Goal: Complete application form: Complete application form

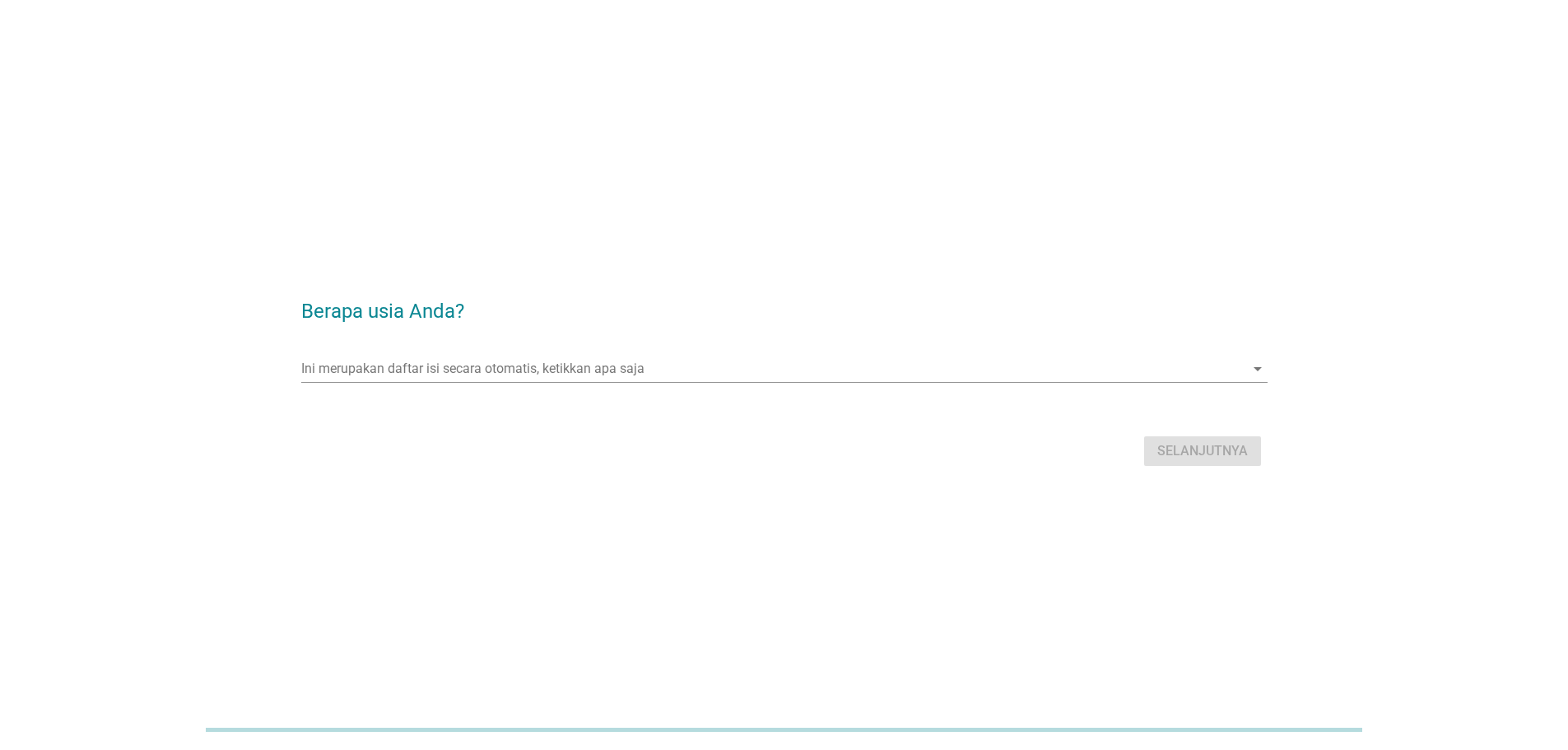
click at [471, 344] on form "Berapa usia Anda? Ini merupakan daftar isi secara otomatis, ketikkan apa saja a…" at bounding box center [784, 375] width 966 height 191
click at [475, 361] on input "Ini merupakan daftar isi secara otomatis, ketikkan apa saja" at bounding box center [773, 368] width 943 height 26
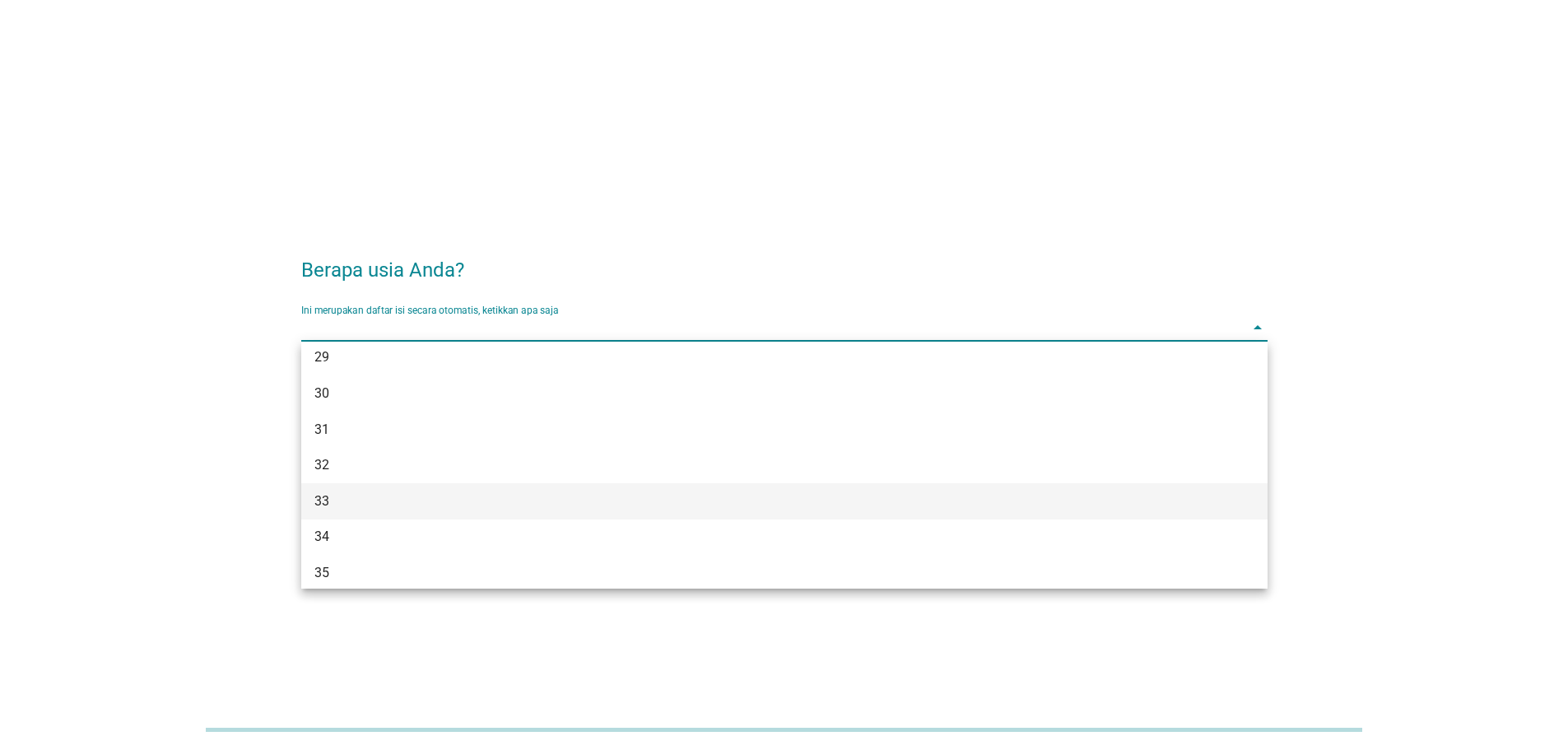
scroll to position [411, 0]
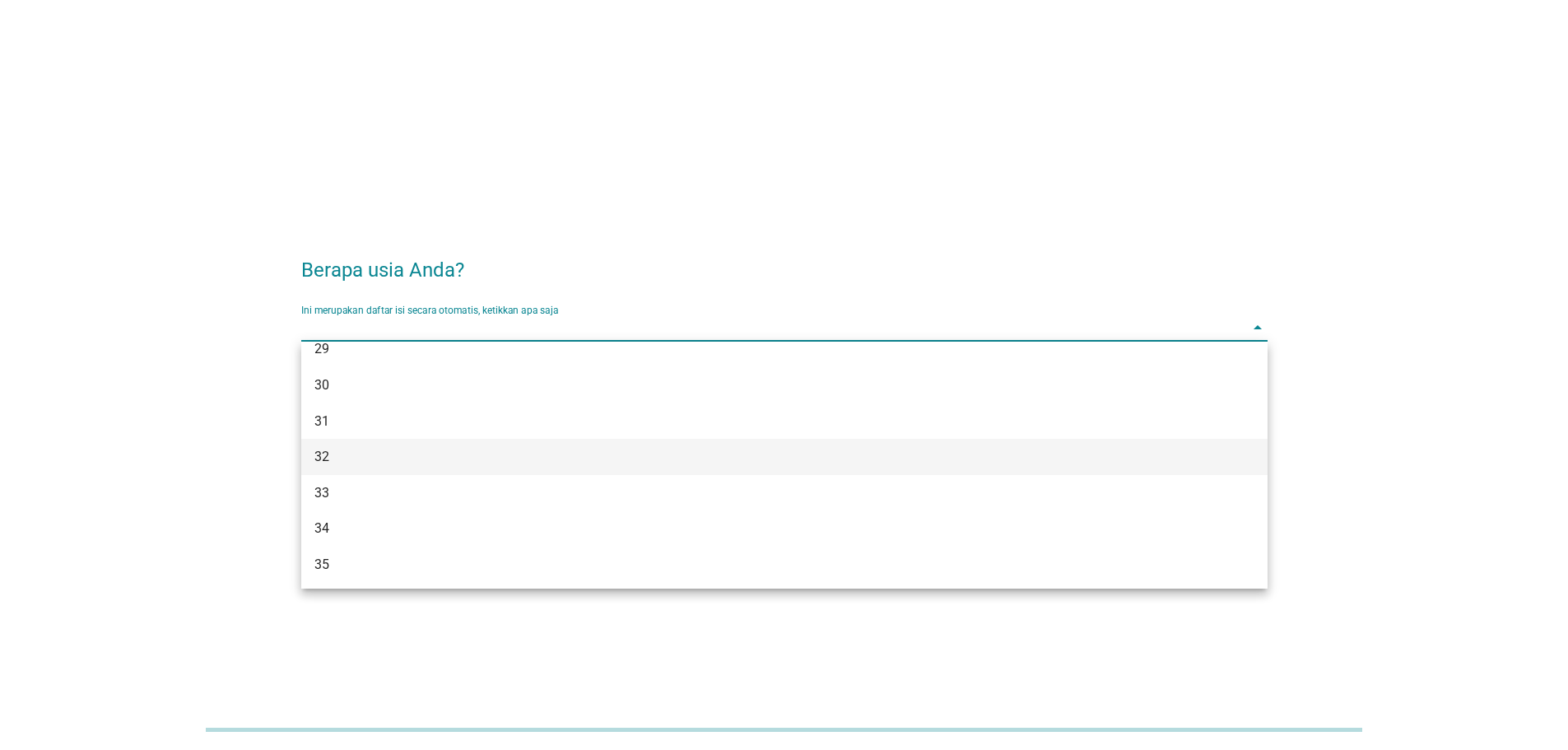
click at [351, 464] on div "32" at bounding box center [745, 456] width 862 height 20
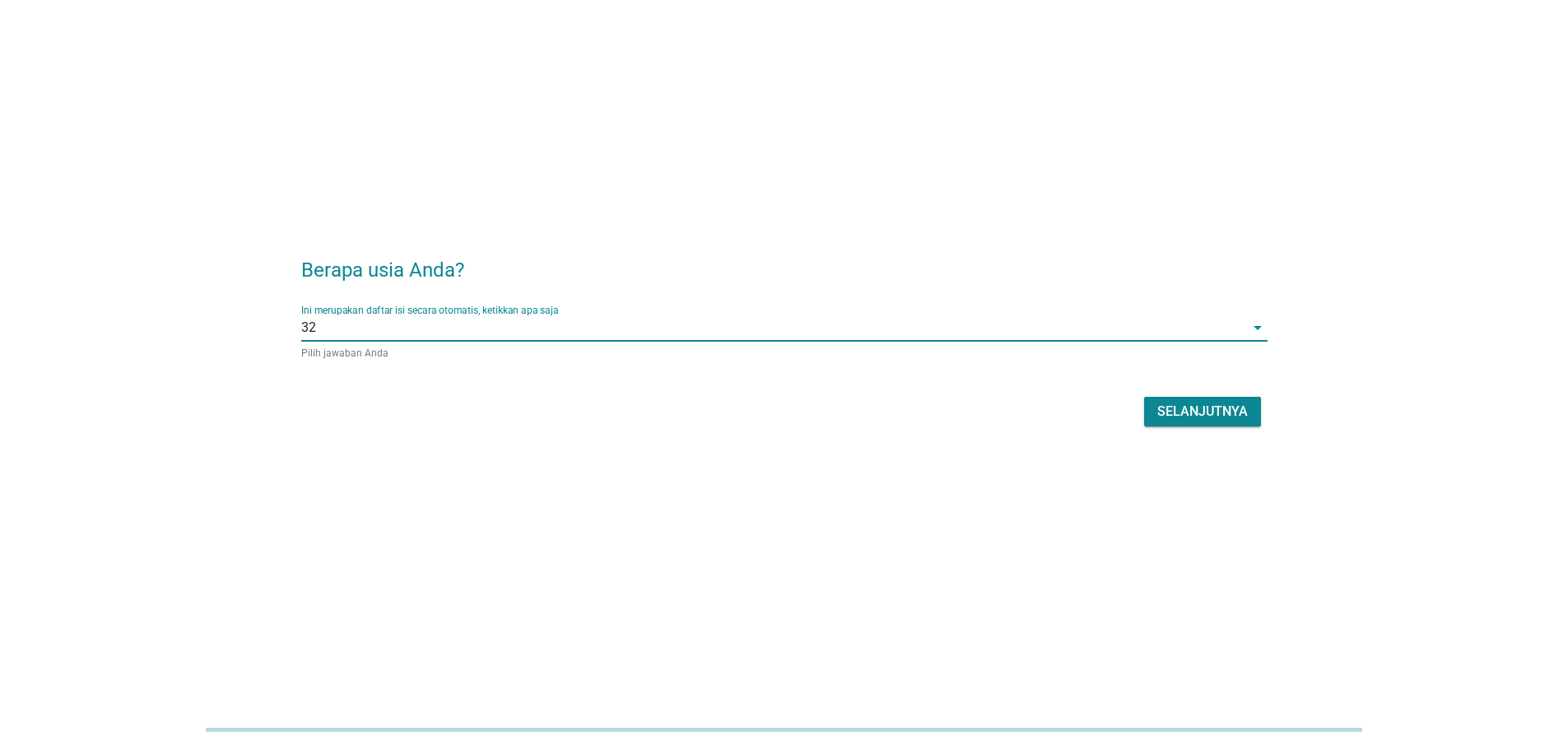
click at [1186, 405] on div "Selanjutnya" at bounding box center [1202, 411] width 91 height 20
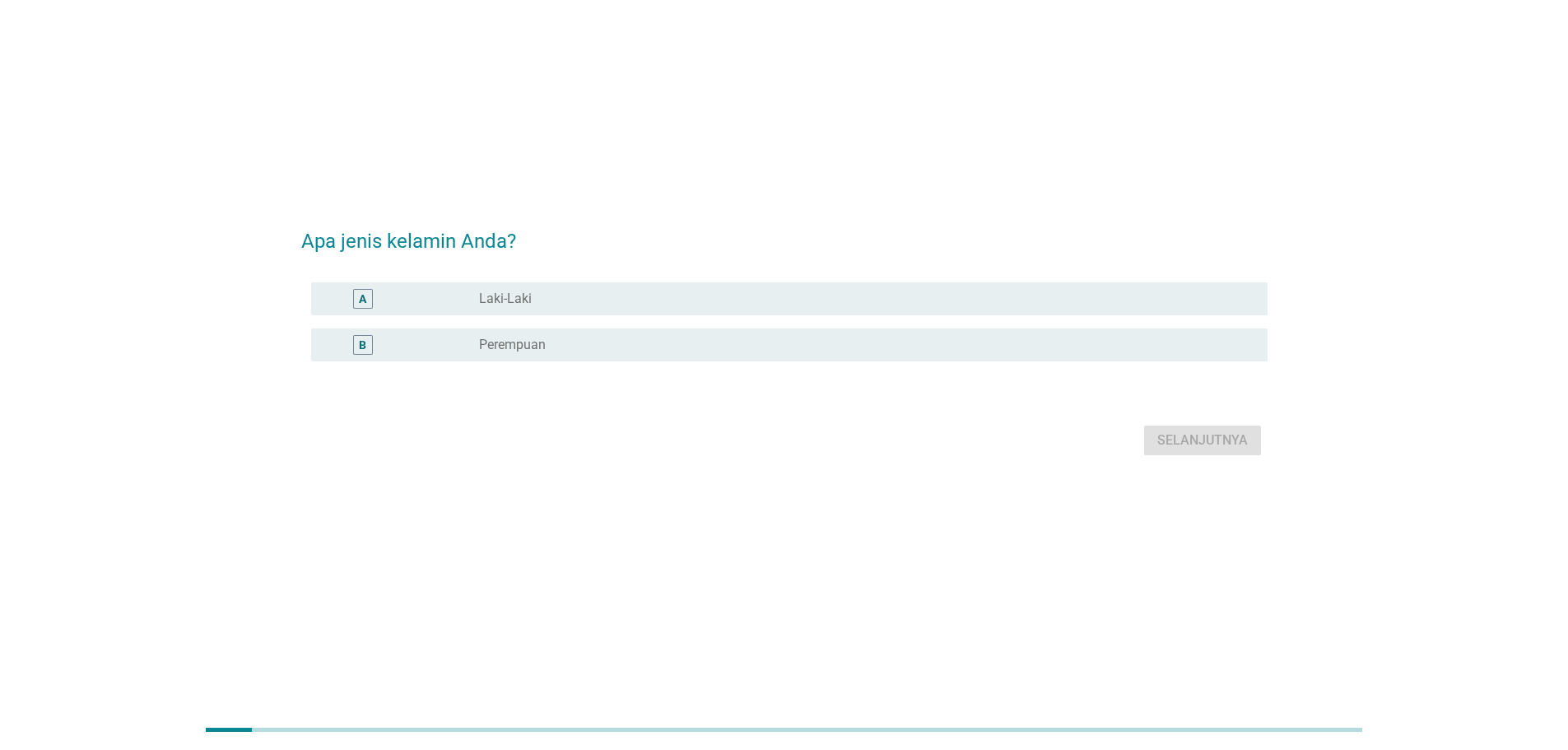
scroll to position [0, 0]
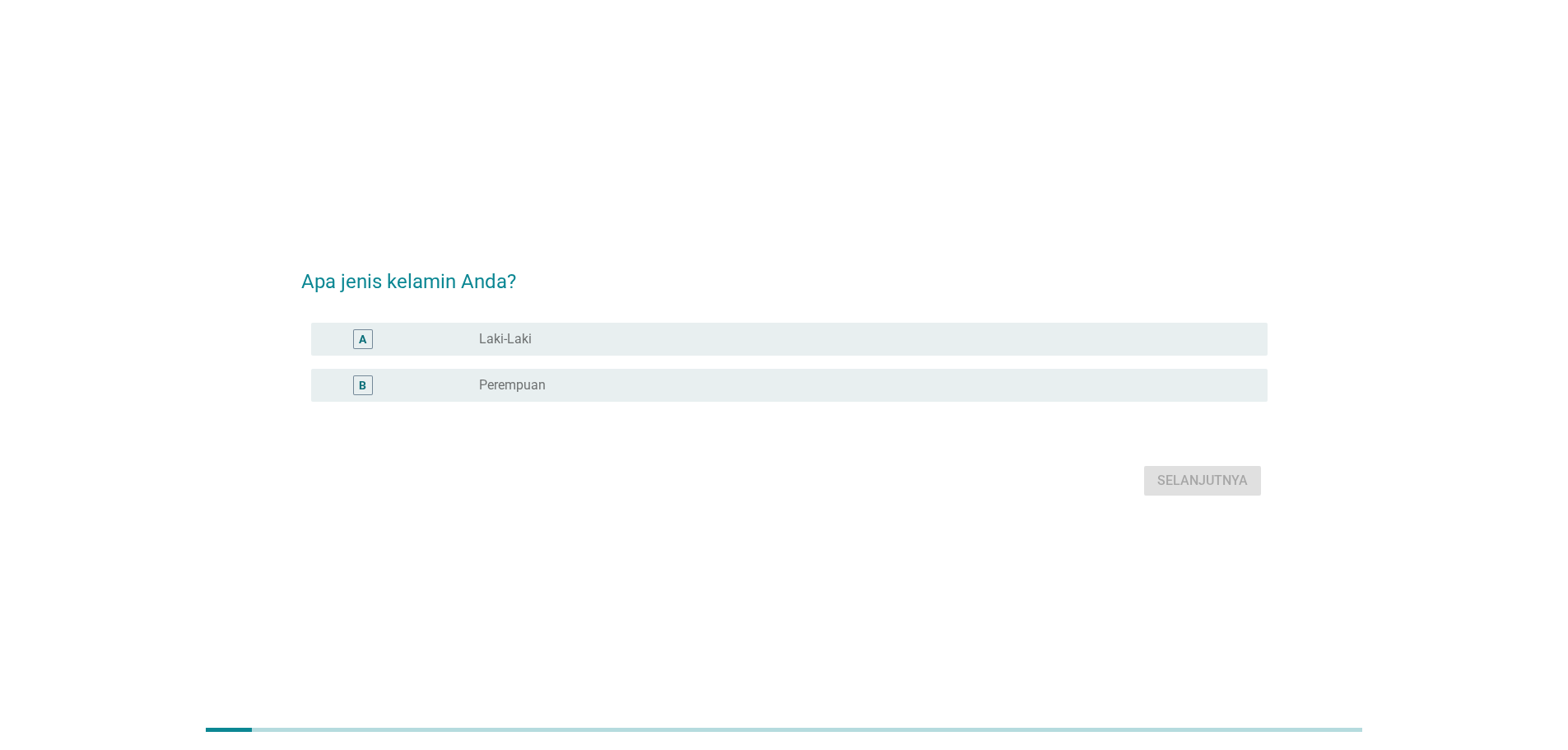
click at [522, 379] on label "Perempuan" at bounding box center [512, 385] width 67 height 17
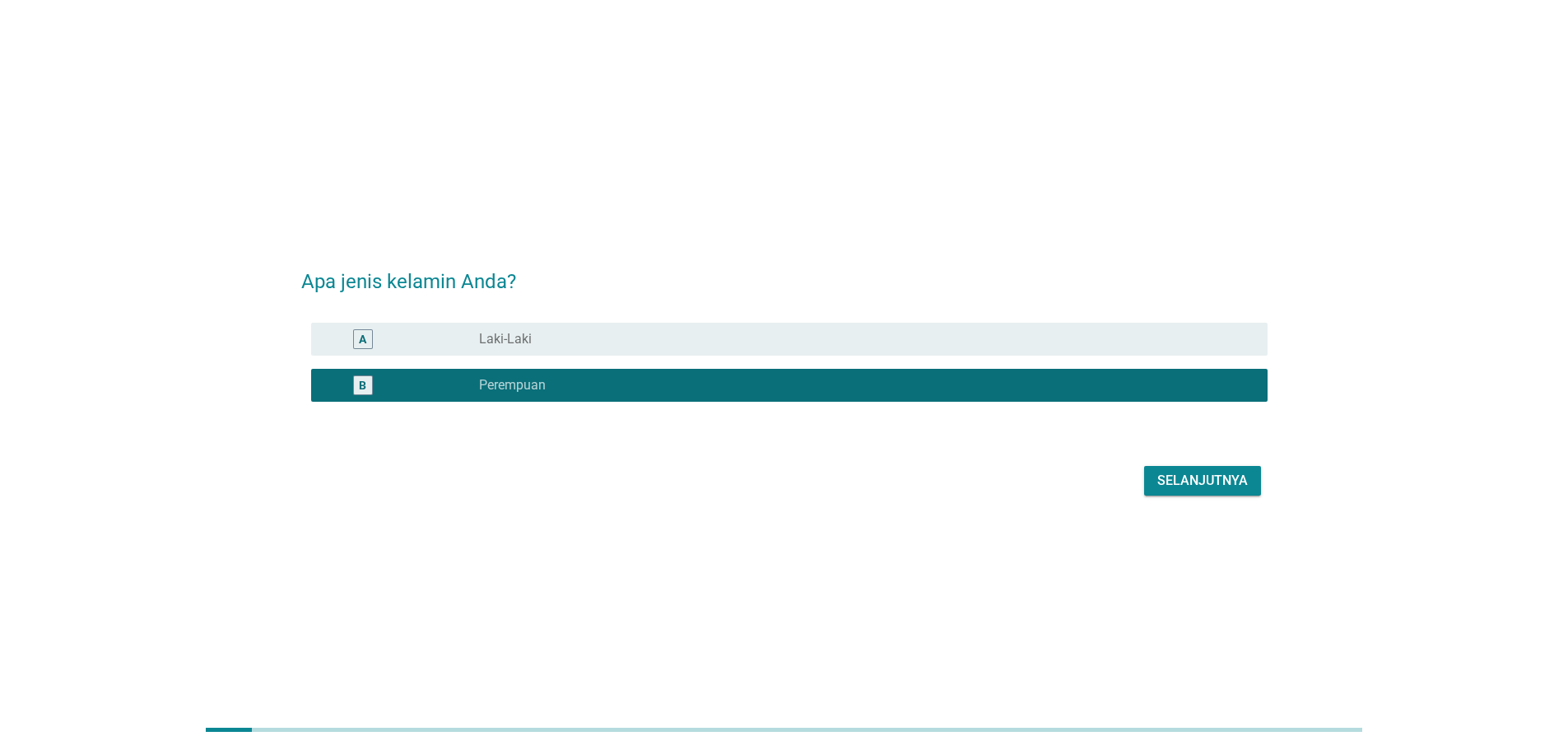
click at [1208, 489] on div "Selanjutnya" at bounding box center [1202, 480] width 91 height 20
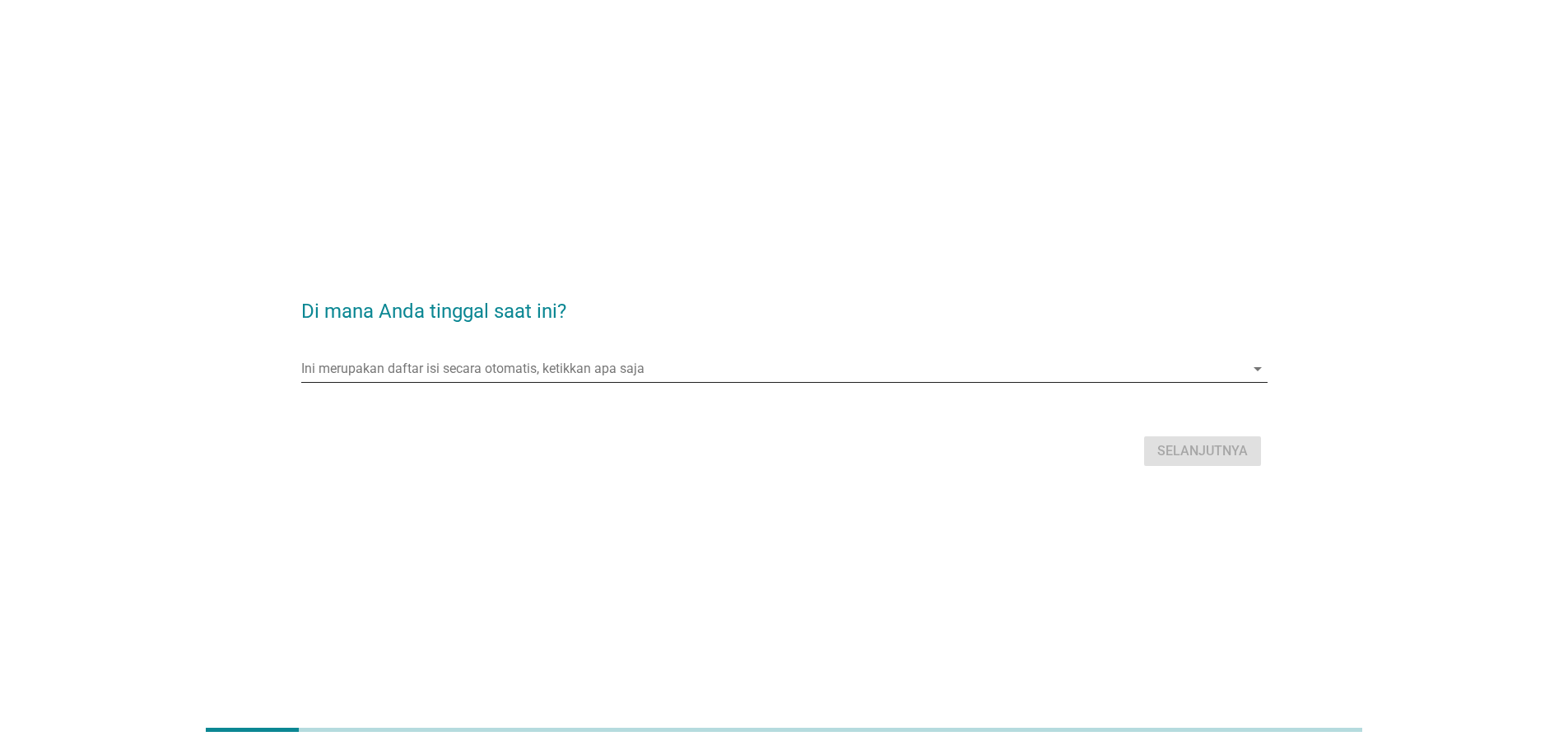
click at [586, 380] on input "Ini merupakan daftar isi secara otomatis, ketikkan apa saja" at bounding box center [773, 368] width 943 height 26
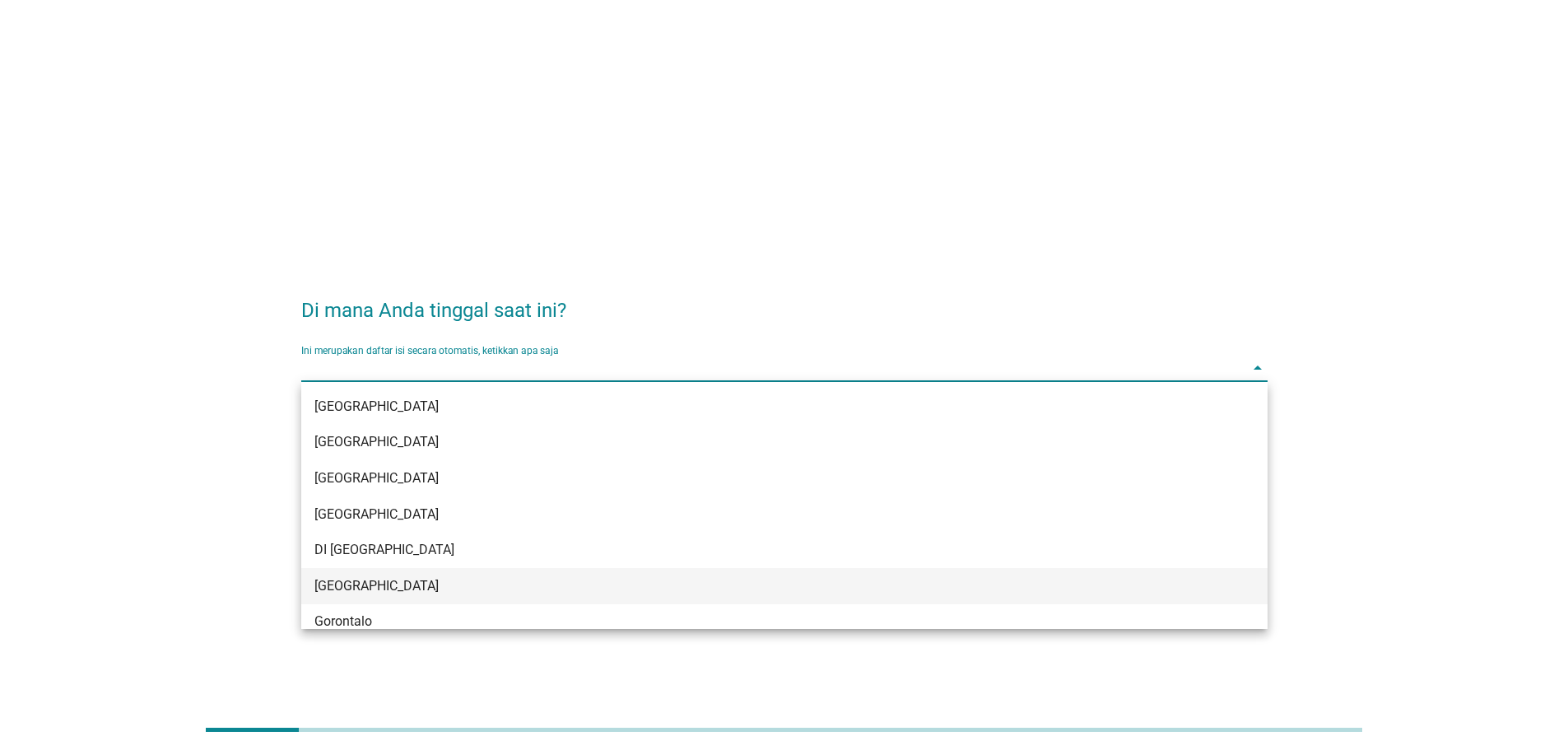
click at [400, 576] on div "[GEOGRAPHIC_DATA]" at bounding box center [745, 585] width 862 height 20
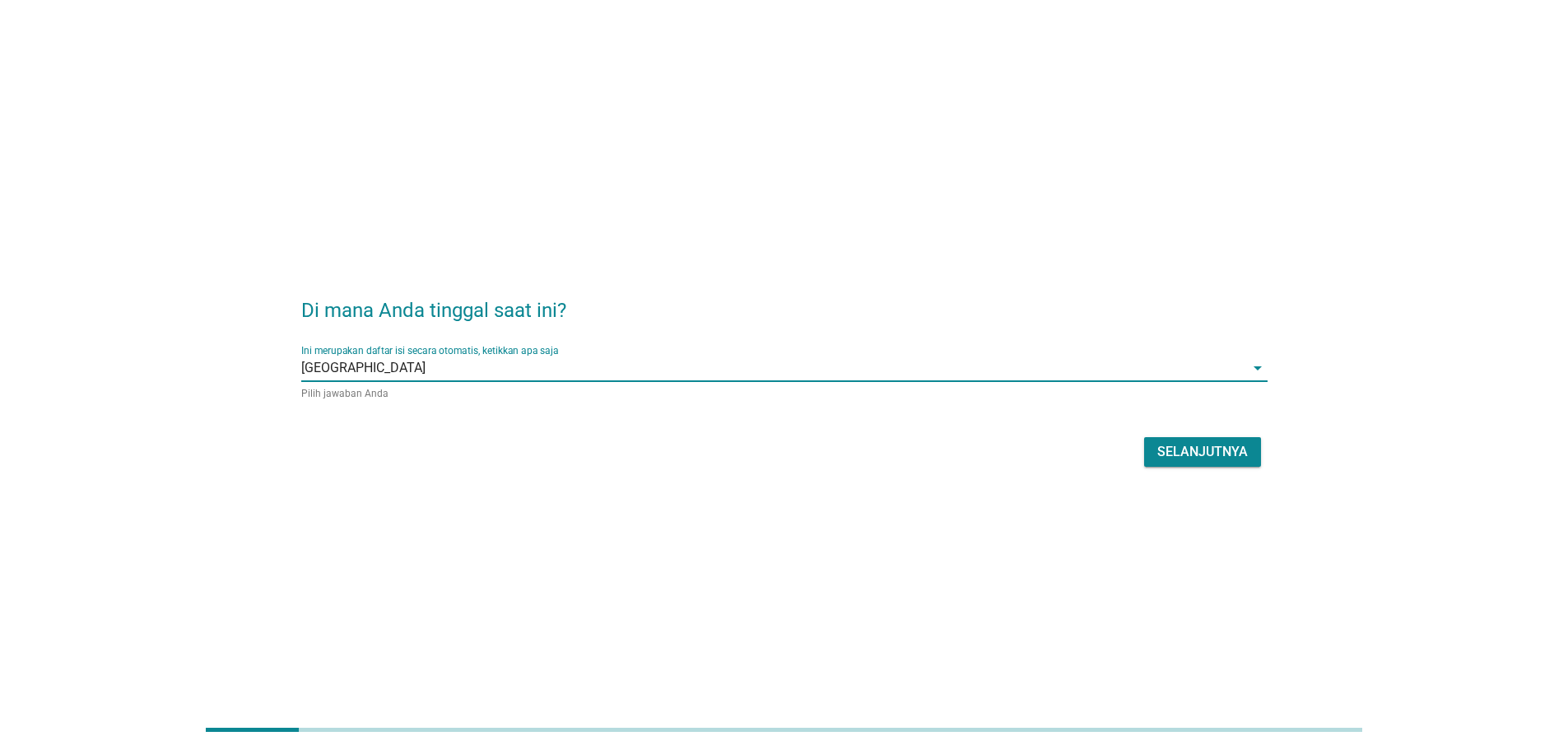
click at [1160, 449] on div "Selanjutnya" at bounding box center [1202, 451] width 91 height 20
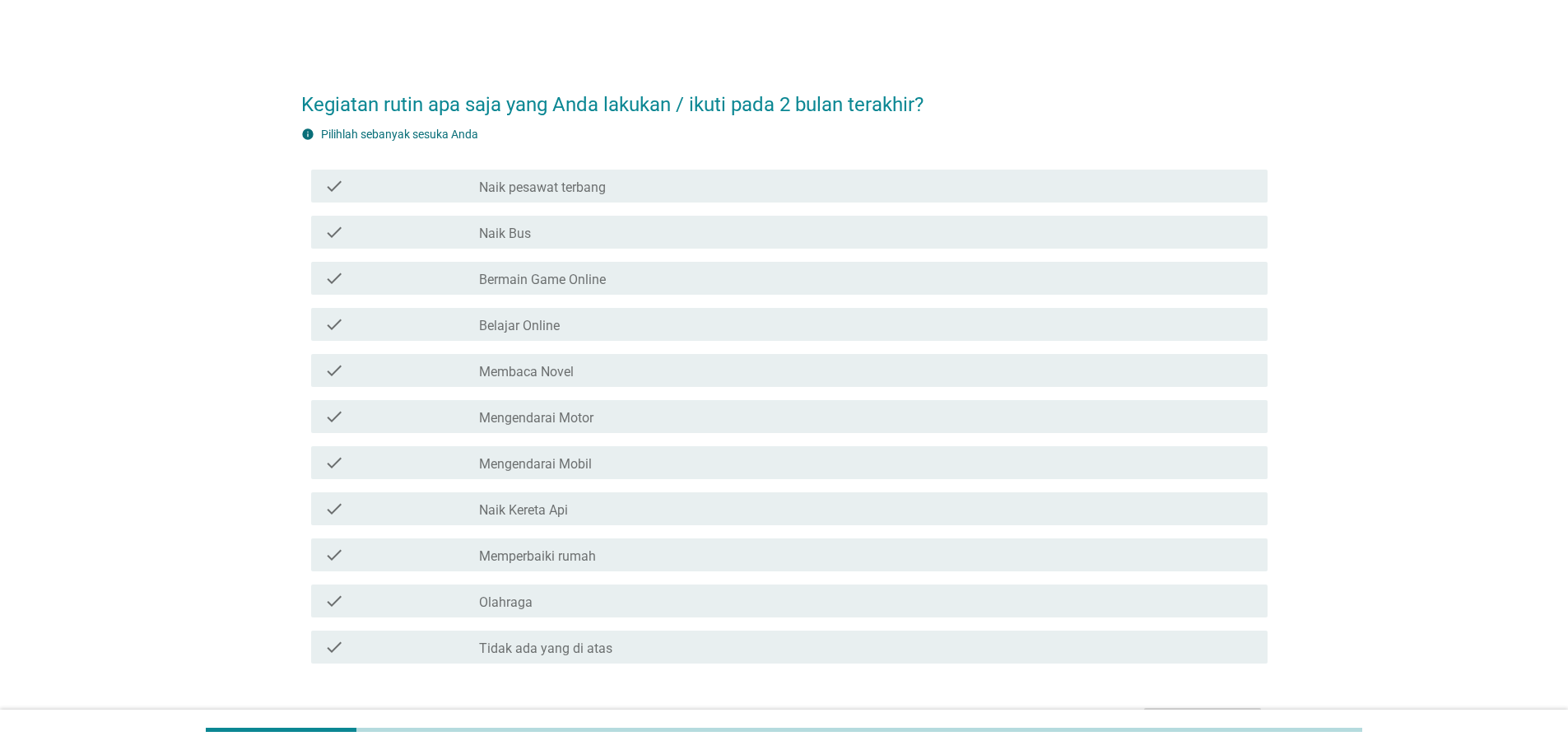
click at [484, 469] on label "Mengendarai Mobil" at bounding box center [535, 463] width 112 height 17
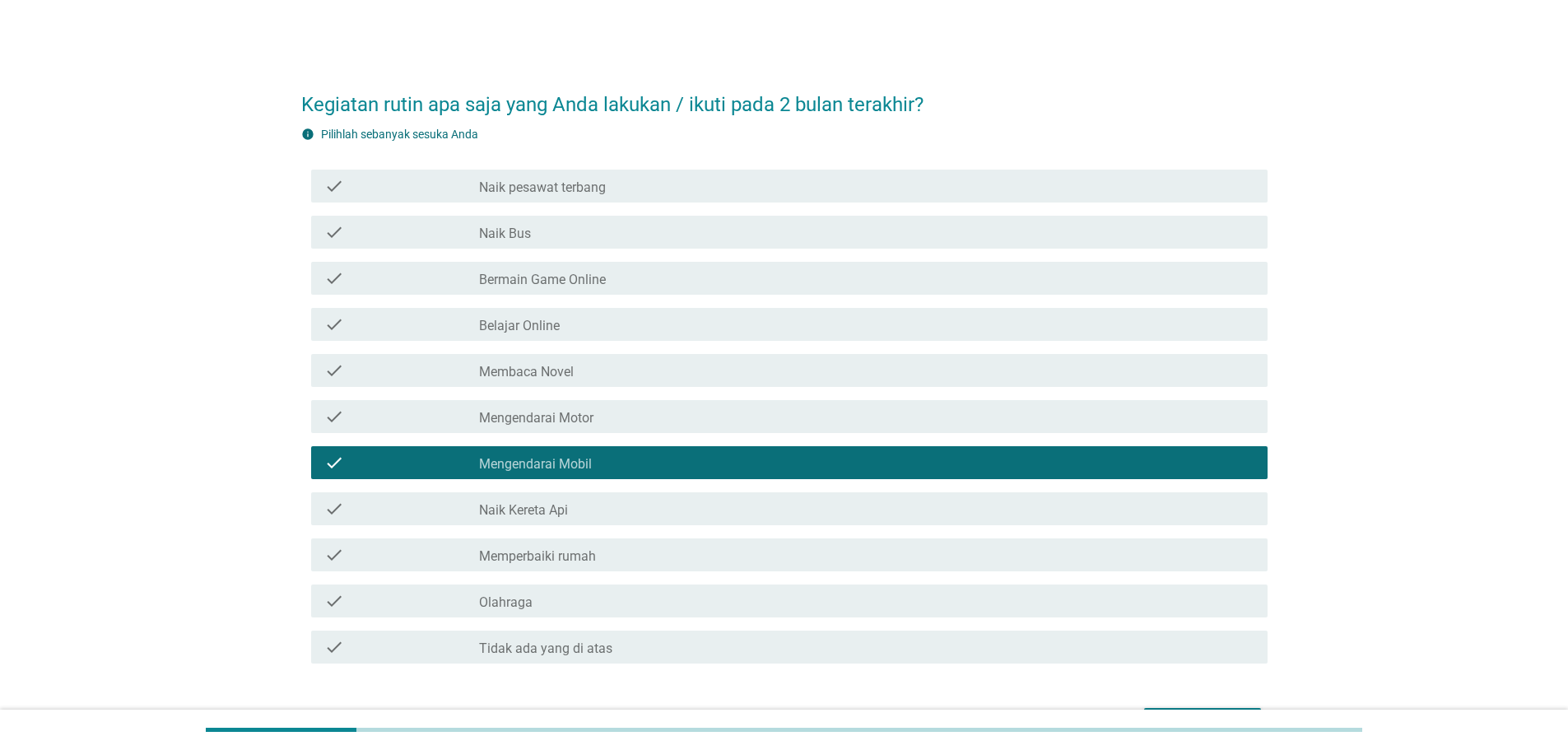
click at [572, 177] on div "check_box_outline_blank Naik pesawat terbang" at bounding box center [867, 186] width 775 height 20
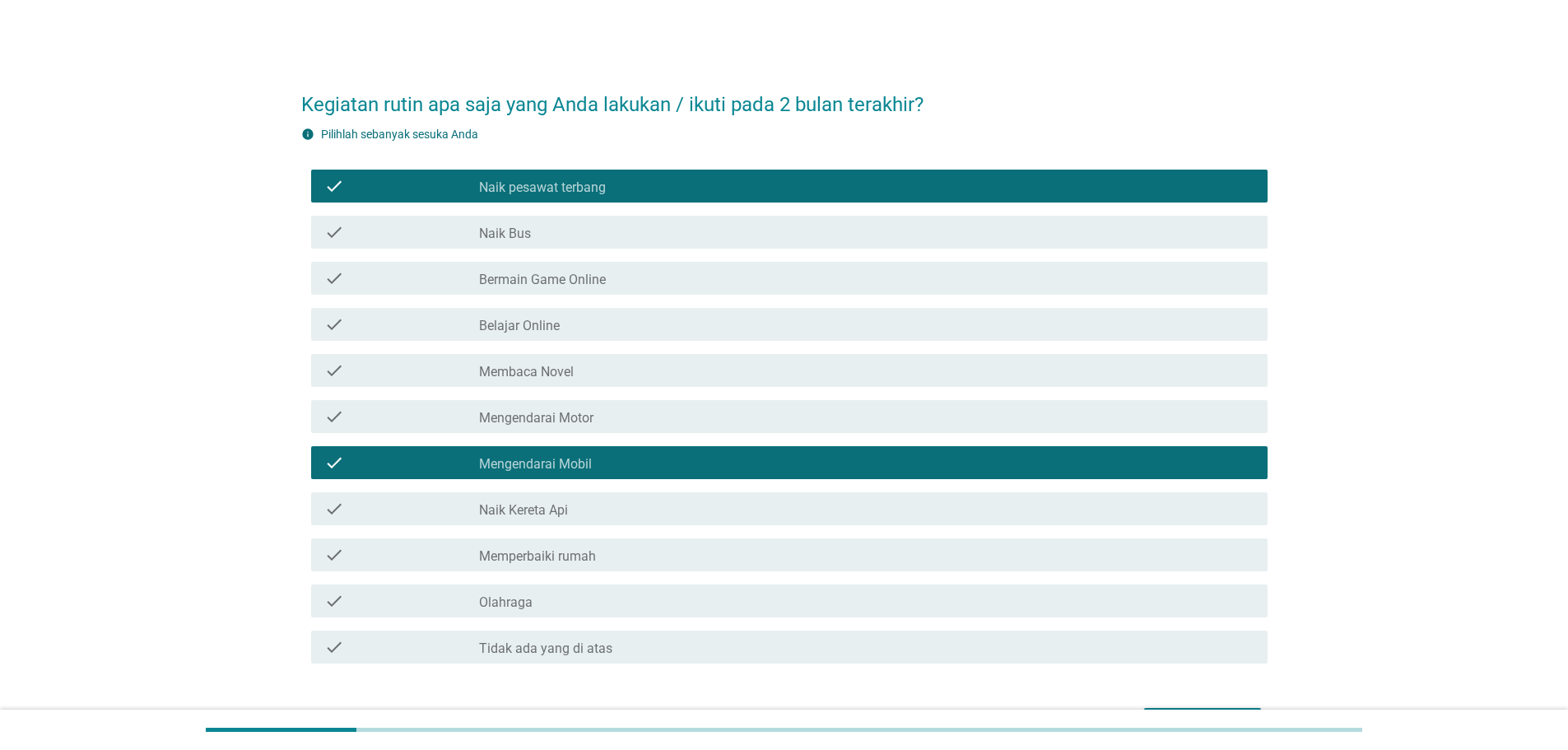
click at [557, 220] on div "check check_box_outline_blank Naik Bus" at bounding box center [789, 233] width 956 height 33
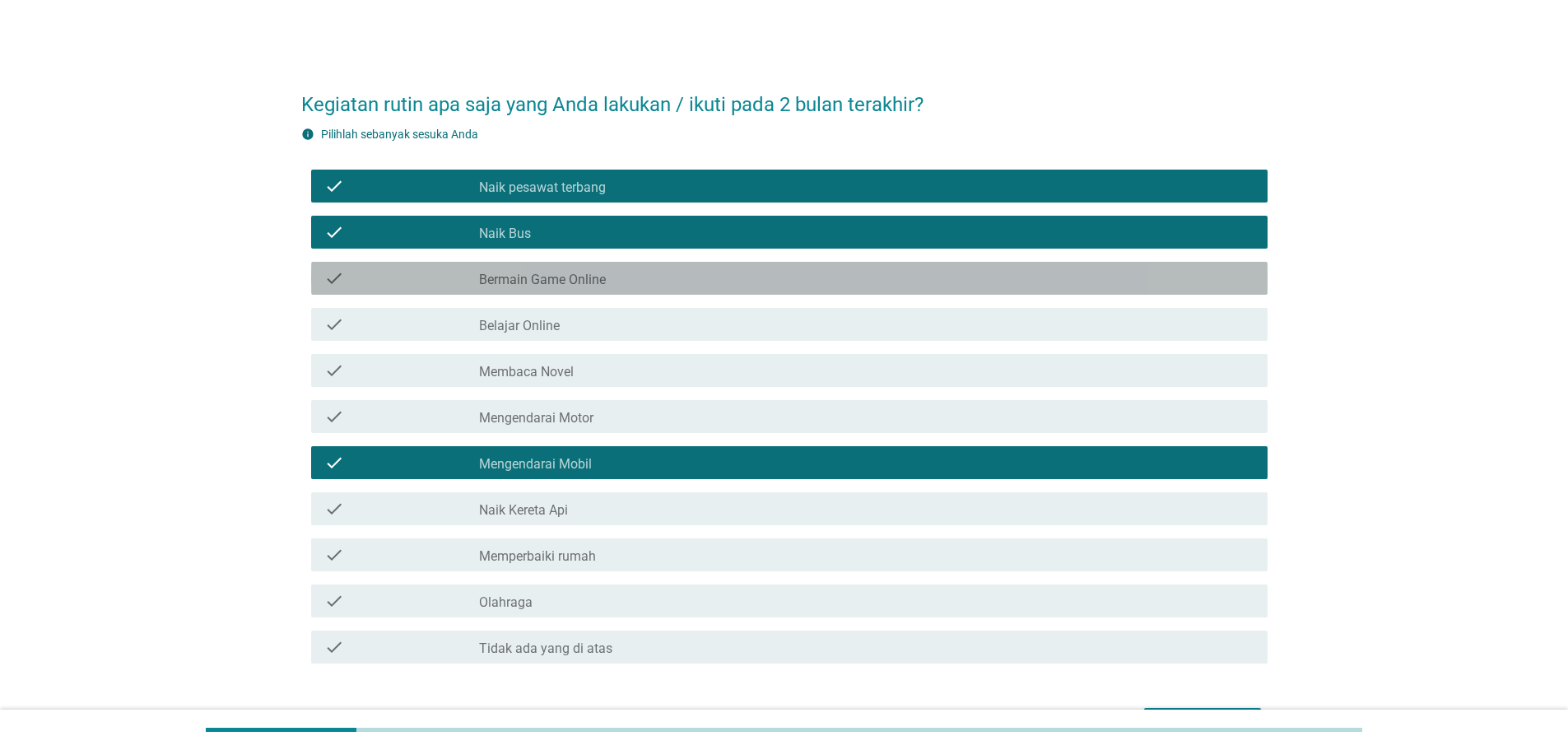
click at [547, 282] on label "Bermain Game Online" at bounding box center [542, 280] width 126 height 17
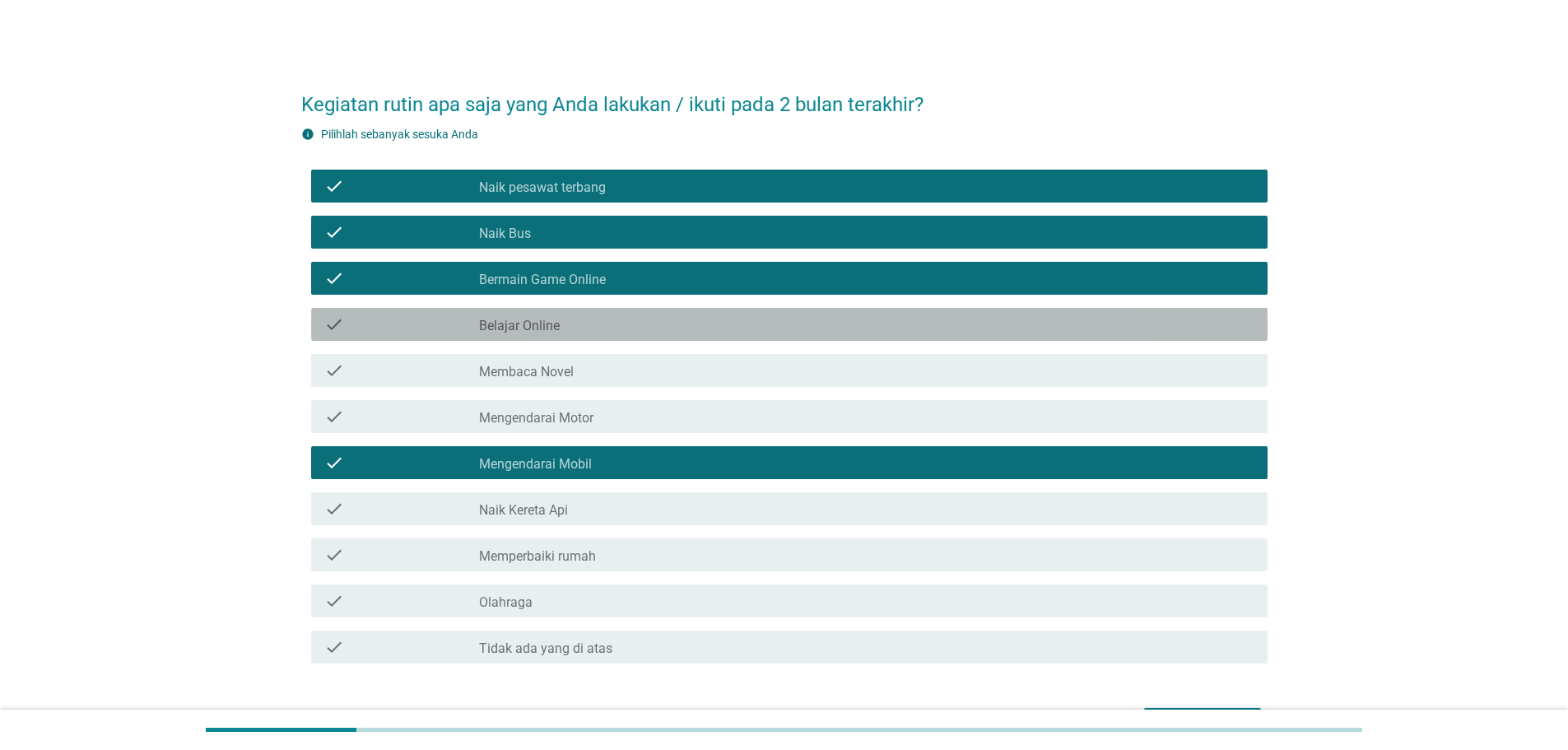
click at [537, 321] on label "Belajar Online" at bounding box center [519, 326] width 81 height 17
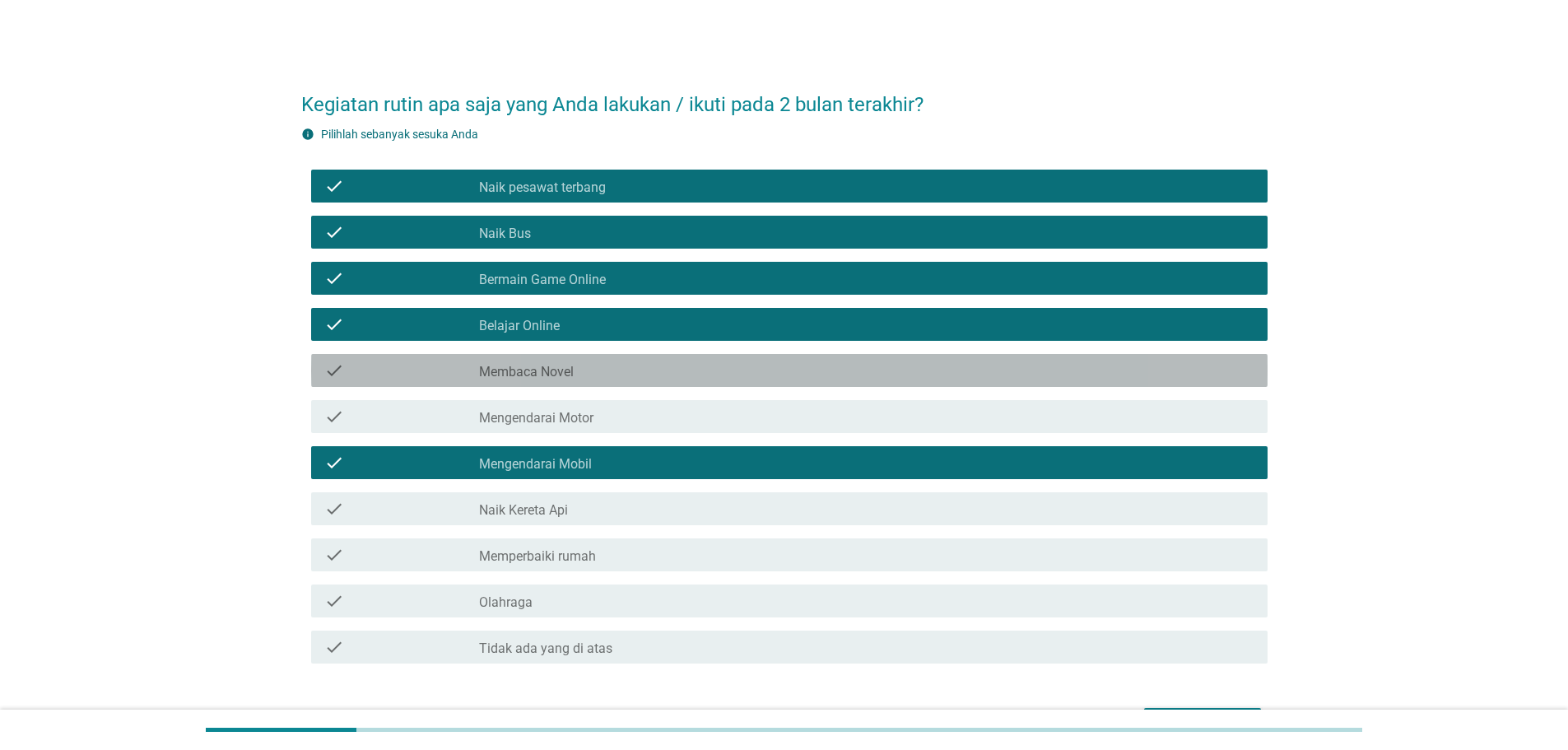
click at [526, 361] on div "check_box_outline_blank Membaca Novel" at bounding box center [867, 370] width 775 height 20
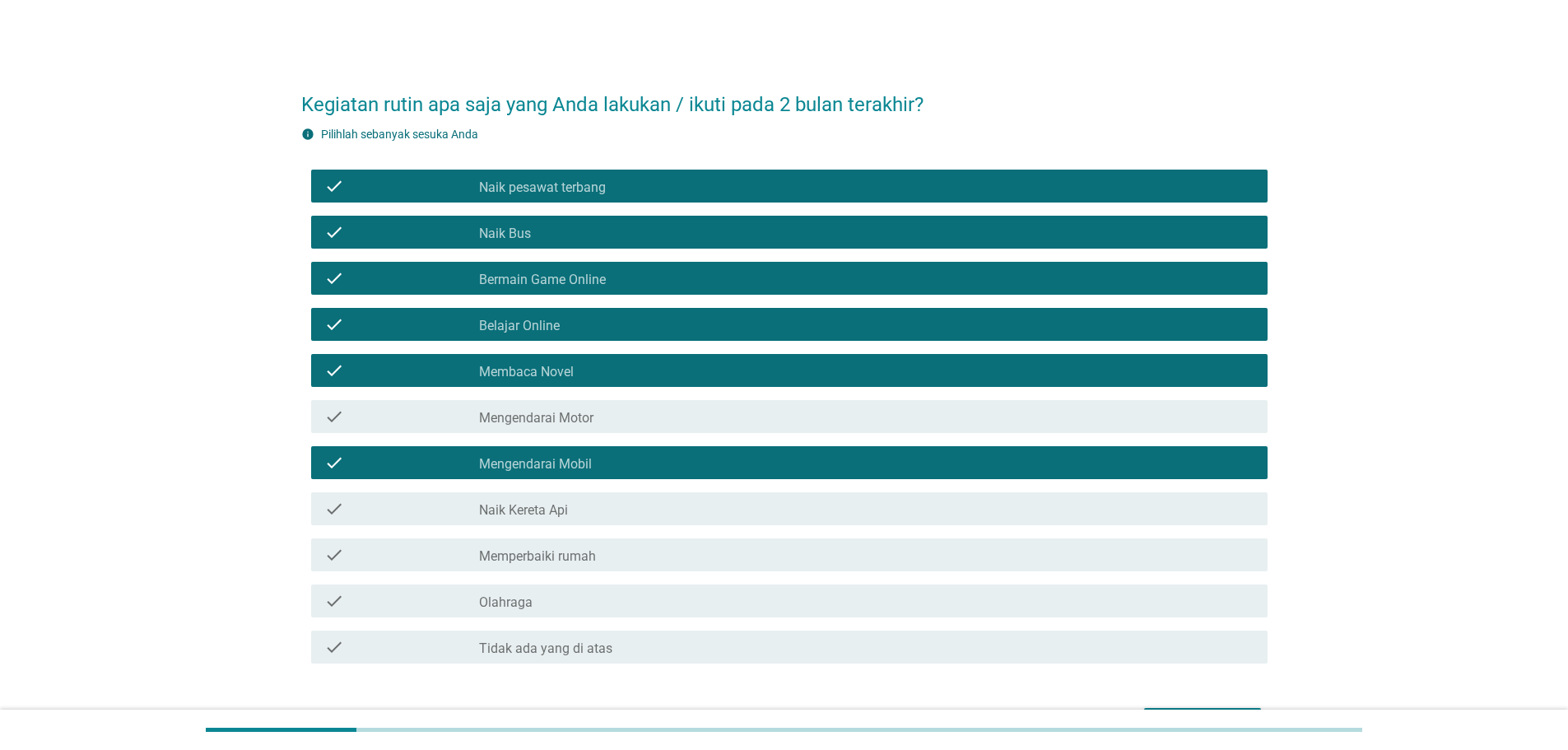
click at [524, 422] on label "Mengendarai Motor" at bounding box center [536, 417] width 114 height 17
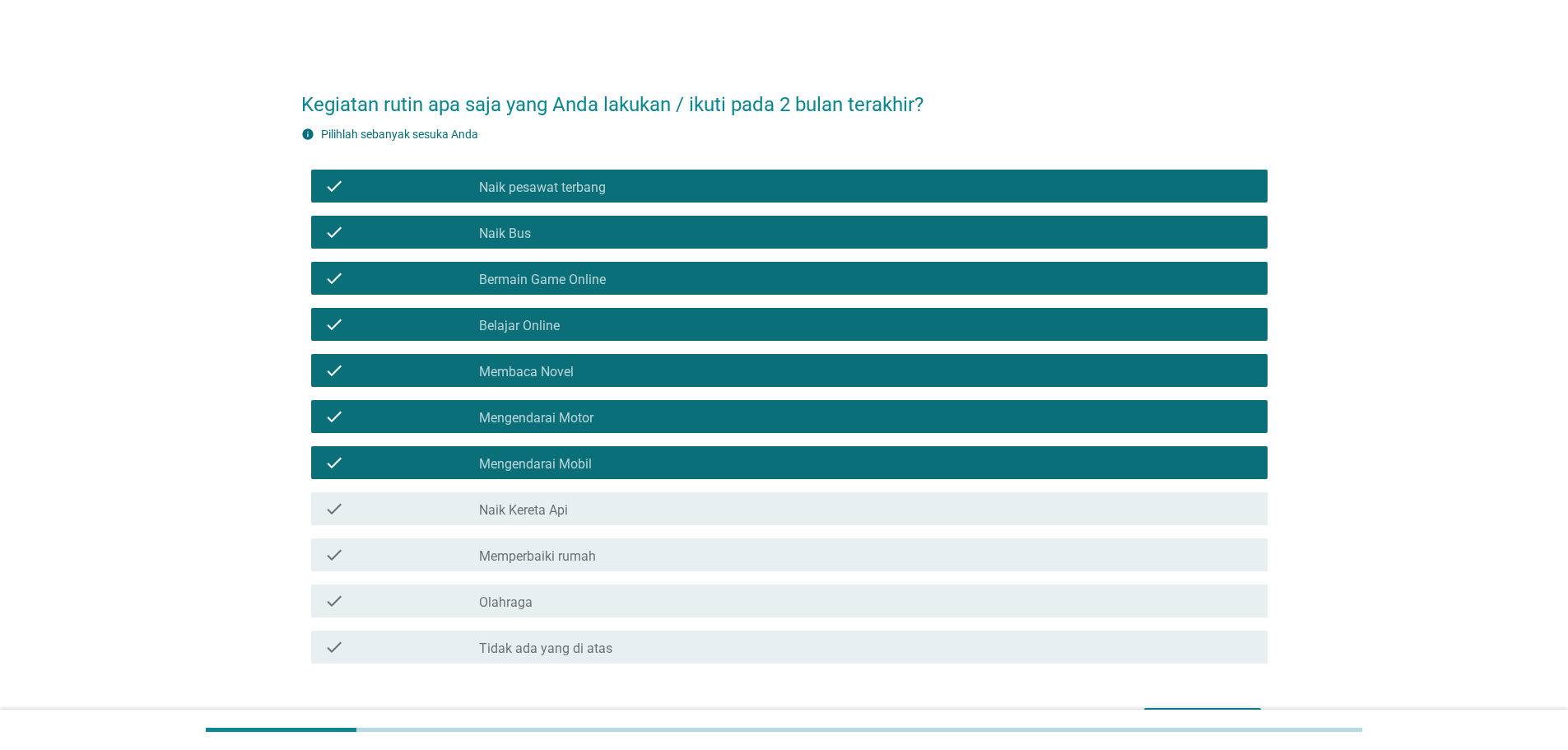
click at [522, 511] on label "Naik Kereta Api" at bounding box center [524, 510] width 89 height 17
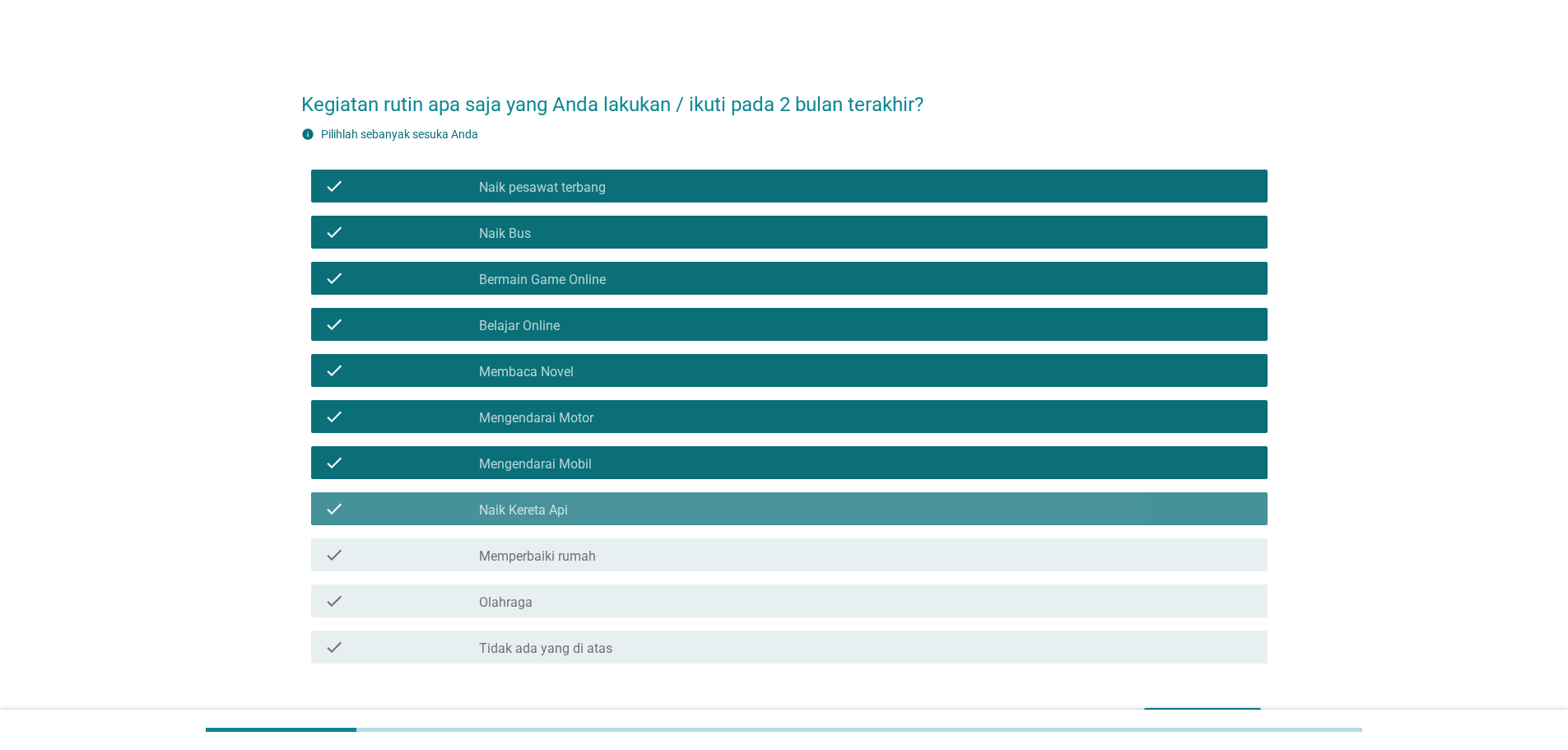
click at [526, 572] on div "check check_box_outline_blank Memperbaiki rumah" at bounding box center [784, 554] width 966 height 46
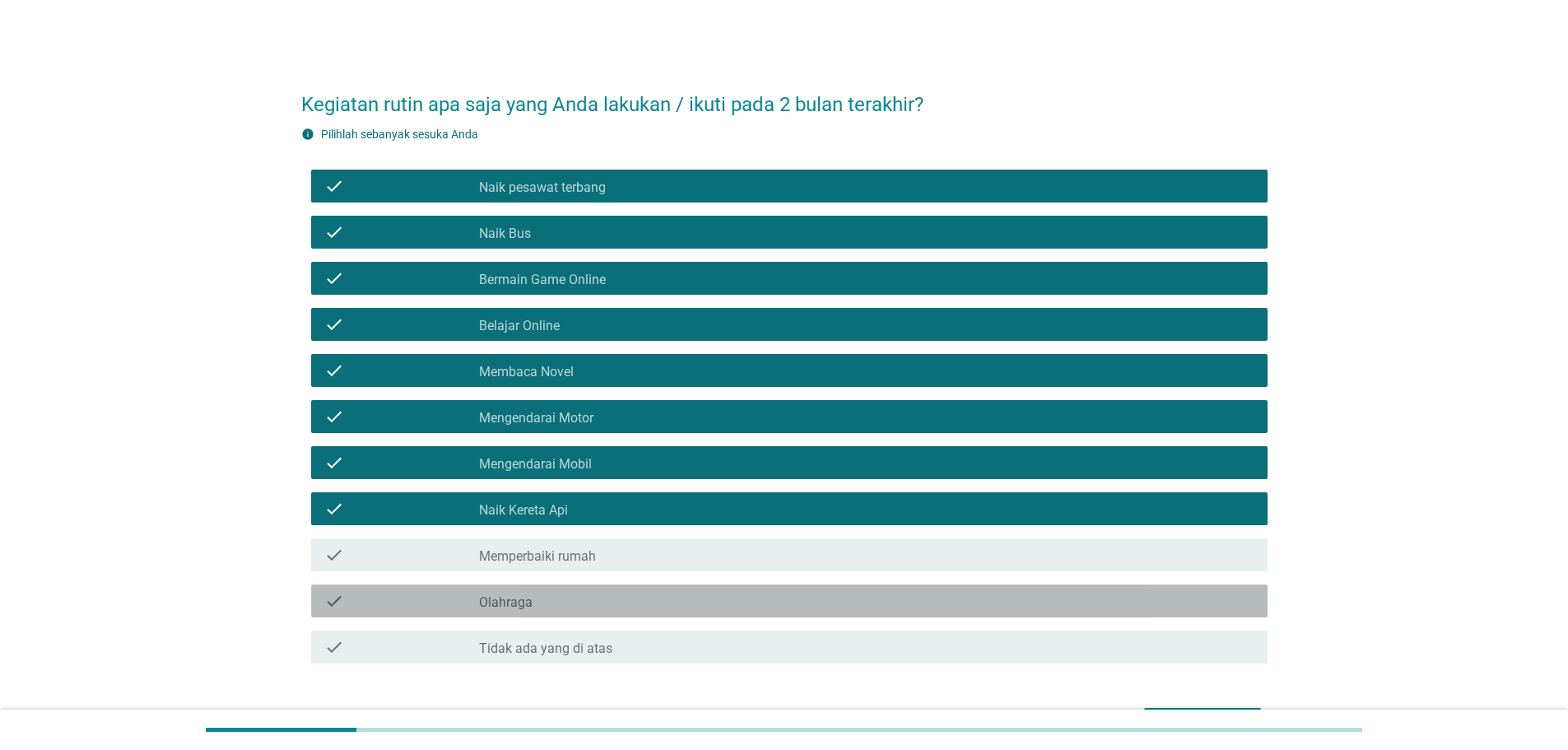
click at [553, 605] on div "check_box_outline_blank Olahraga" at bounding box center [867, 600] width 775 height 20
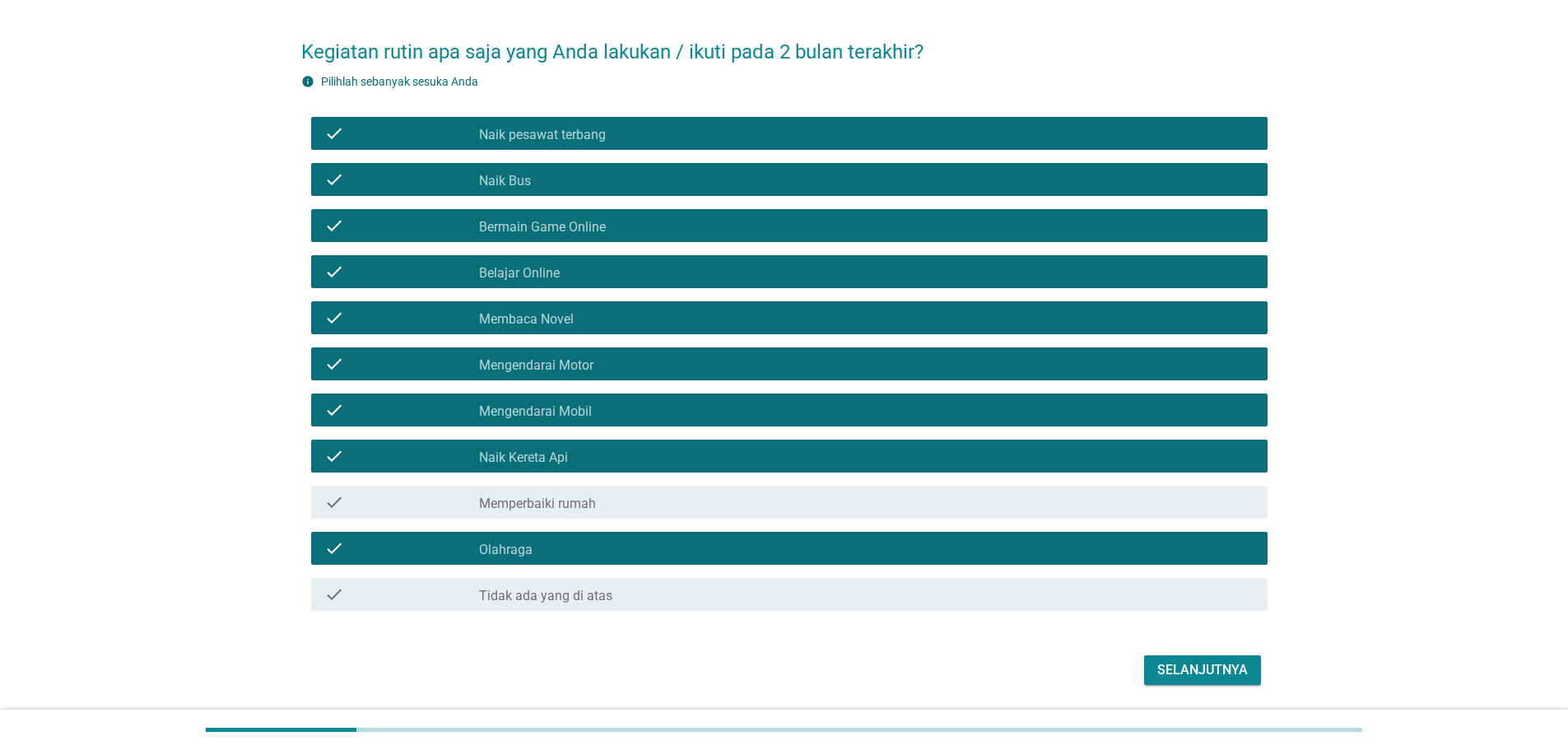
scroll to position [105, 0]
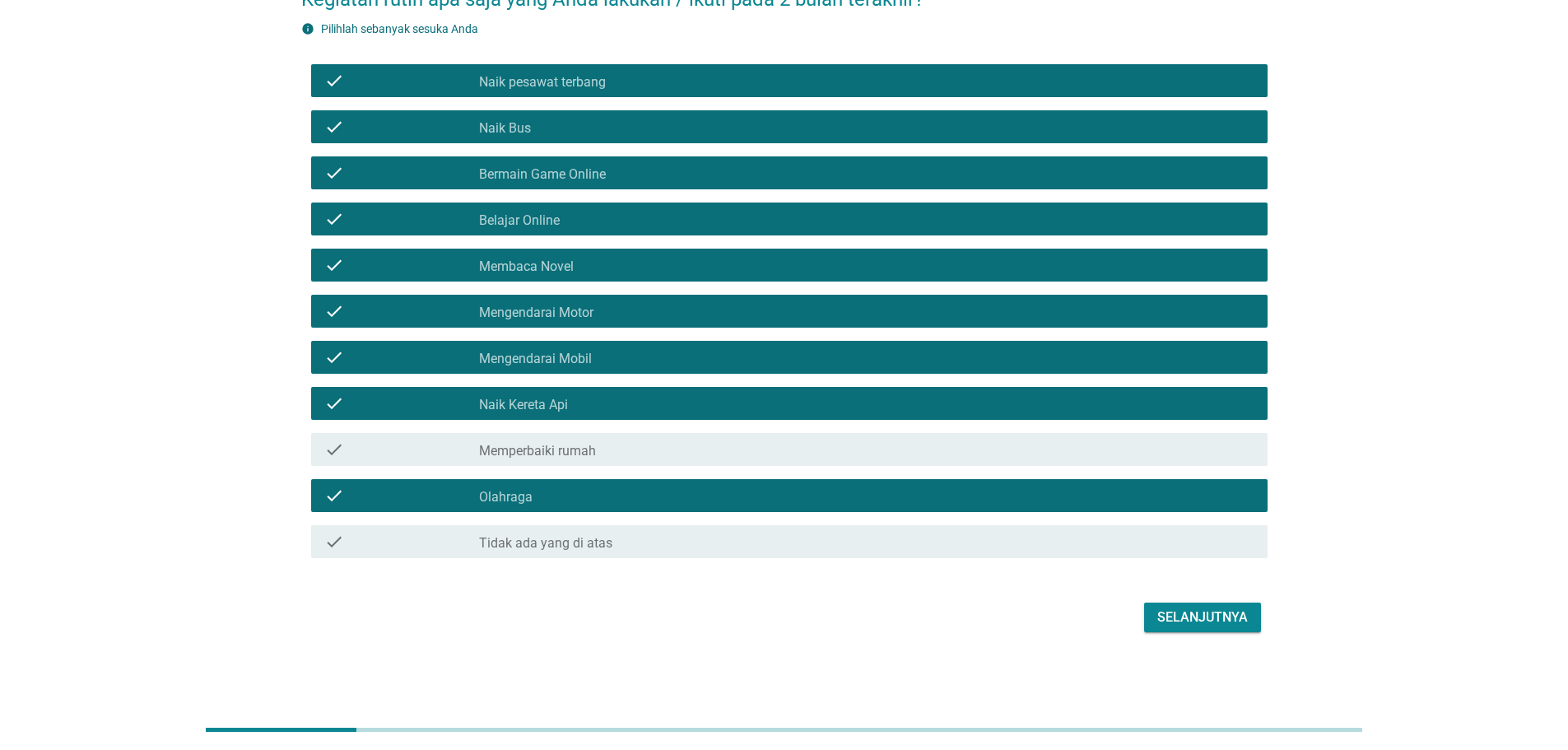
click at [1230, 618] on div "Selanjutnya" at bounding box center [1202, 617] width 91 height 20
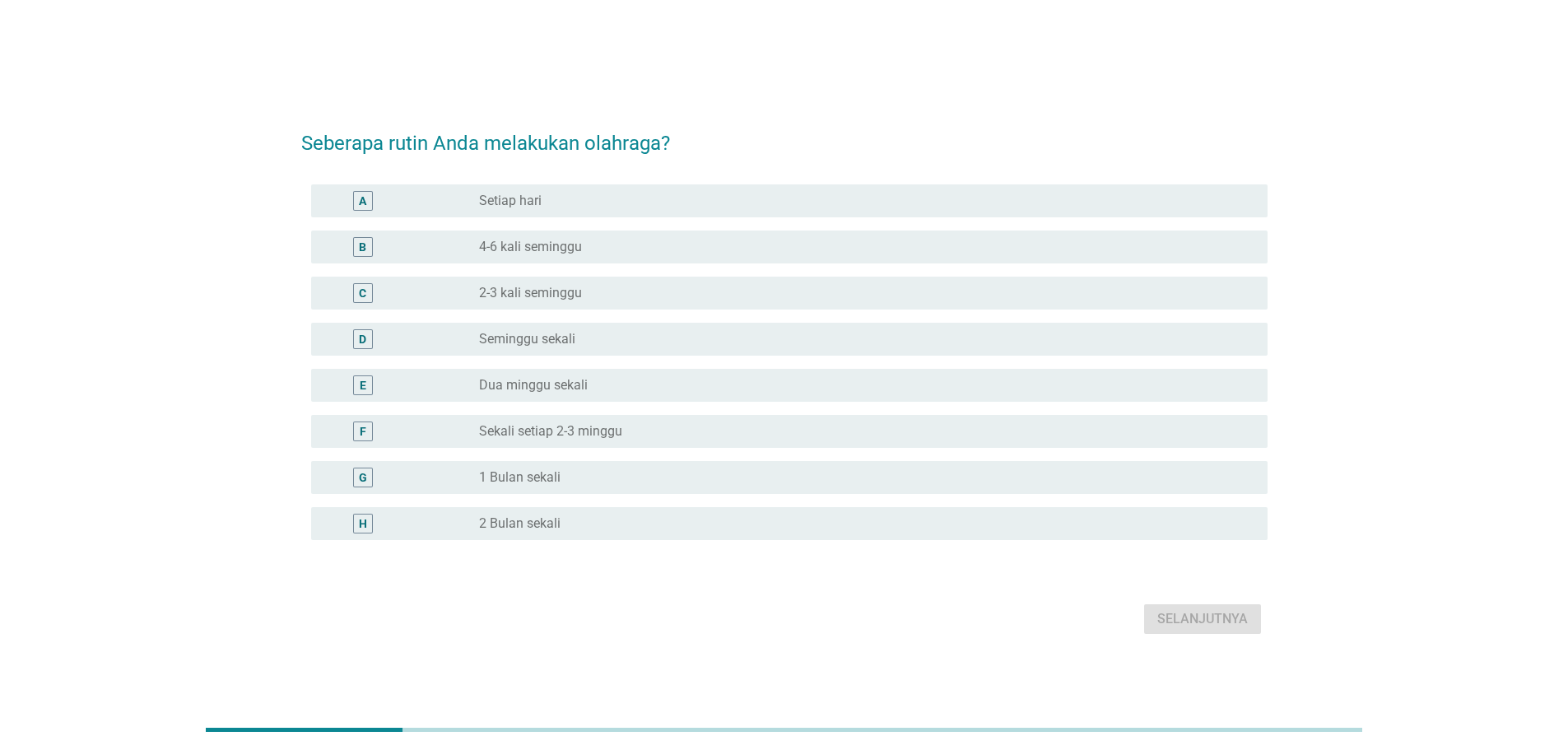
click at [552, 283] on div "radio_button_unchecked 2-3 kali seminggu" at bounding box center [867, 293] width 775 height 20
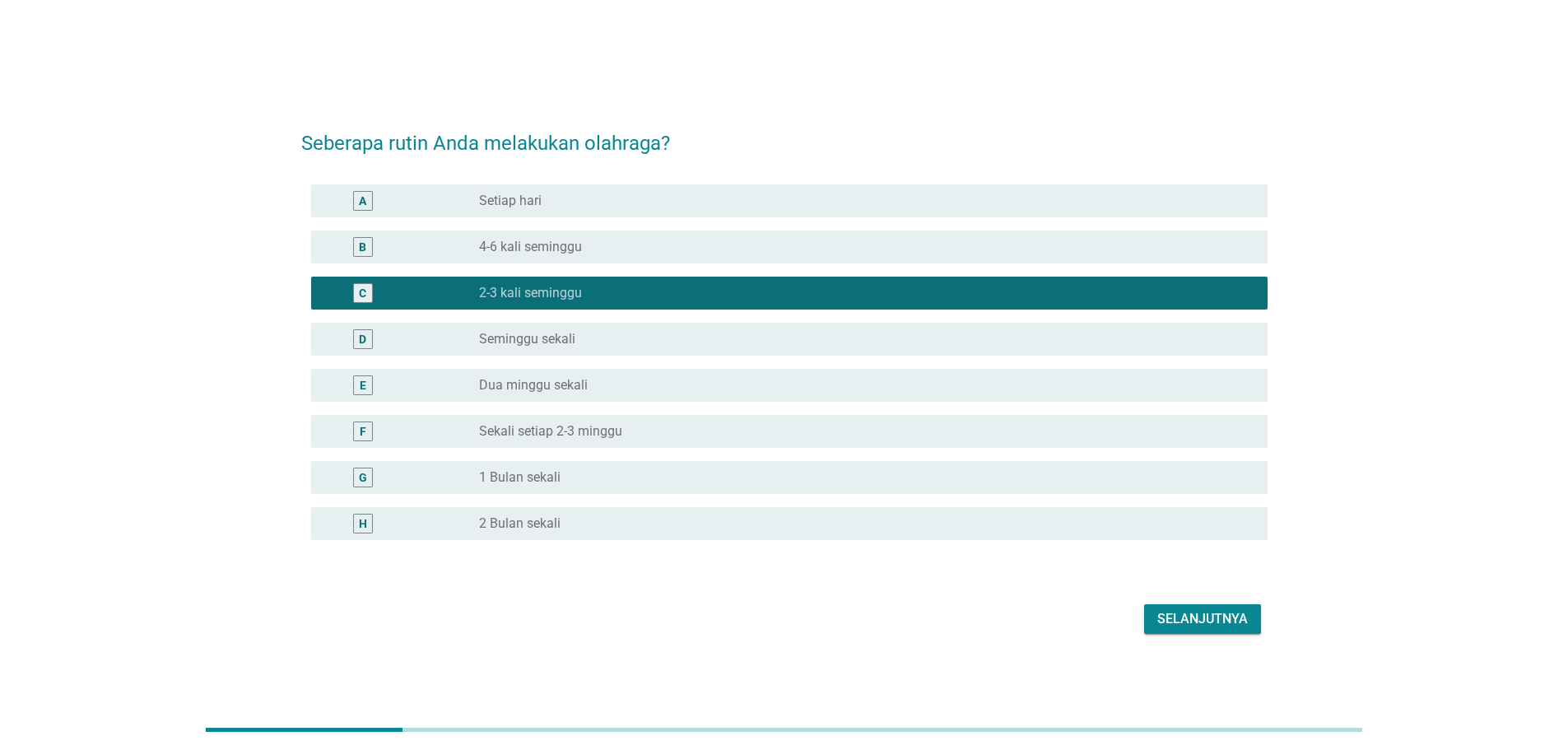
click at [1231, 607] on button "Selanjutnya" at bounding box center [1202, 618] width 117 height 30
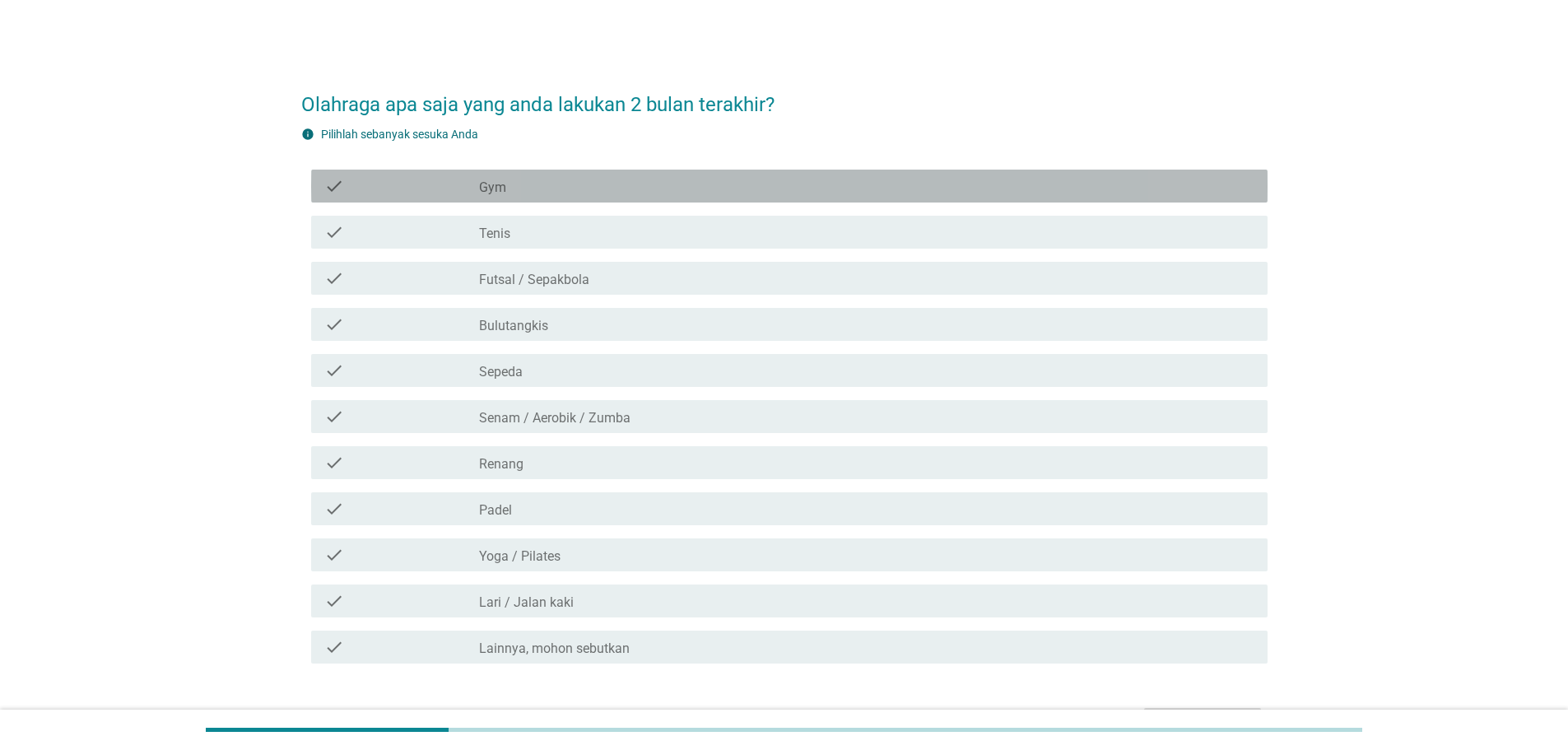
click at [506, 189] on div "check_box_outline_blank Gym" at bounding box center [867, 186] width 775 height 20
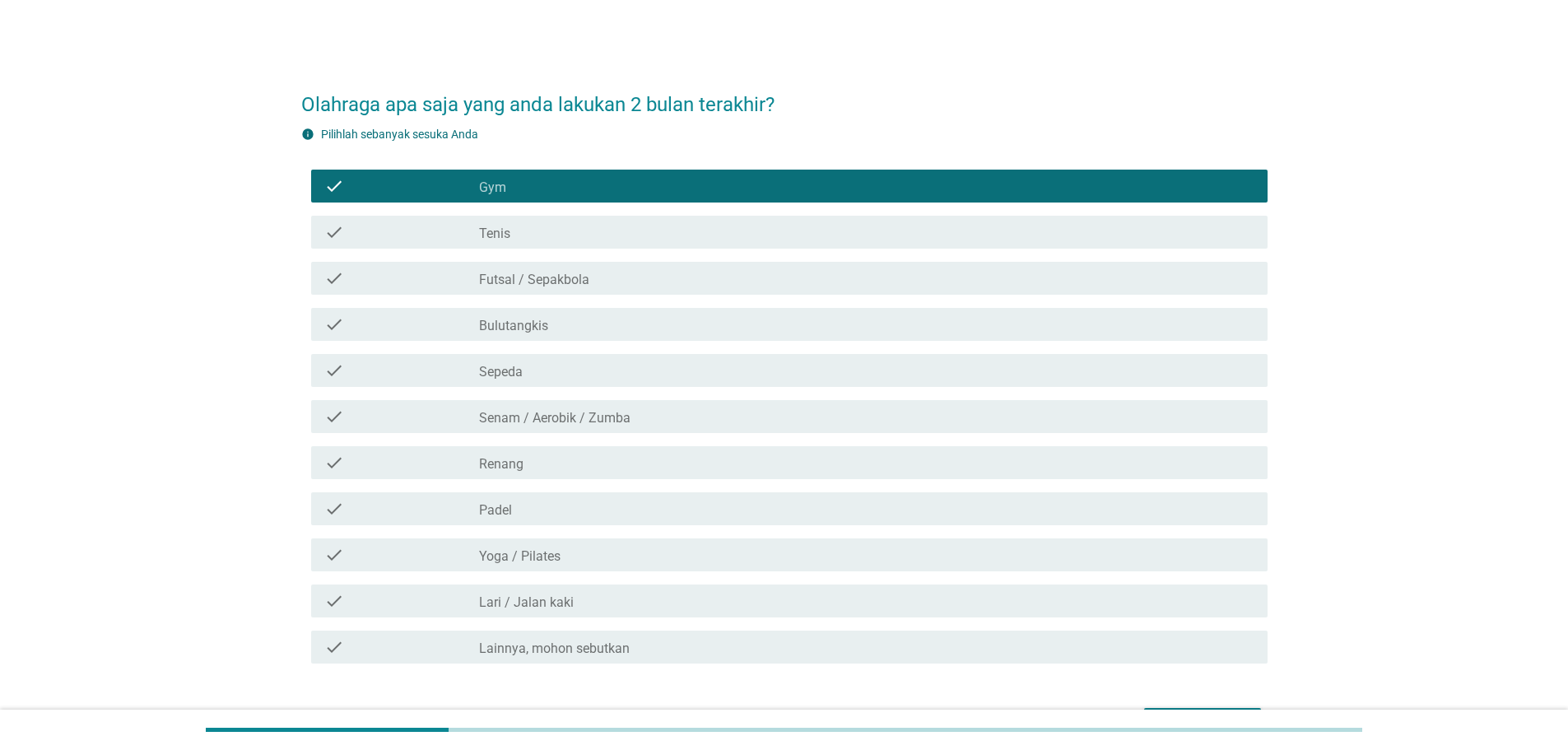
click at [531, 188] on div "check_box_outline_blank Gym" at bounding box center [867, 186] width 775 height 20
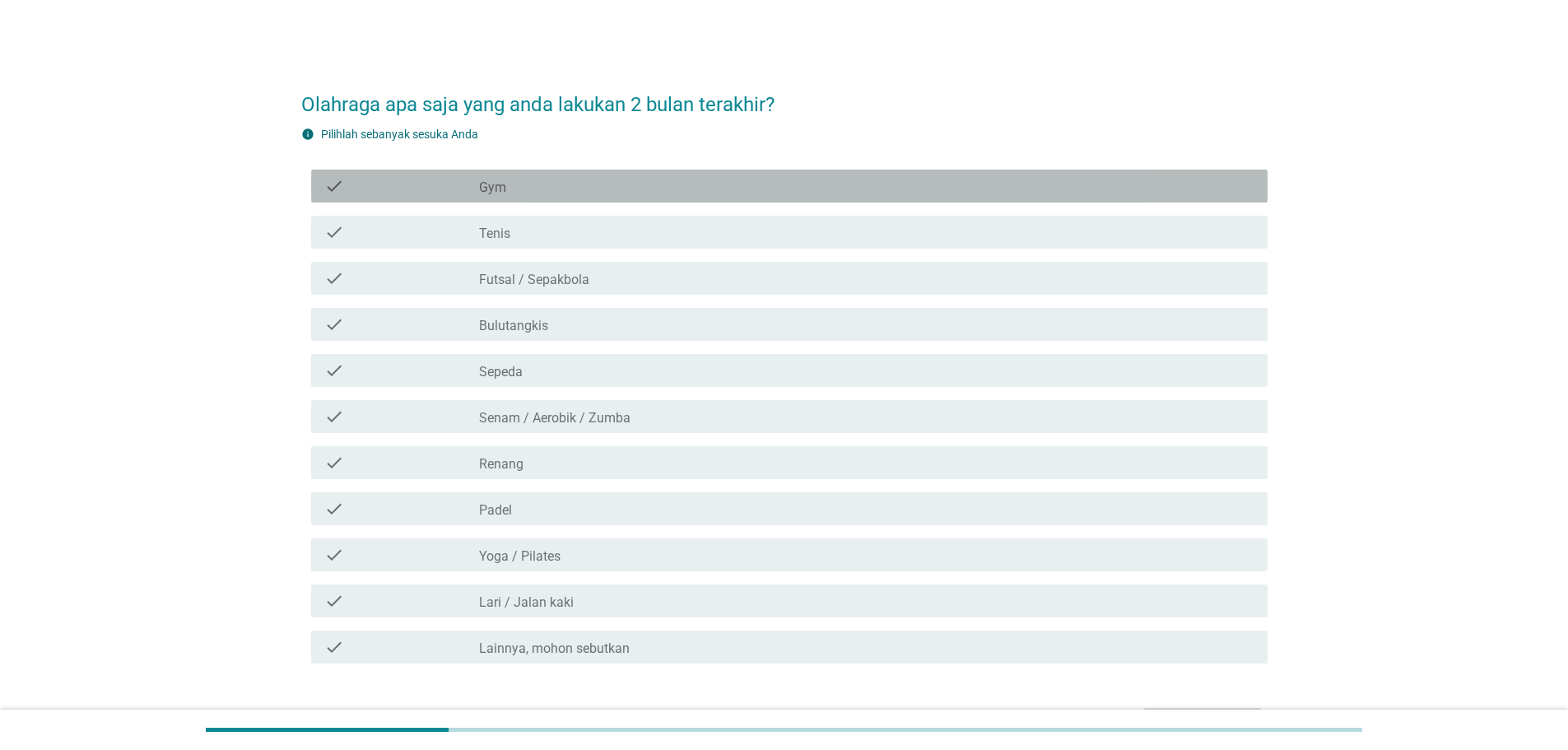
click at [520, 180] on div "check_box_outline_blank Gym" at bounding box center [867, 186] width 775 height 20
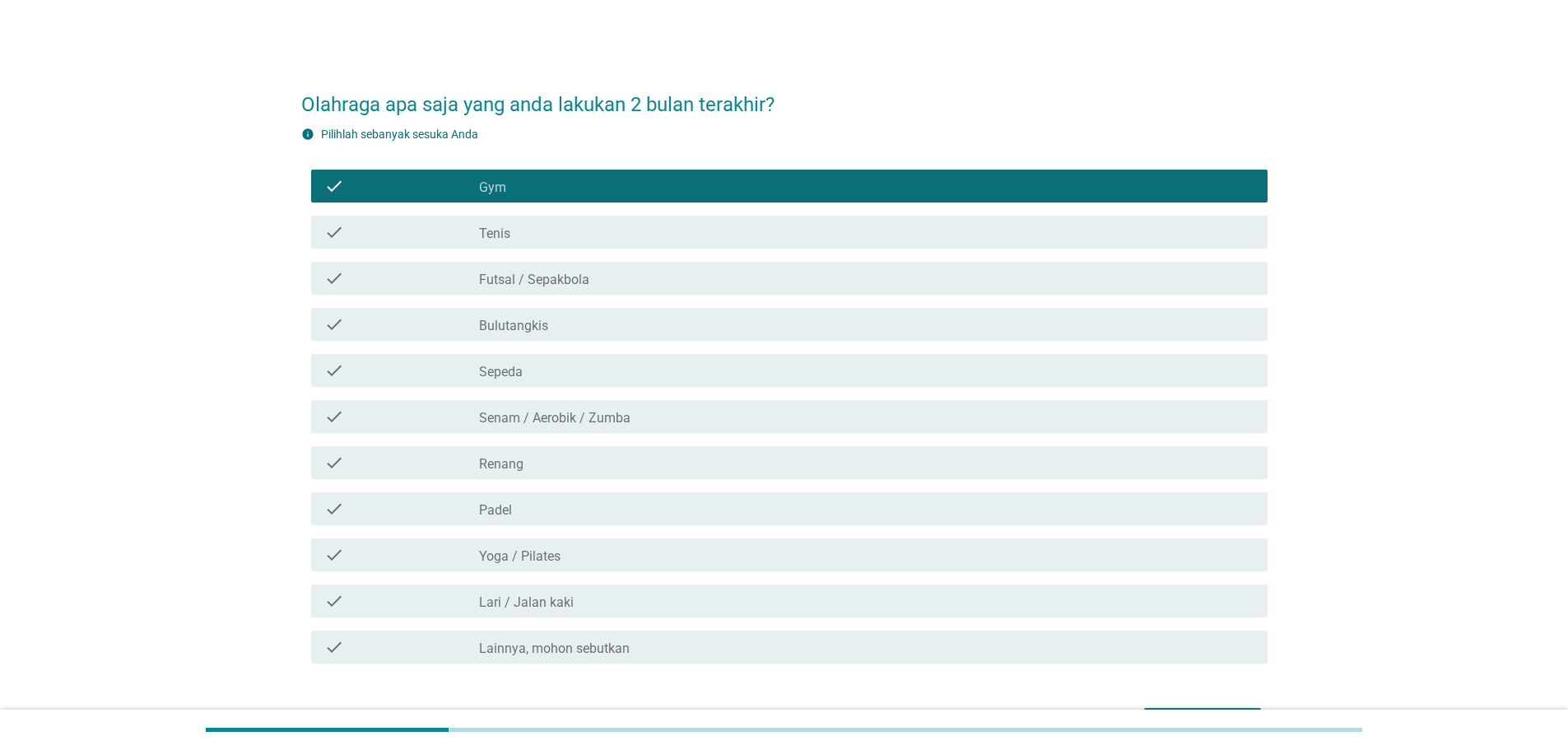
click at [518, 242] on div "check check_box_outline_blank Tenis" at bounding box center [789, 233] width 956 height 33
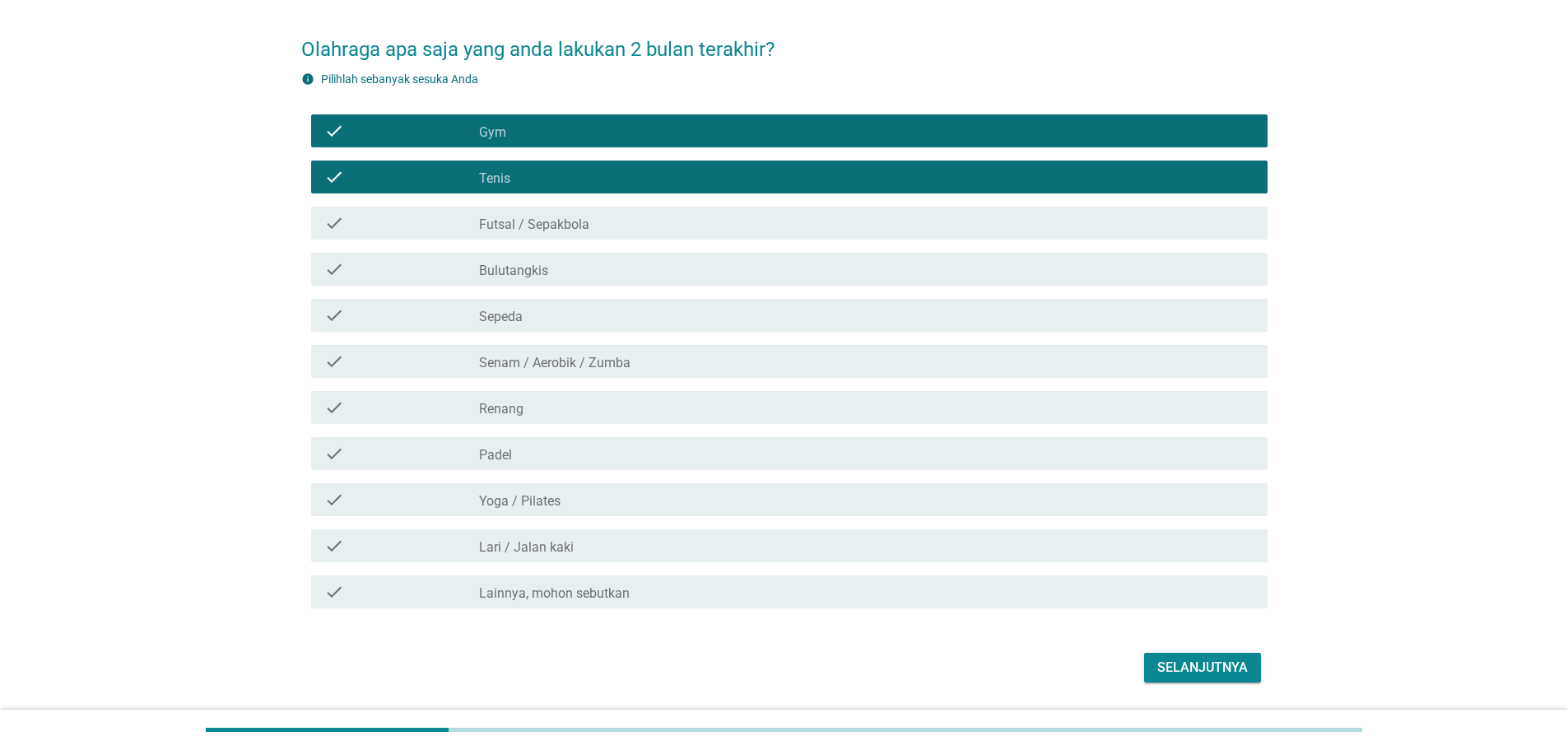
scroll to position [105, 0]
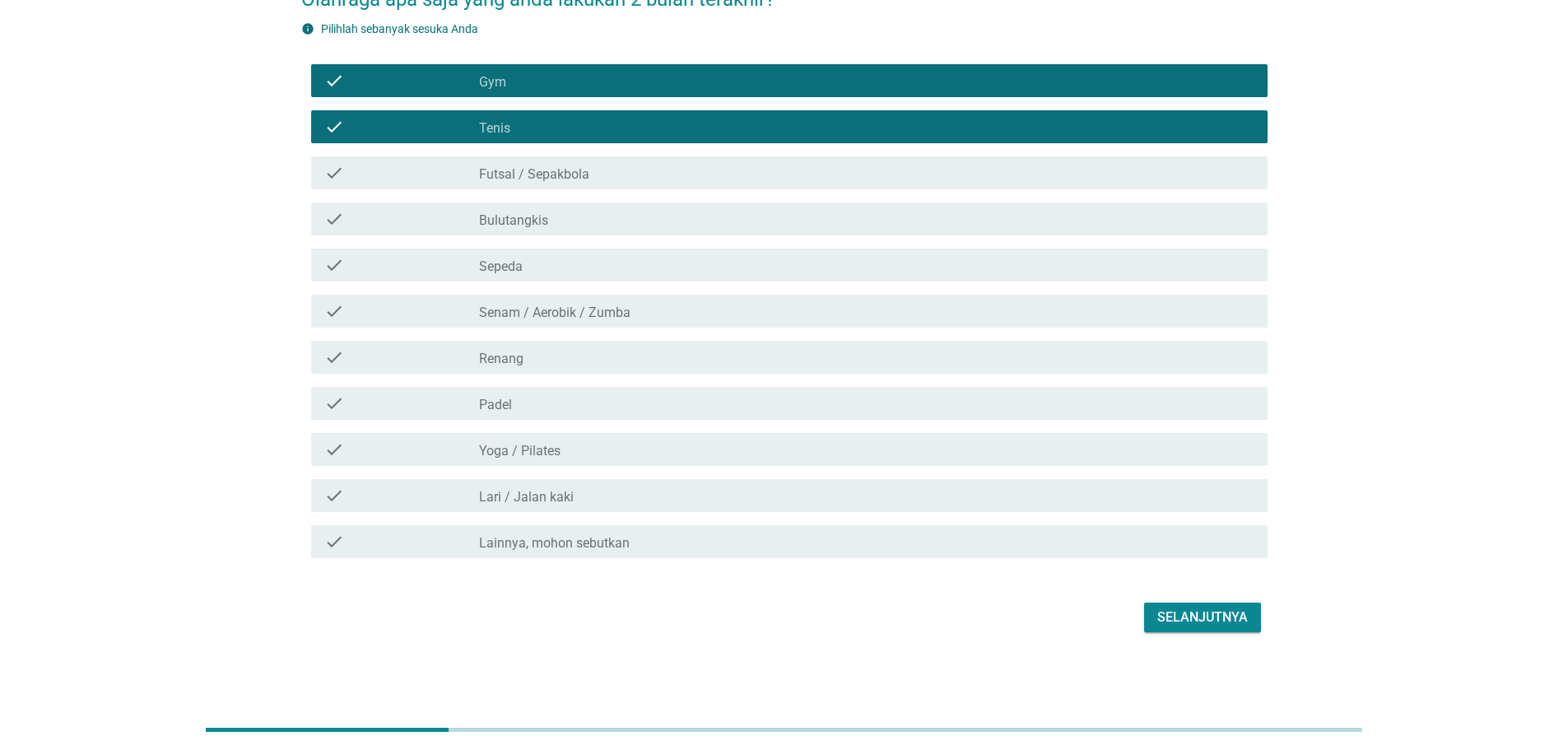
click at [1187, 610] on div "Selanjutnya" at bounding box center [1202, 617] width 91 height 20
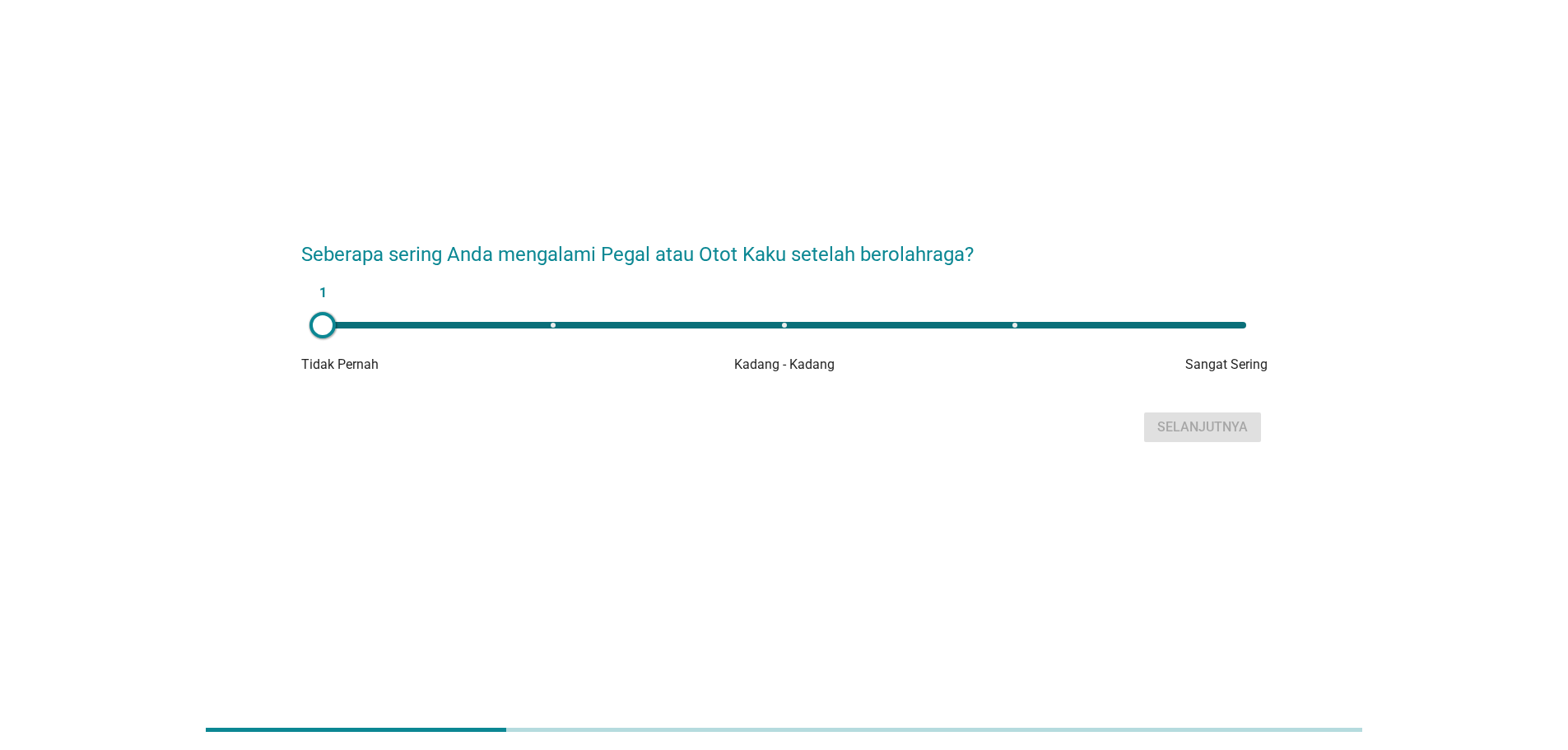
scroll to position [0, 0]
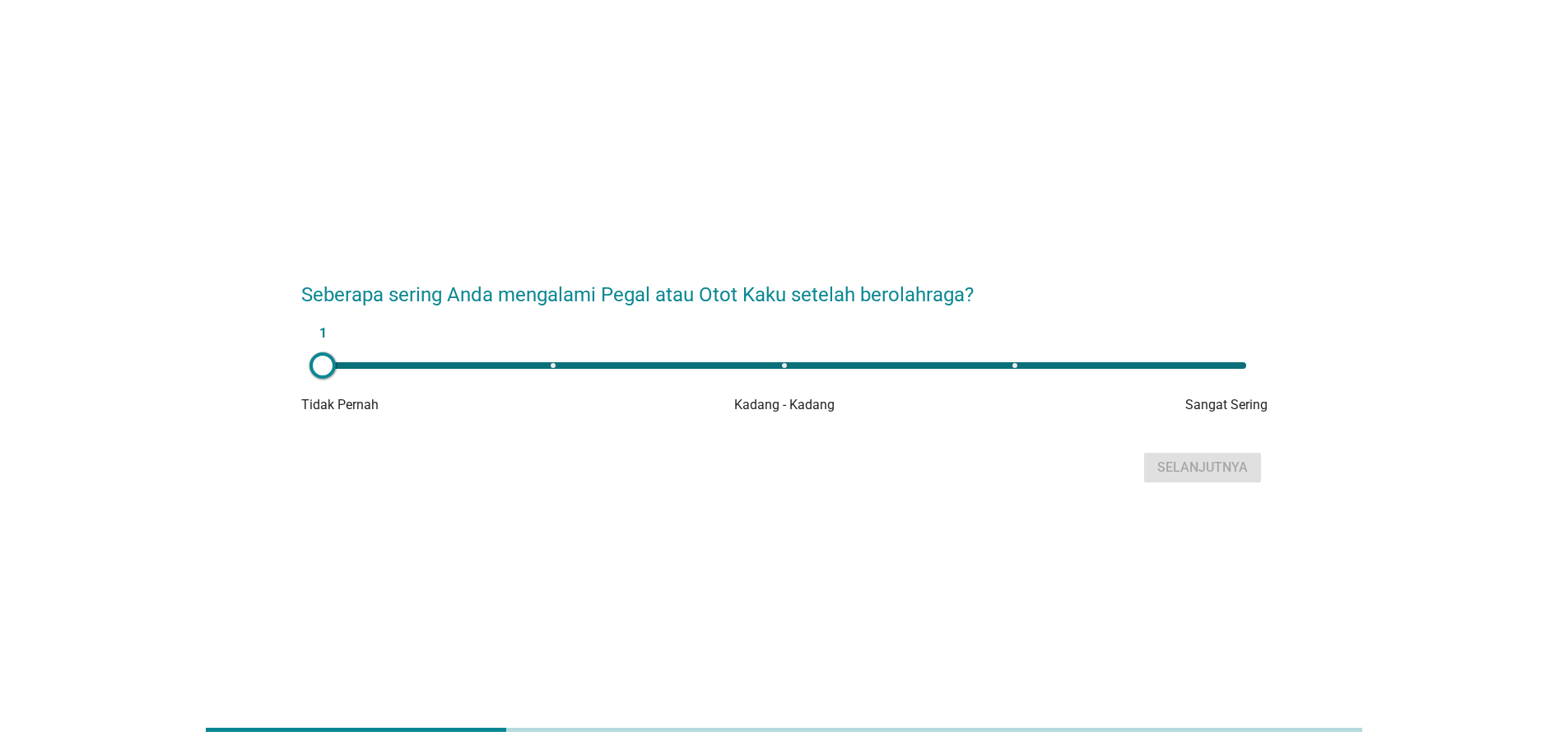
click at [1225, 367] on div "1" at bounding box center [784, 366] width 923 height 7
type input "5"
click at [1187, 466] on div "Selanjutnya" at bounding box center [1202, 467] width 91 height 20
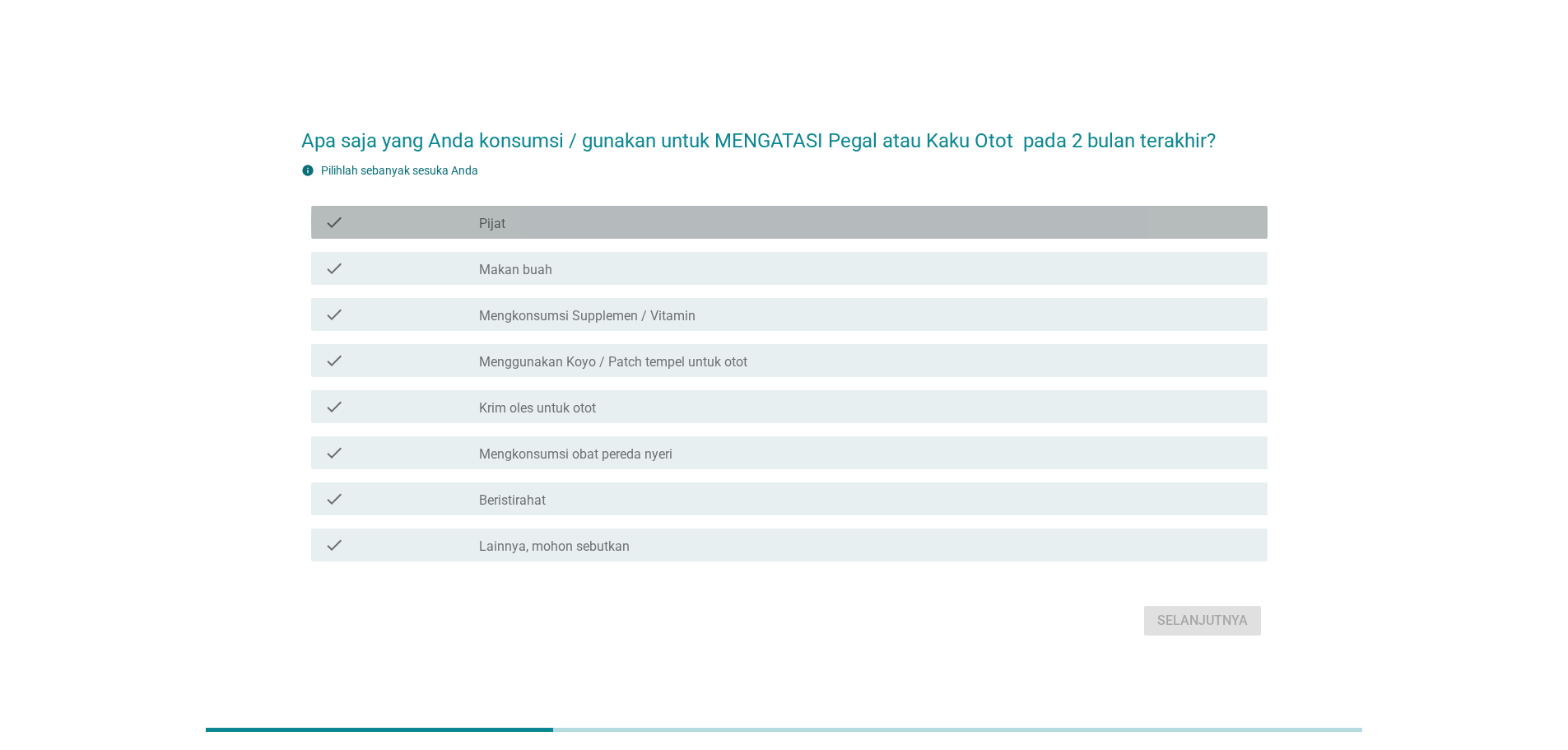
click at [590, 215] on div "check_box_outline_blank Pijat" at bounding box center [867, 222] width 775 height 20
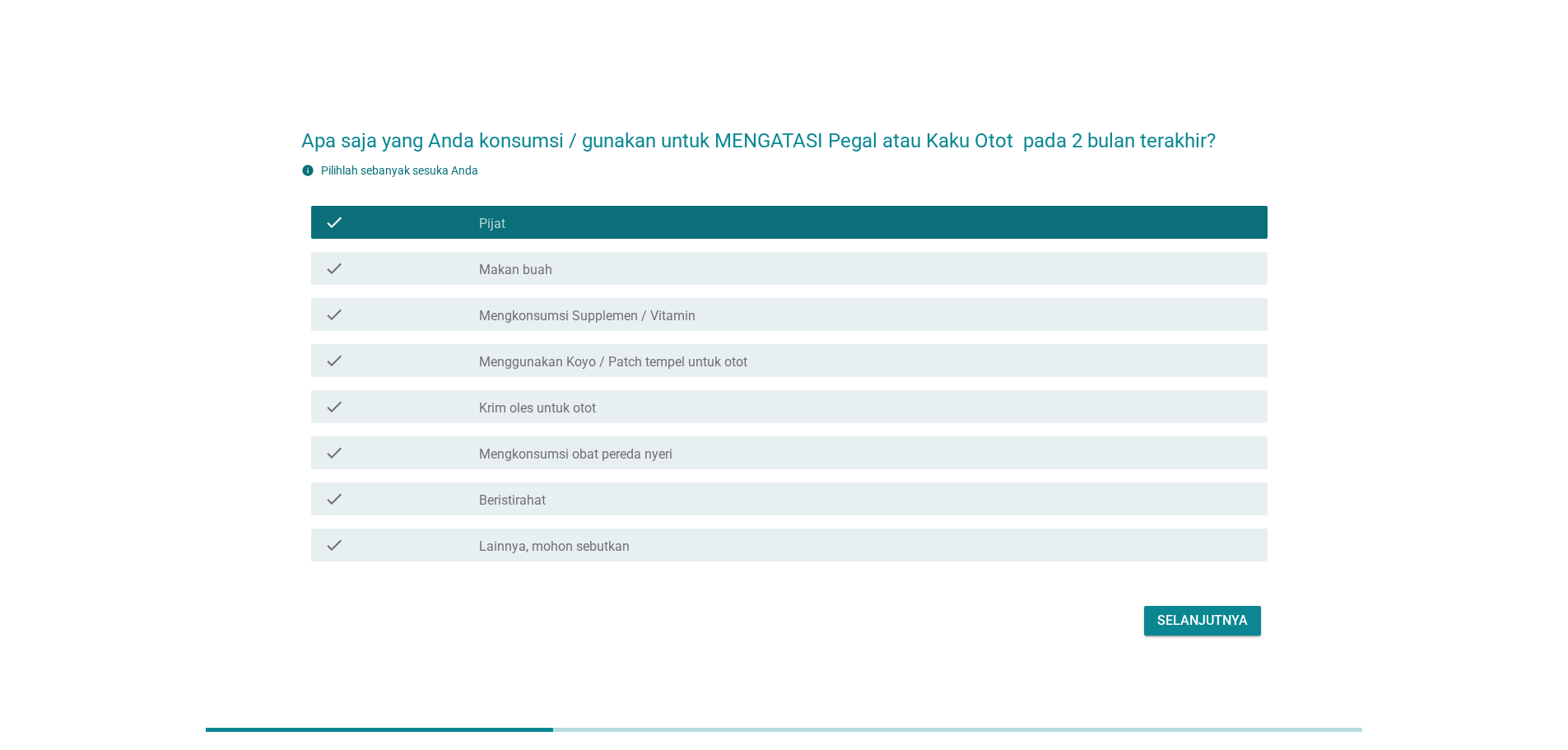
click at [585, 301] on div "check check_box_outline_blank Mengkonsumsi Supplemen / Vitamin" at bounding box center [789, 314] width 956 height 33
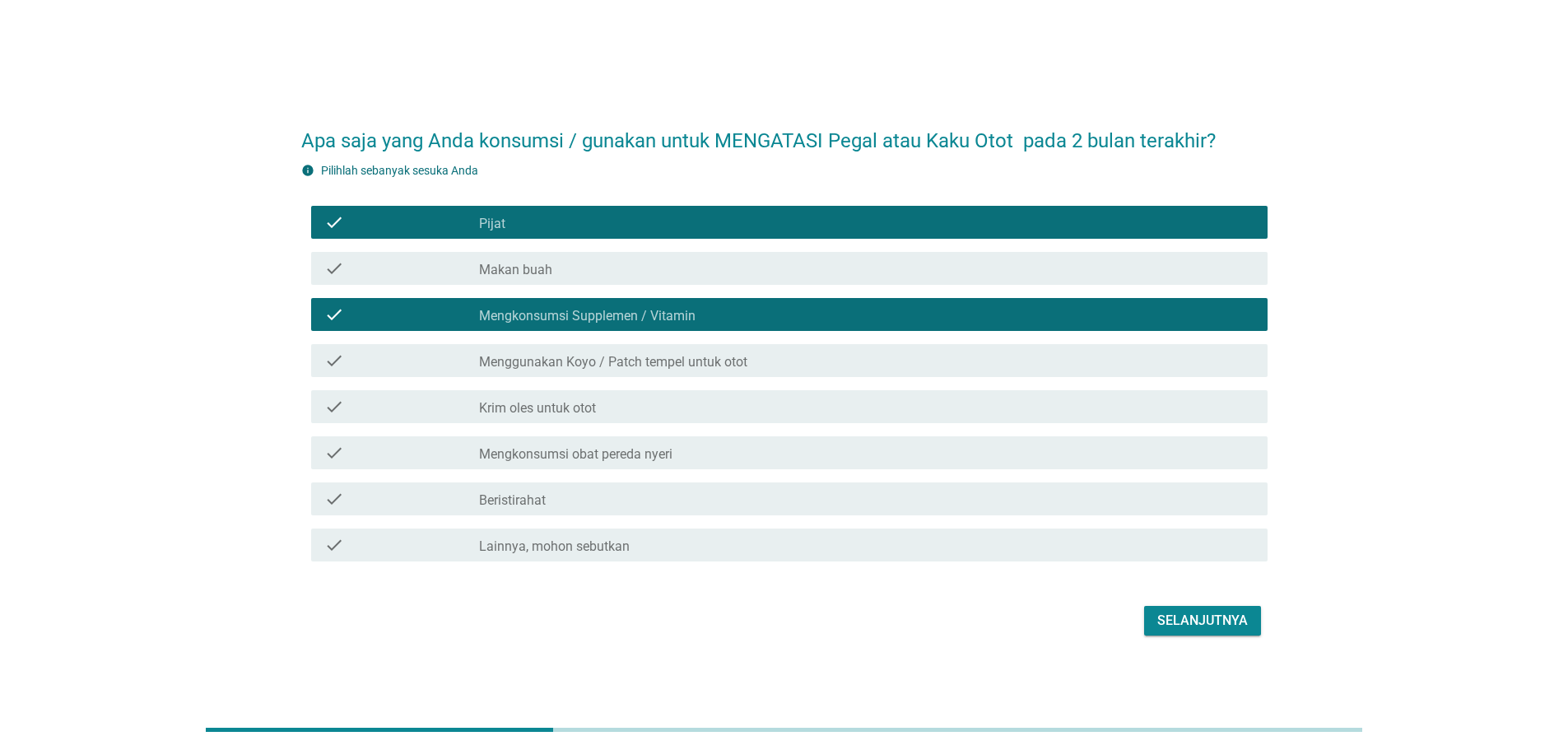
click at [571, 436] on div "check check_box_outline_blank Mengkonsumsi obat pereda nyeri" at bounding box center [784, 452] width 966 height 46
click at [565, 454] on label "Mengkonsumsi obat pereda nyeri" at bounding box center [576, 454] width 193 height 17
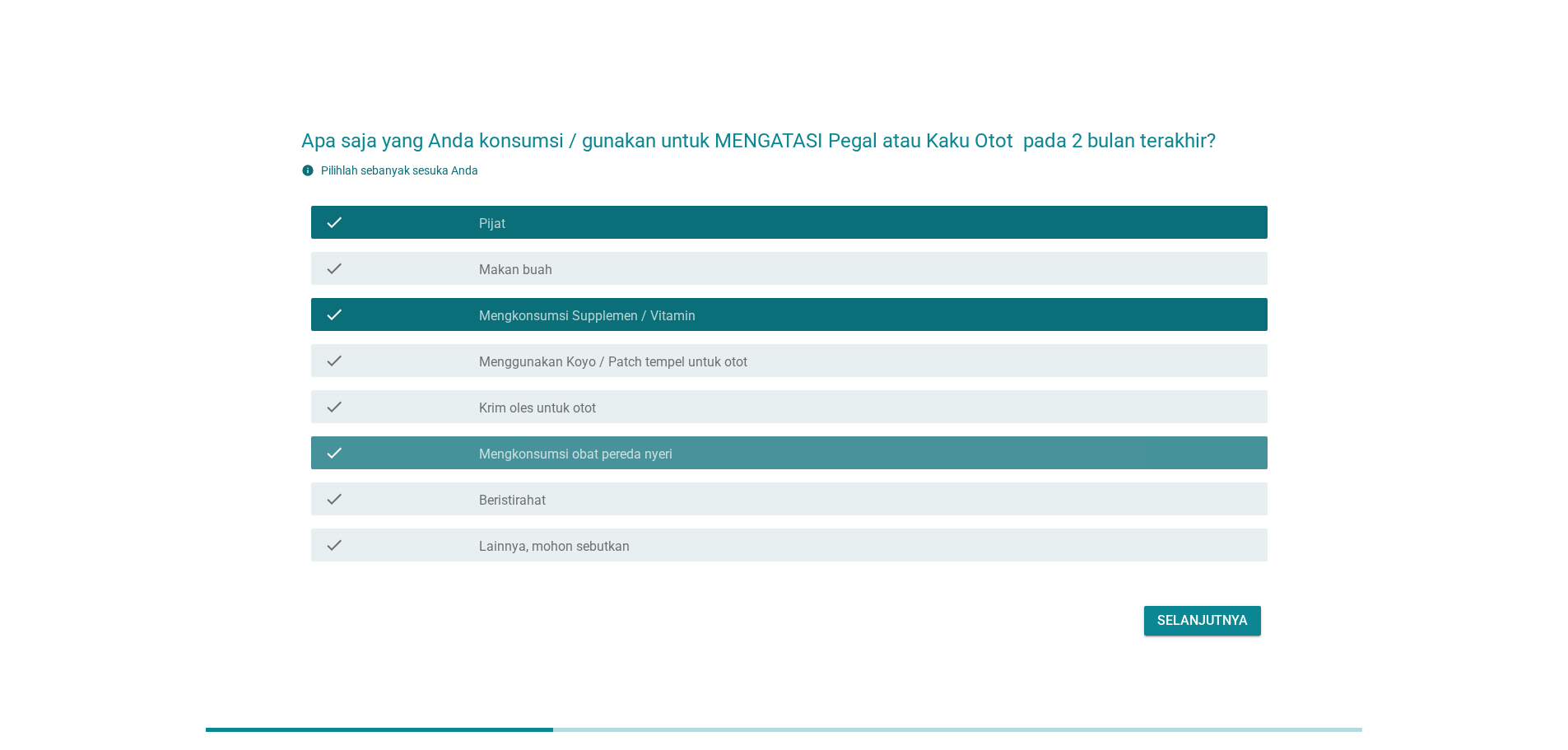
click at [573, 402] on label "Krim oles untuk otot" at bounding box center [537, 408] width 117 height 17
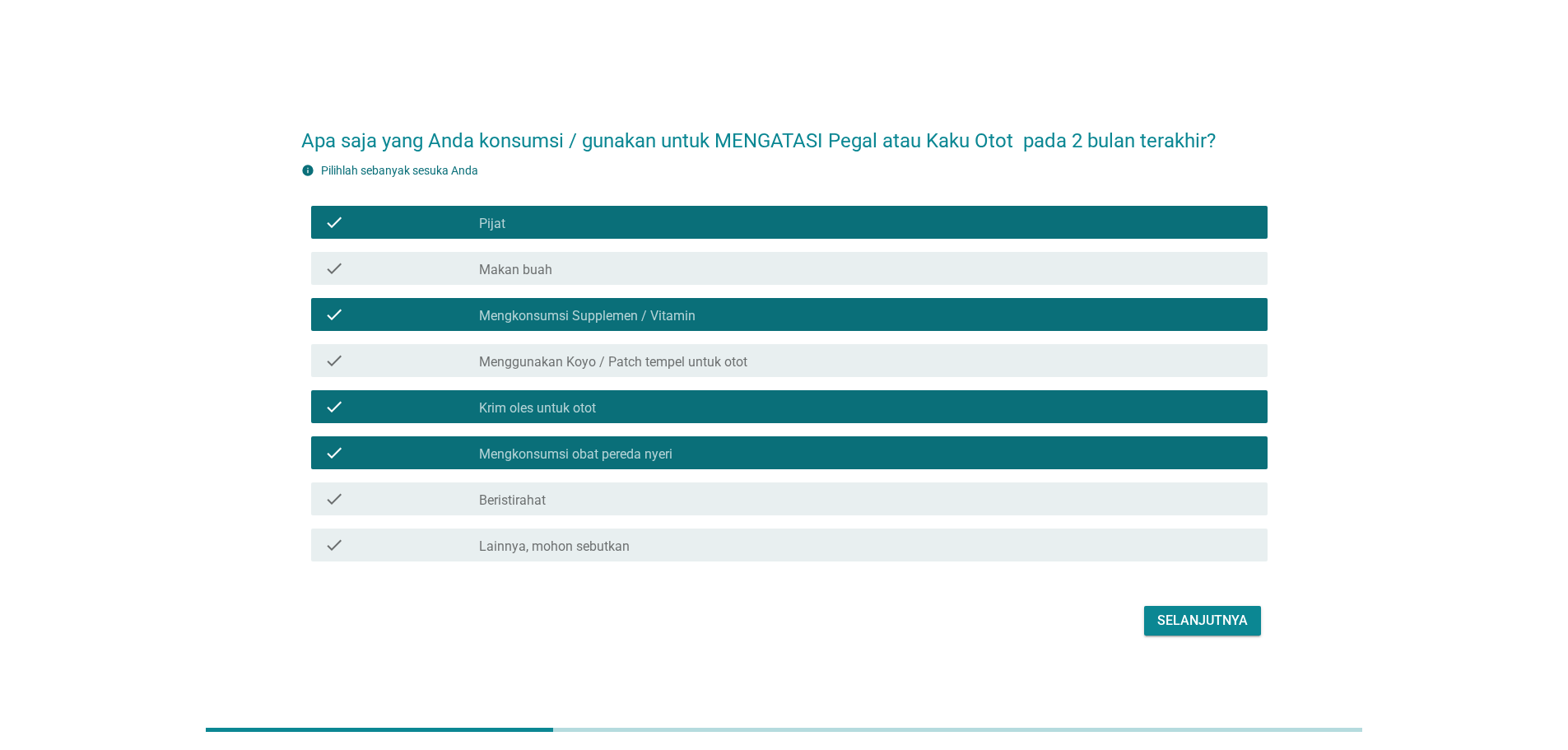
click at [596, 356] on label "Menggunakan Koyo / Patch tempel untuk otot" at bounding box center [613, 361] width 268 height 17
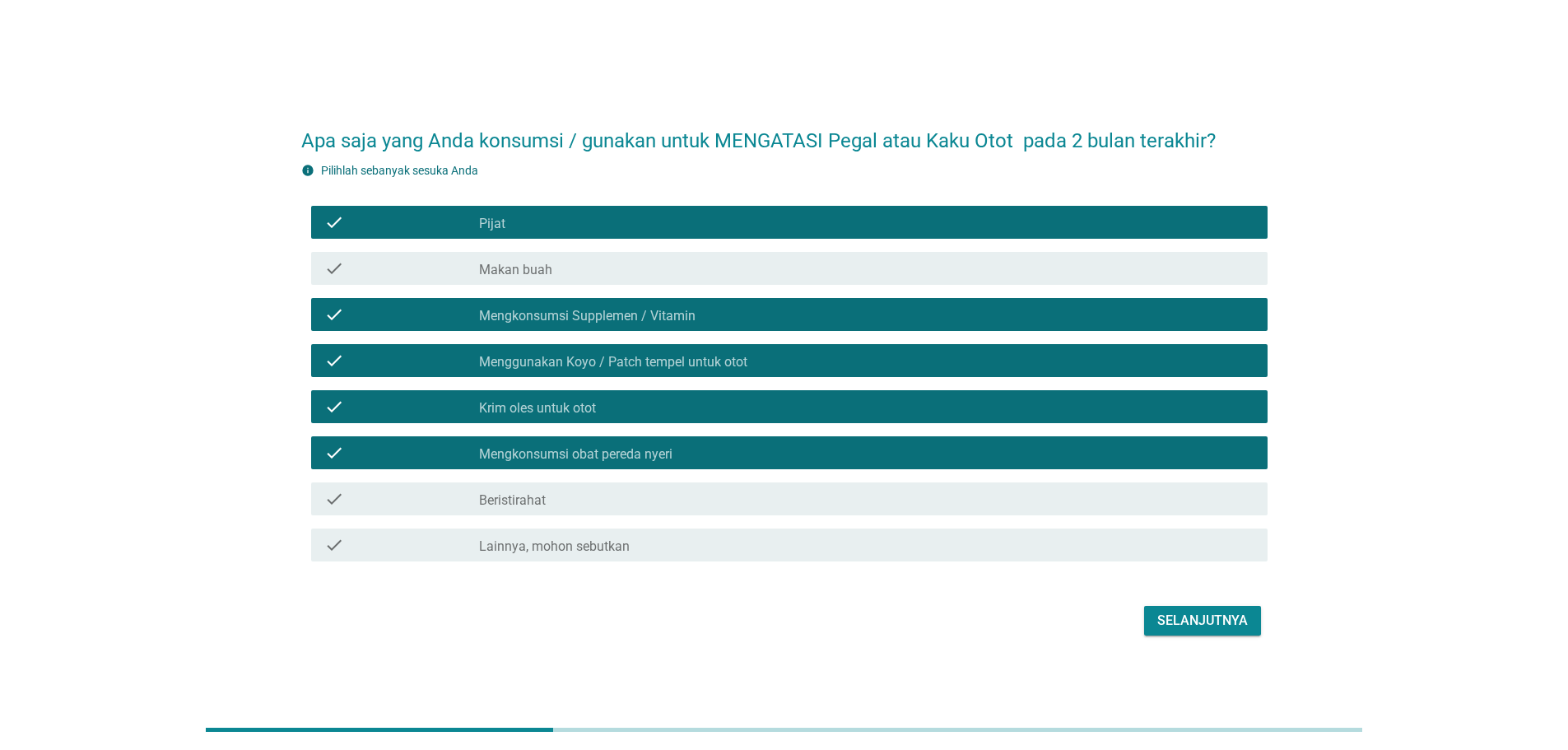
click at [559, 485] on div "check check_box_outline_blank Beristirahat" at bounding box center [789, 499] width 956 height 33
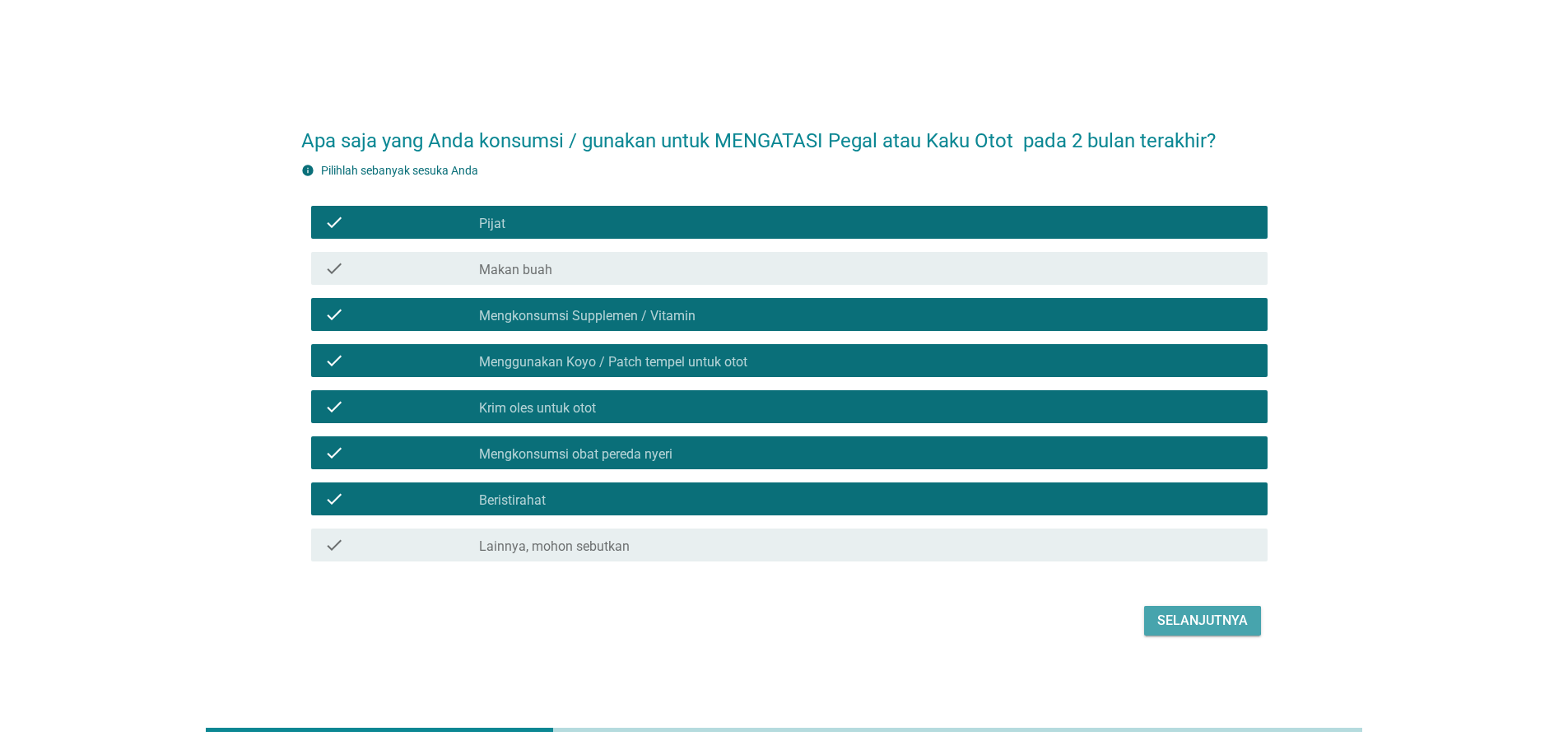
click at [1207, 622] on div "Selanjutnya" at bounding box center [1202, 620] width 91 height 20
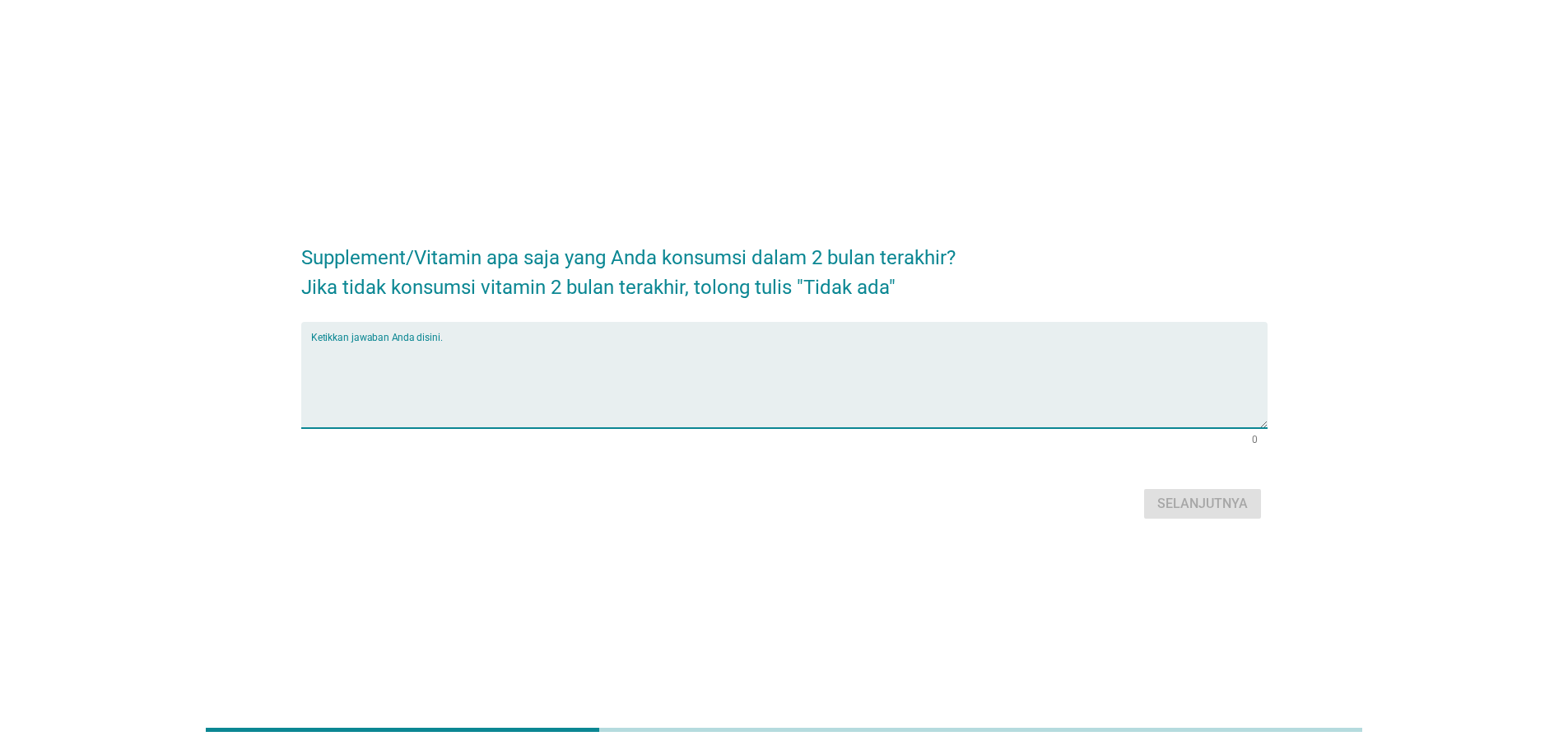
click at [596, 370] on textarea "Ketikkan jawaban Anda disini." at bounding box center [789, 384] width 956 height 86
click at [502, 351] on textarea "Ketikkan jawaban Anda disini." at bounding box center [789, 384] width 956 height 86
click at [641, 386] on textarea "Ketikkan jawaban Anda disini." at bounding box center [789, 384] width 956 height 86
type textarea "L"
type textarea "Black [PERSON_NAME]"
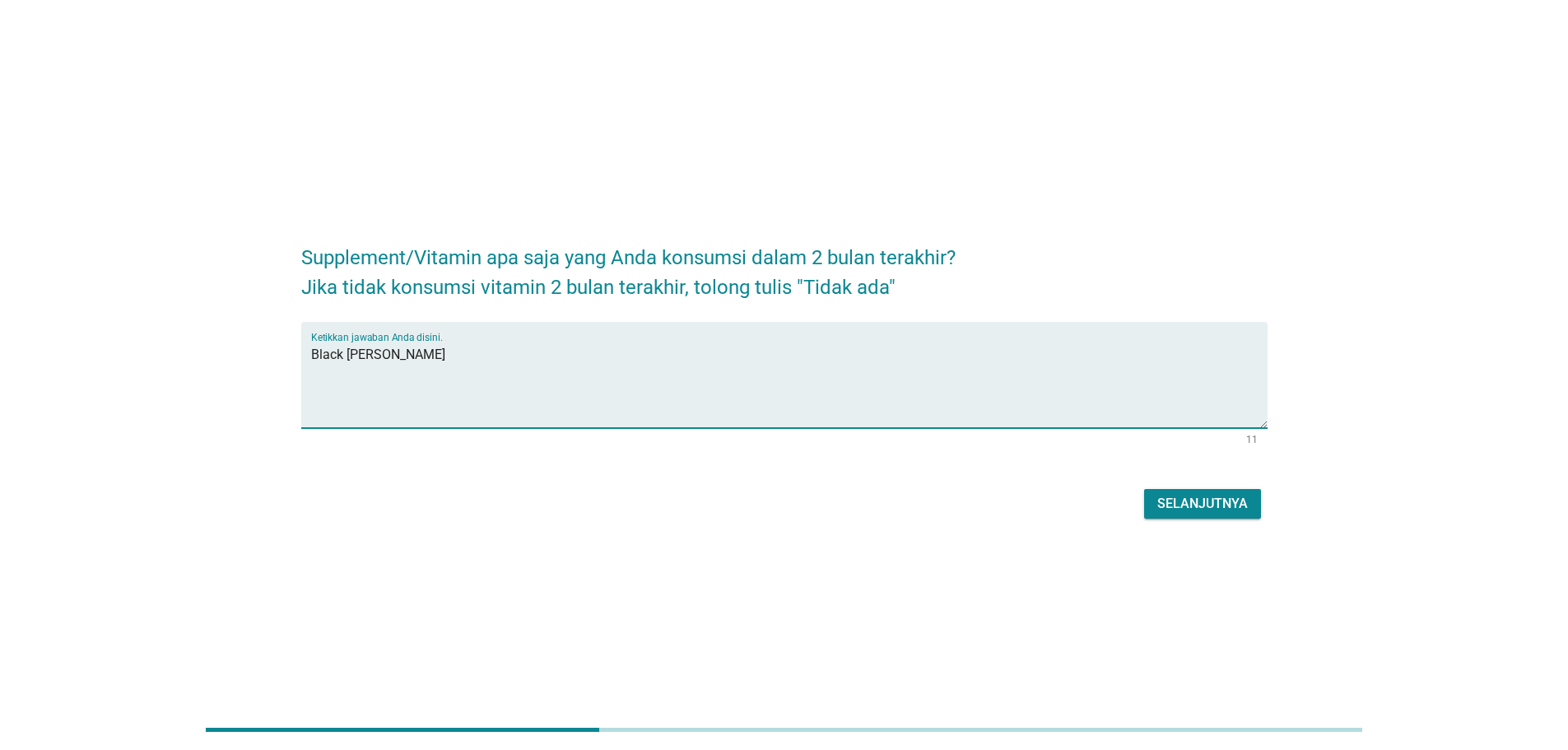
click at [1161, 510] on div "Selanjutnya" at bounding box center [1202, 503] width 91 height 20
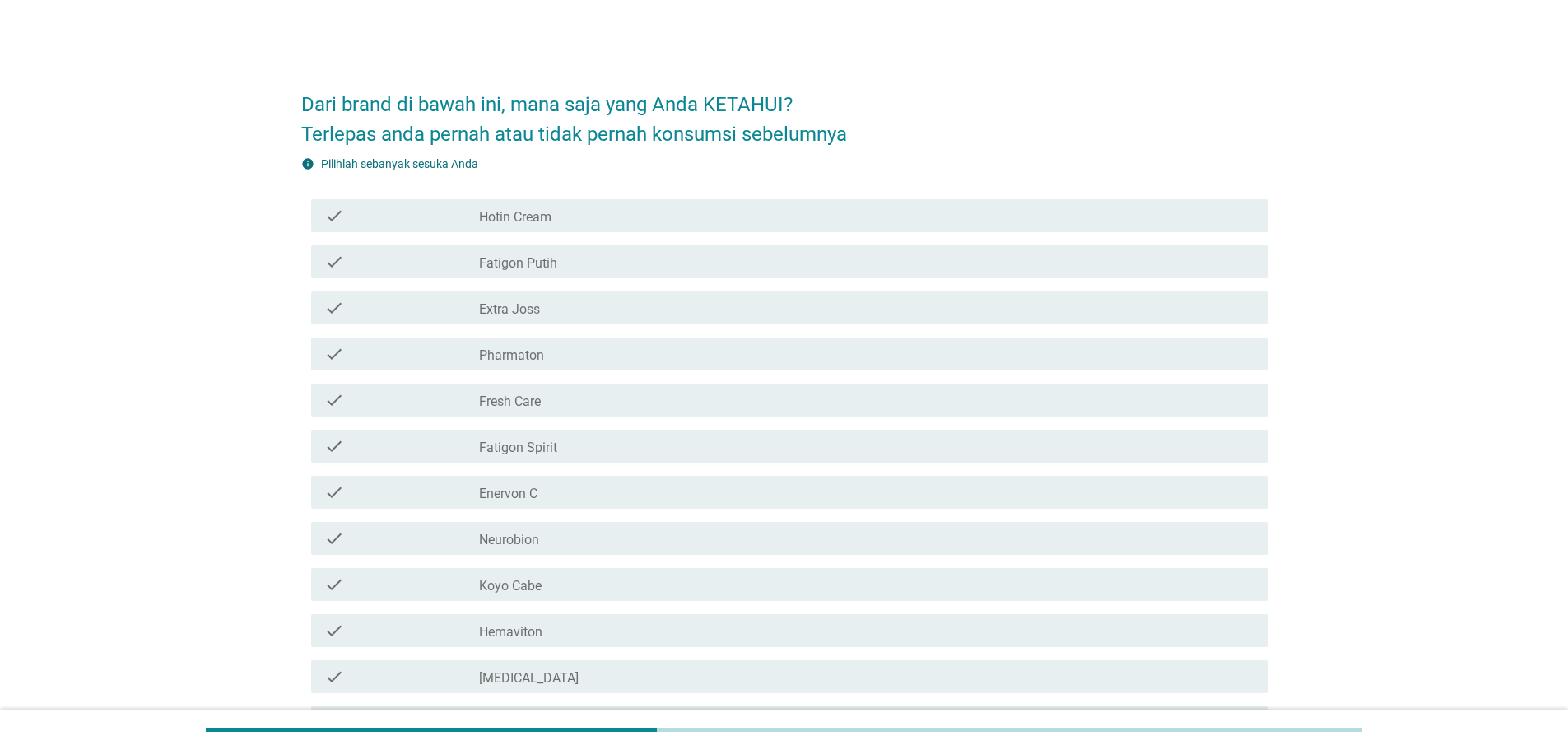
click at [516, 548] on div "check check_box_outline_blank Neurobion" at bounding box center [789, 538] width 956 height 33
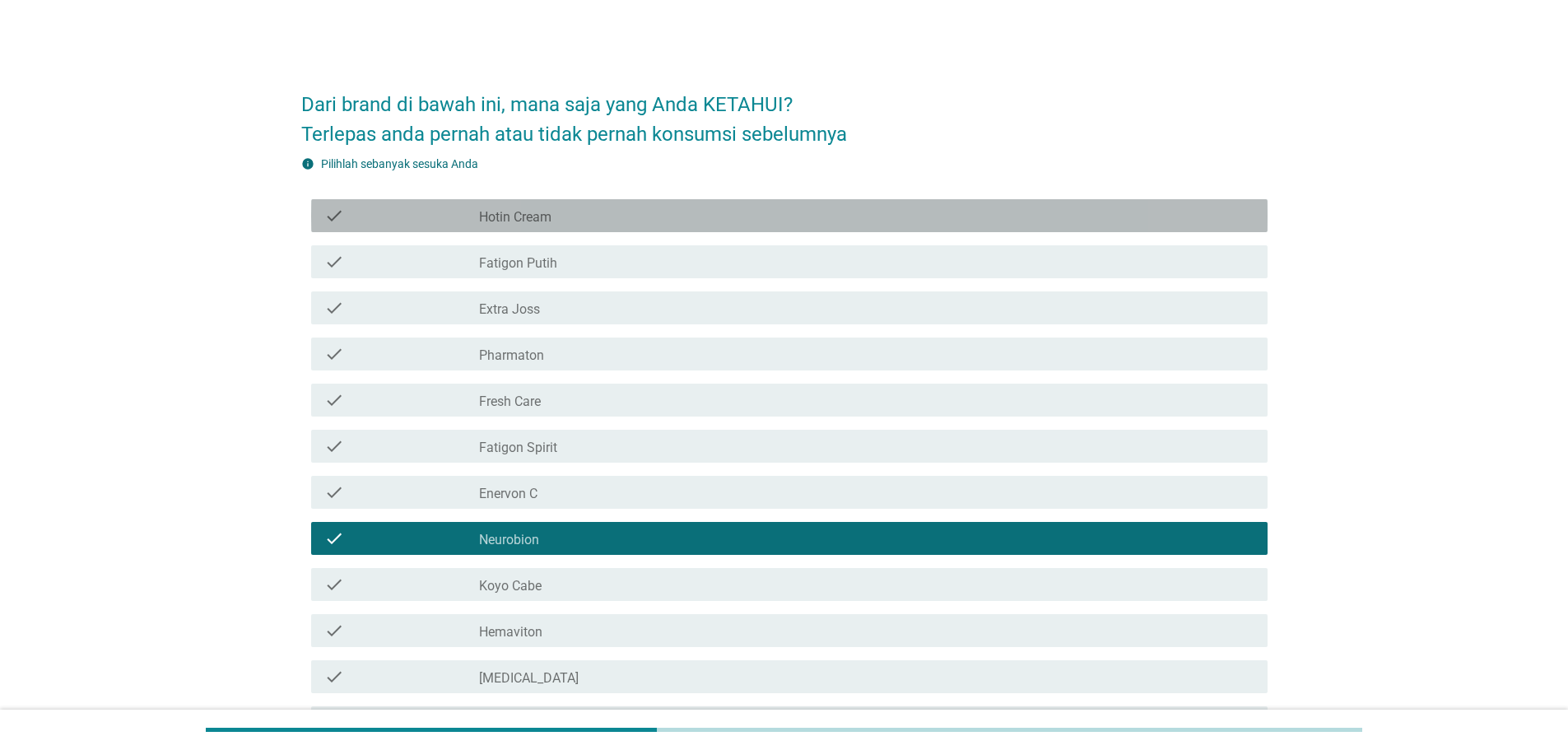
click at [580, 230] on div "check check_box_outline_blank Hotin Cream" at bounding box center [789, 216] width 956 height 33
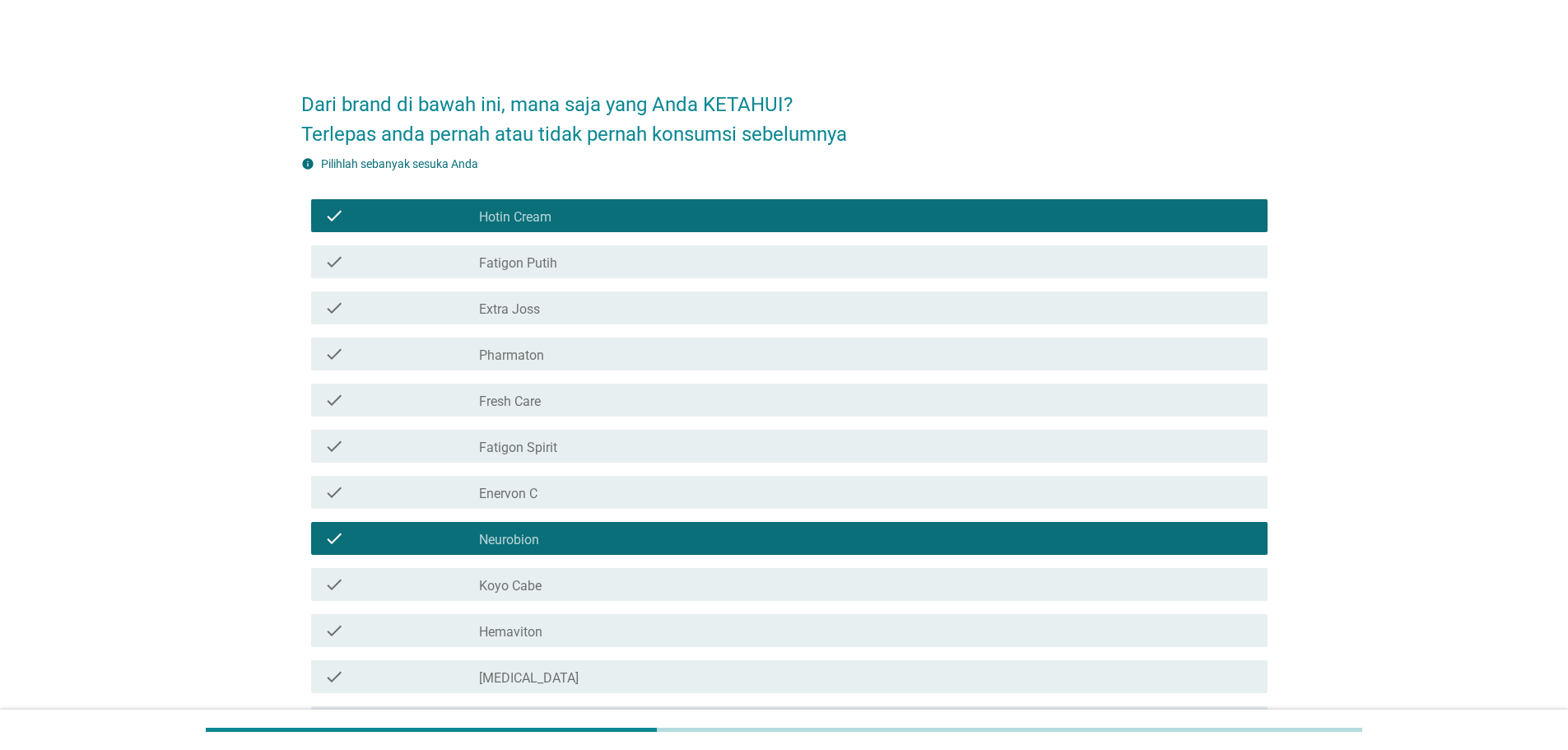
click at [566, 246] on div "check check_box_outline_blank Fatigon Putih" at bounding box center [789, 262] width 956 height 33
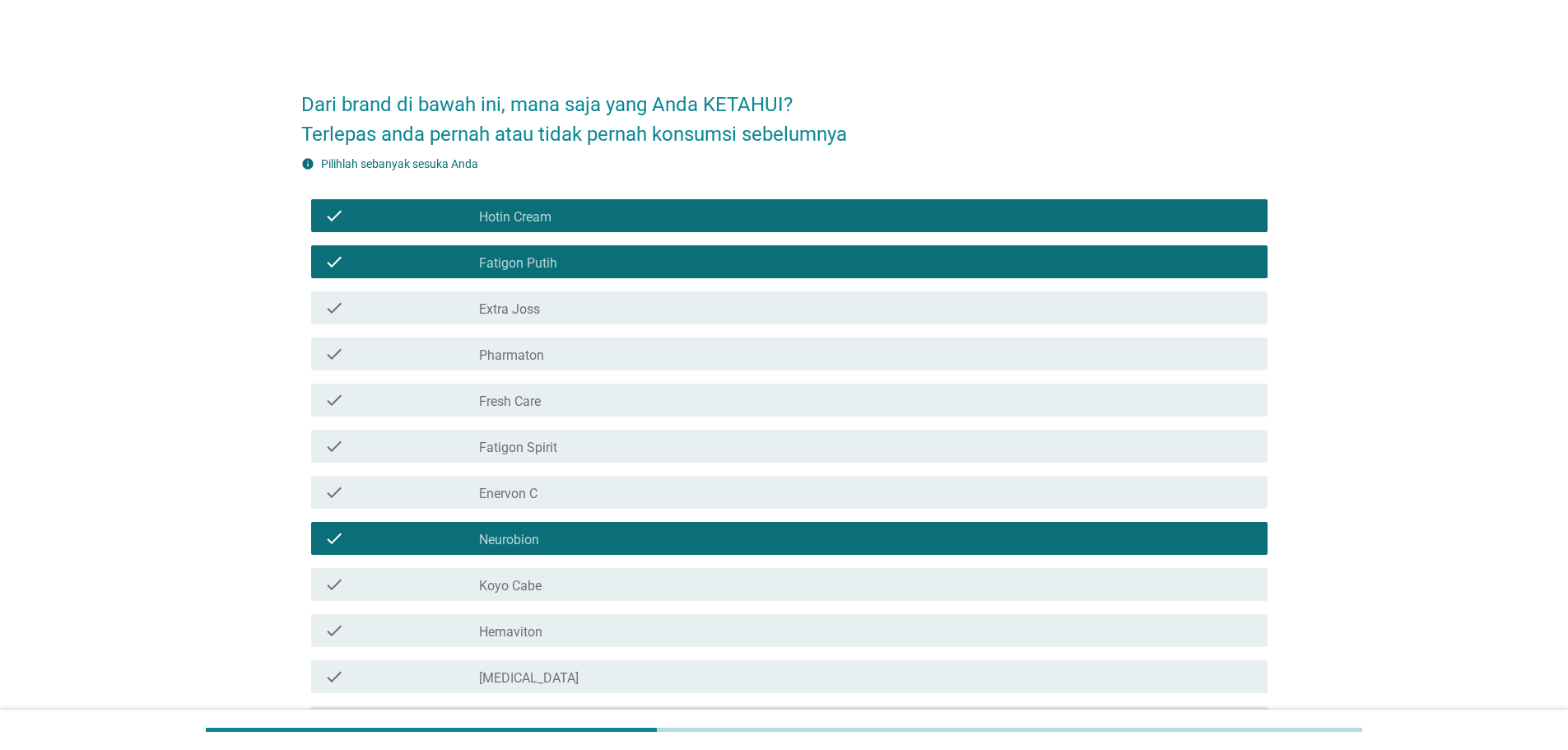
click at [559, 317] on div "check_box_outline_blank Extra Joss" at bounding box center [867, 307] width 775 height 20
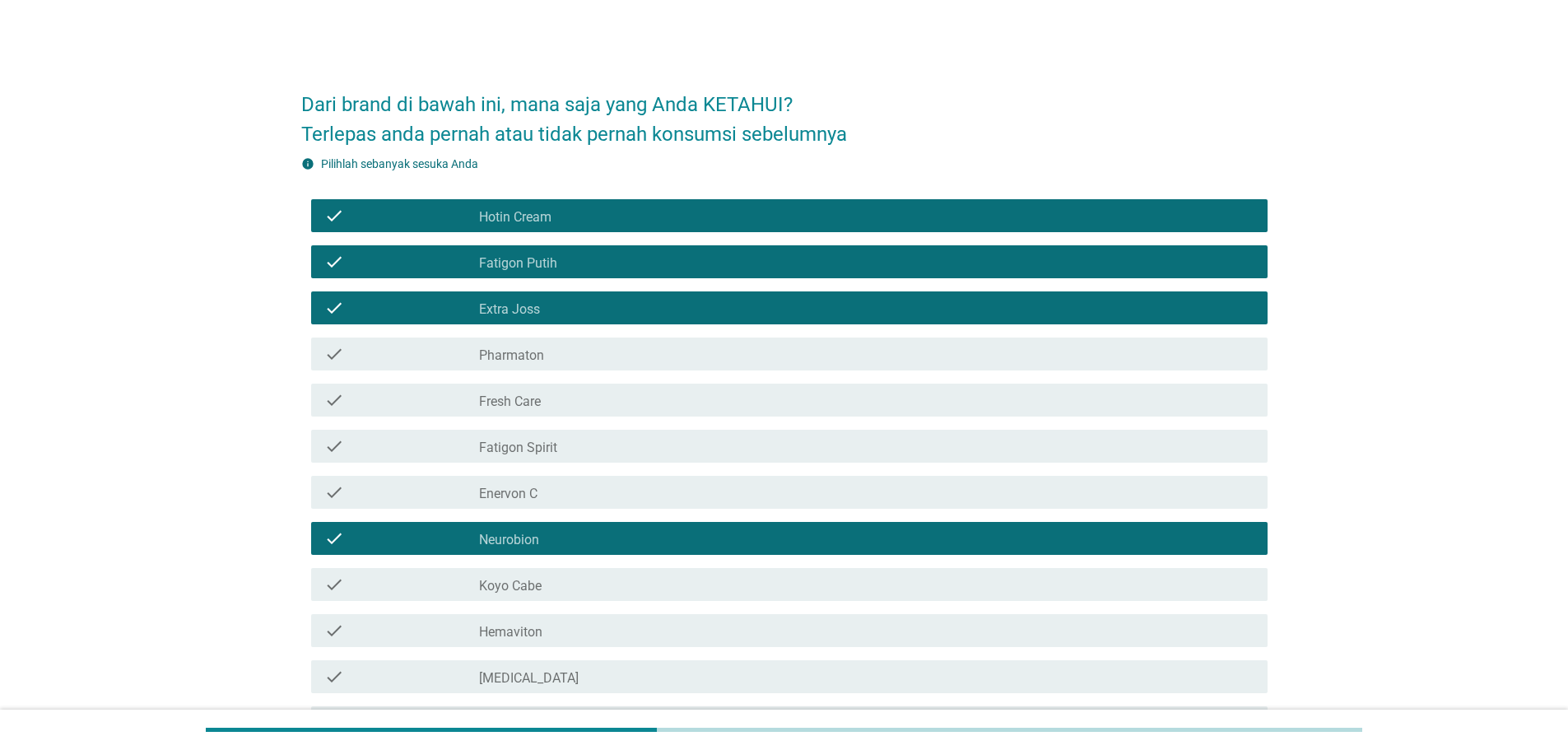
click at [555, 344] on div "check_box_outline_blank Pharmaton" at bounding box center [867, 354] width 775 height 20
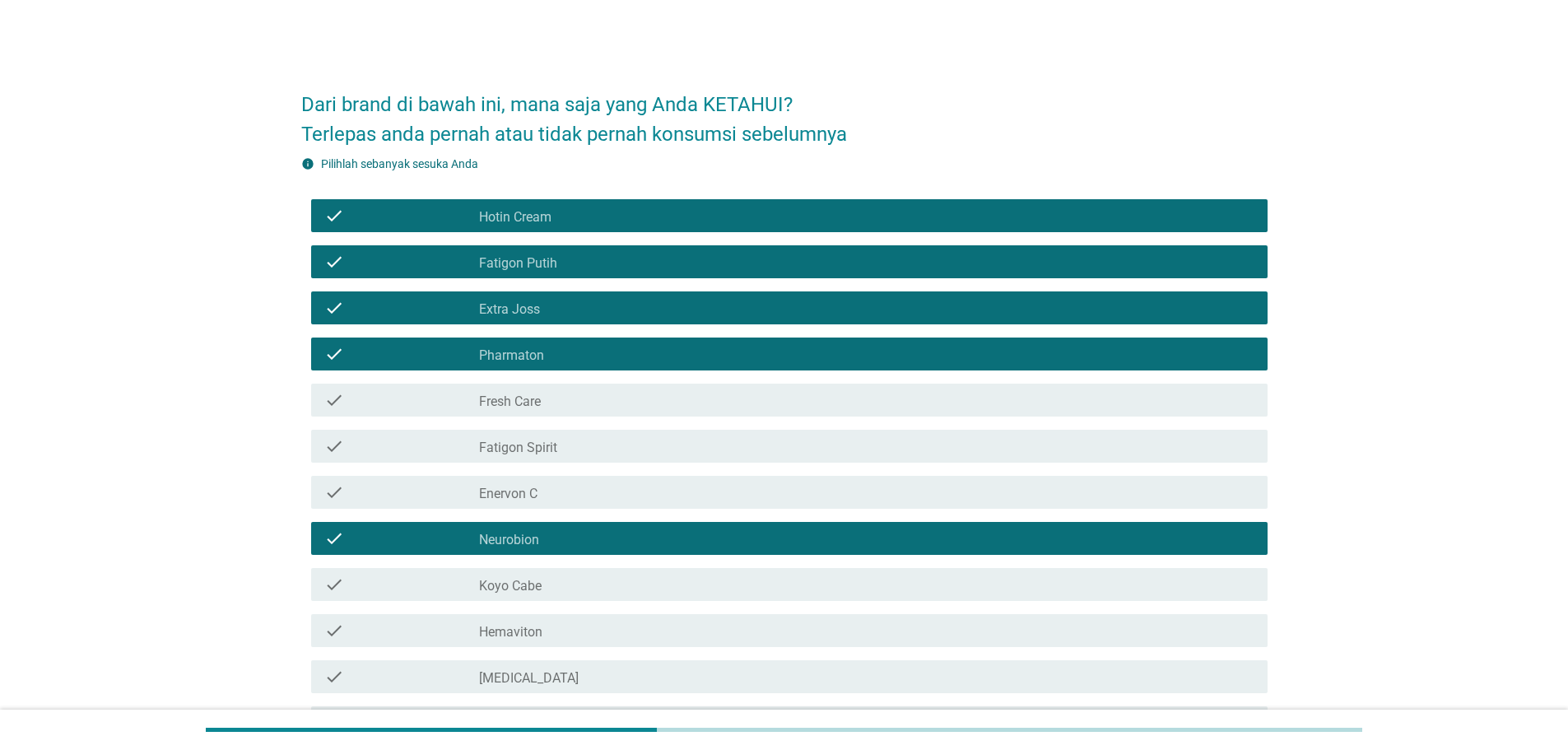
click at [558, 402] on div "check_box_outline_blank Fresh Care" at bounding box center [867, 400] width 775 height 20
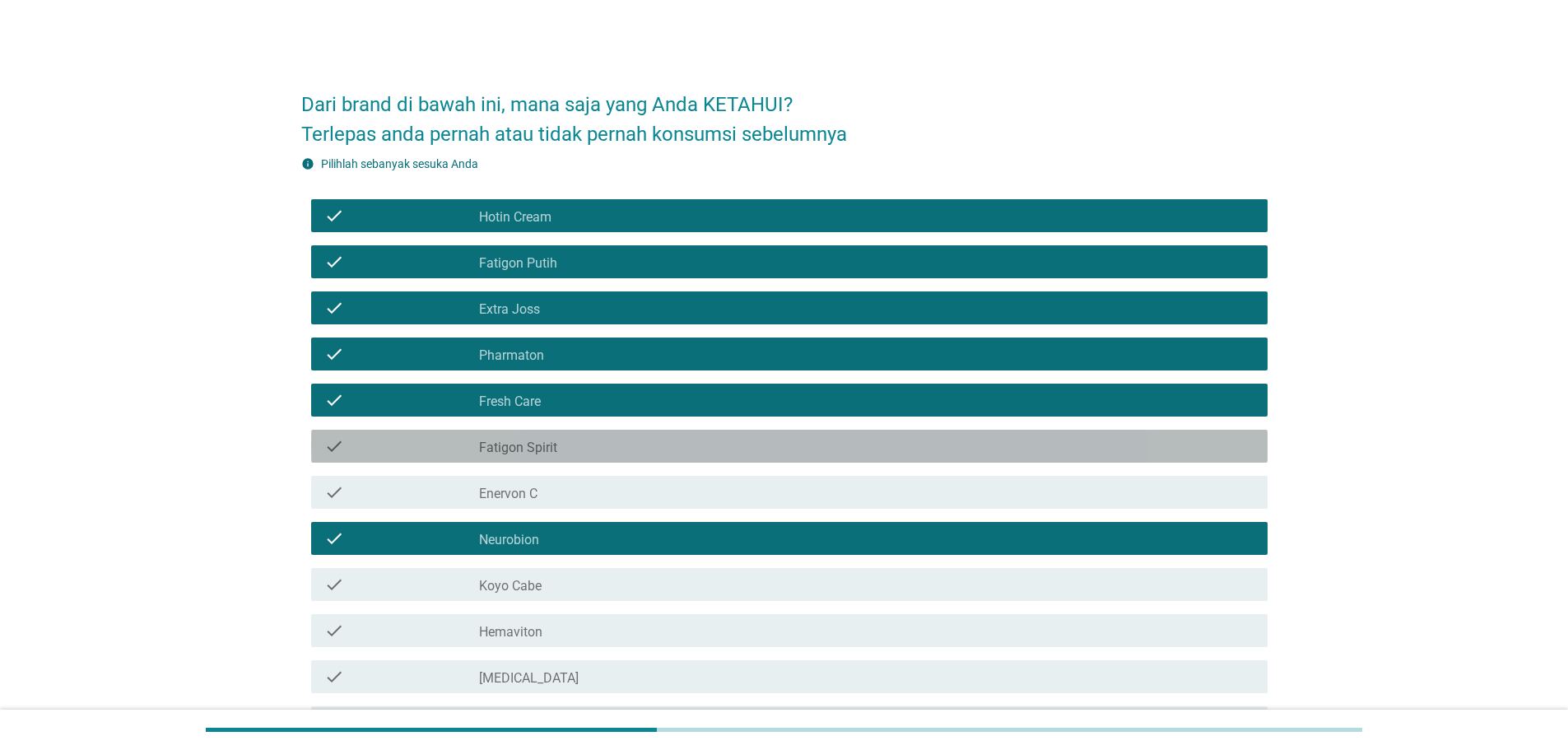
click at [555, 440] on label "Fatigon Spirit" at bounding box center [518, 447] width 78 height 17
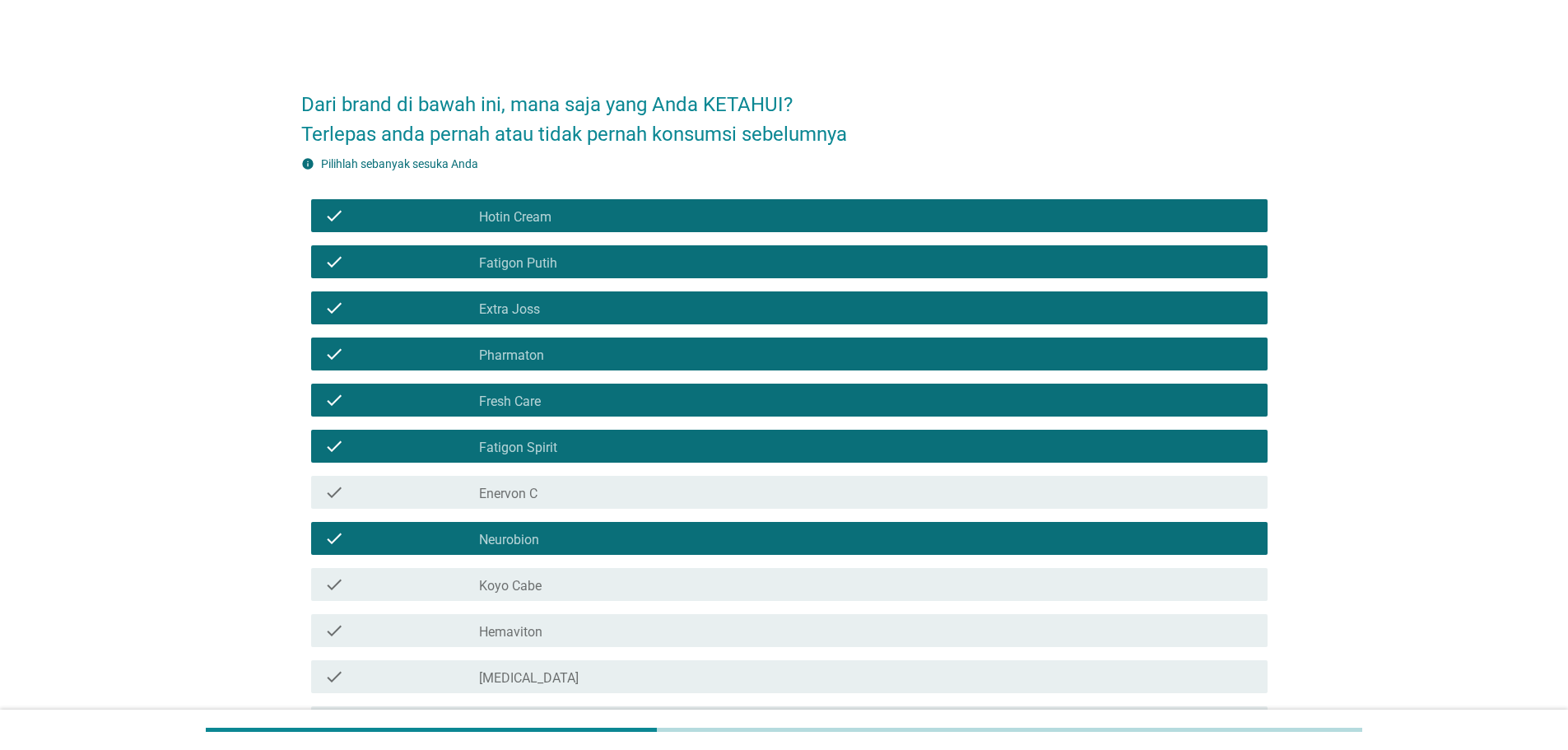
click at [538, 492] on div "check_box_outline_blank Enervon C" at bounding box center [867, 492] width 775 height 20
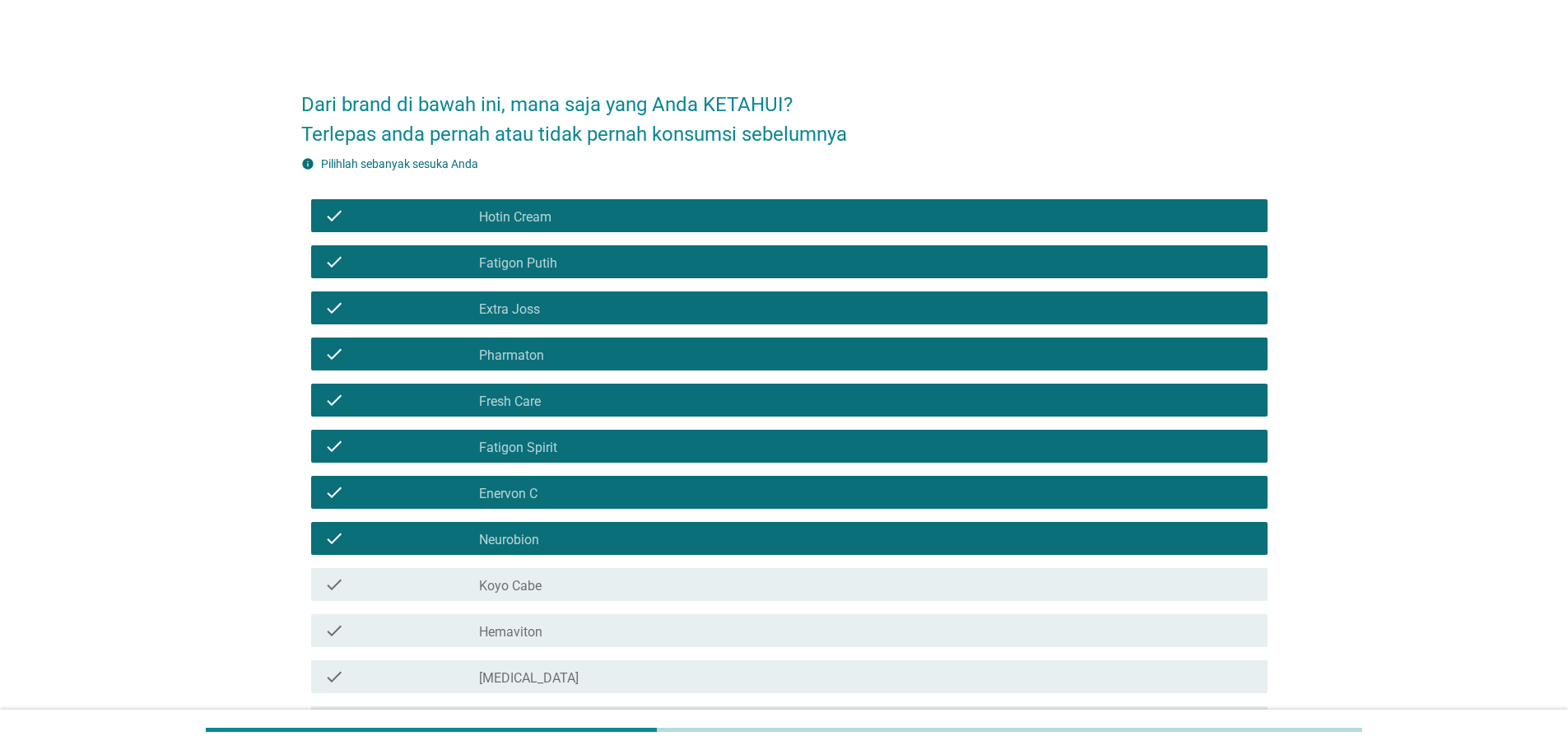
click at [535, 594] on div "check check_box_outline_blank Koyo Cabe" at bounding box center [789, 584] width 956 height 33
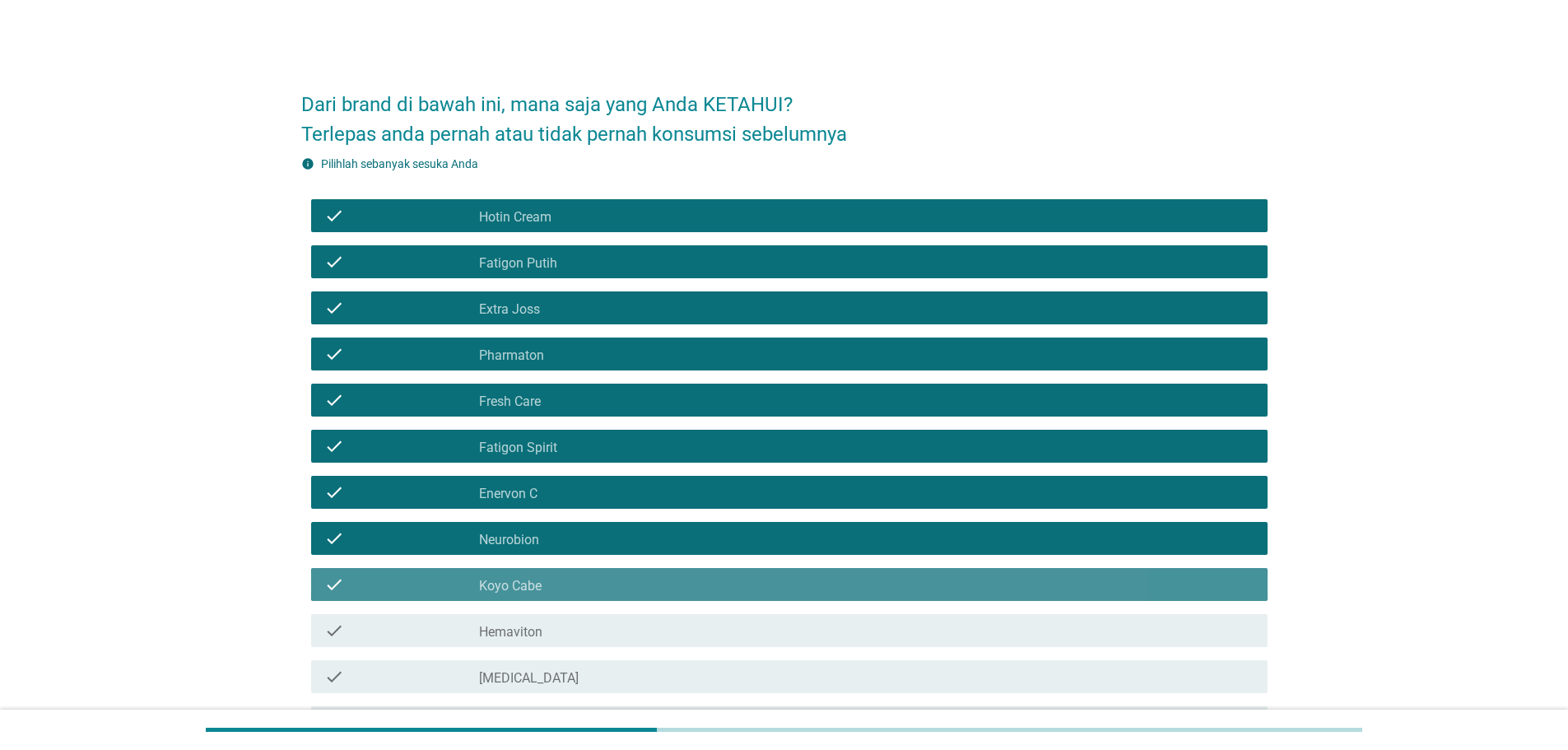
click at [535, 617] on div "check check_box_outline_blank Hemaviton" at bounding box center [789, 631] width 956 height 33
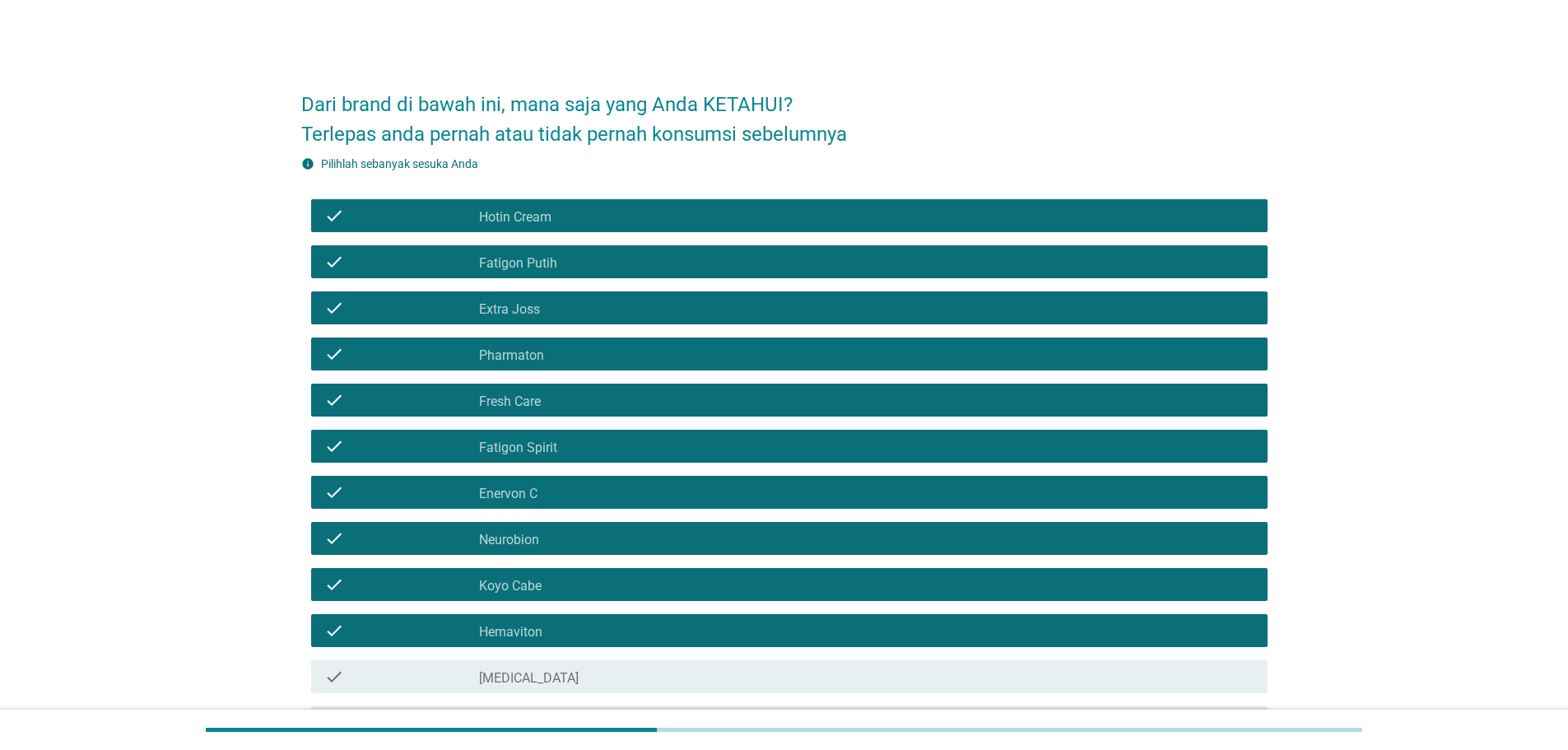
scroll to position [227, 0]
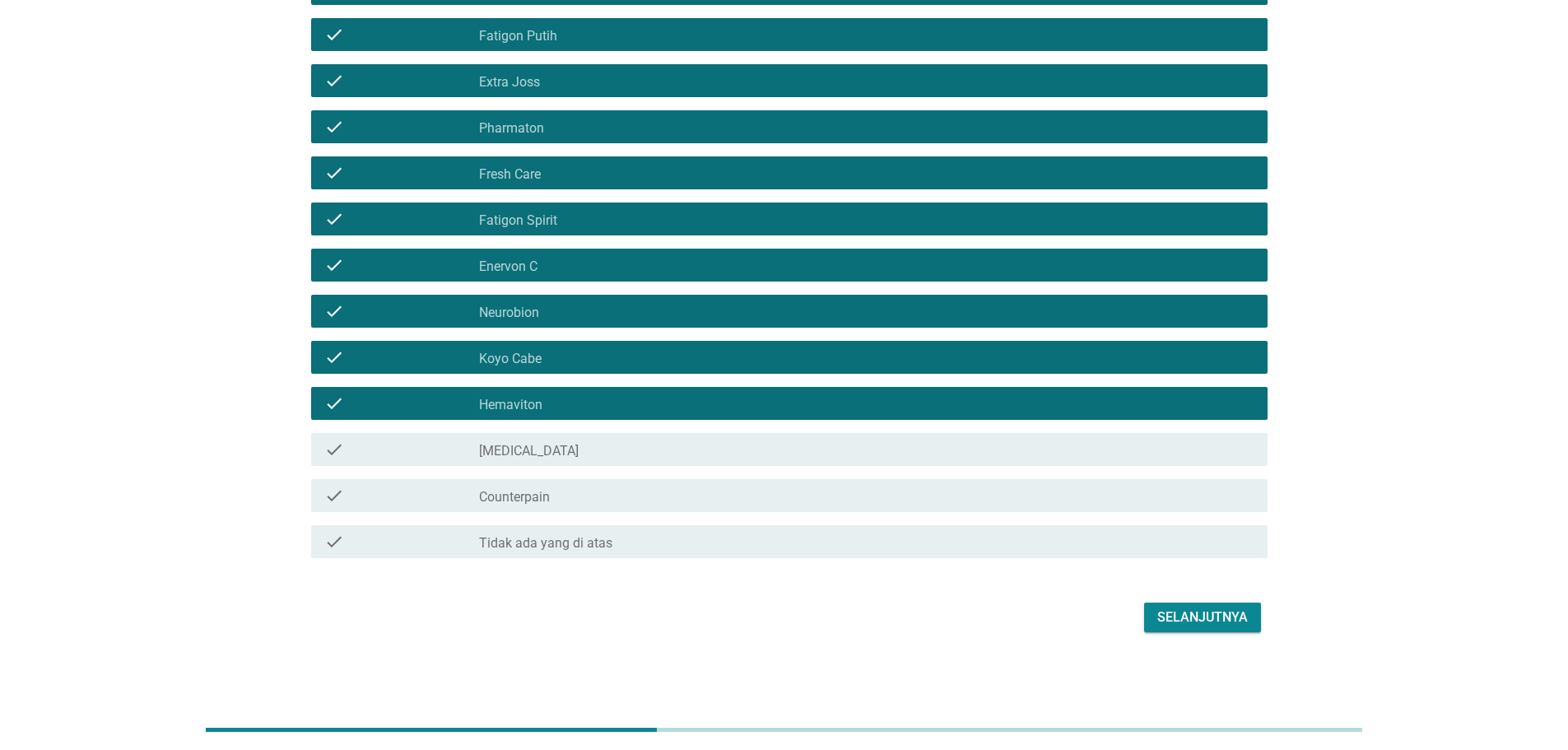
click at [564, 453] on div "check_box_outline_blank [MEDICAL_DATA]" at bounding box center [867, 449] width 775 height 20
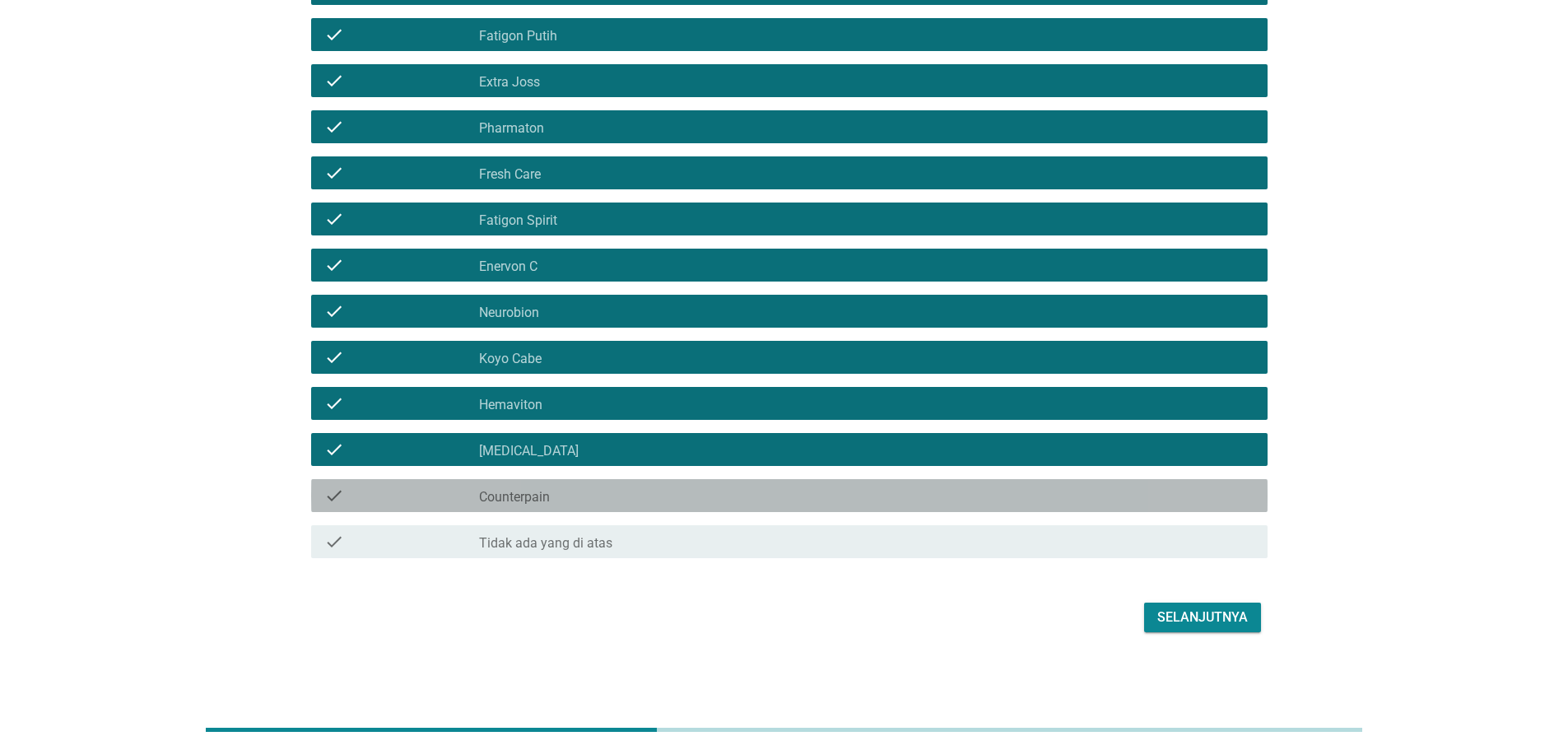
click at [558, 494] on div "check_box_outline_blank Counterpain" at bounding box center [867, 495] width 775 height 20
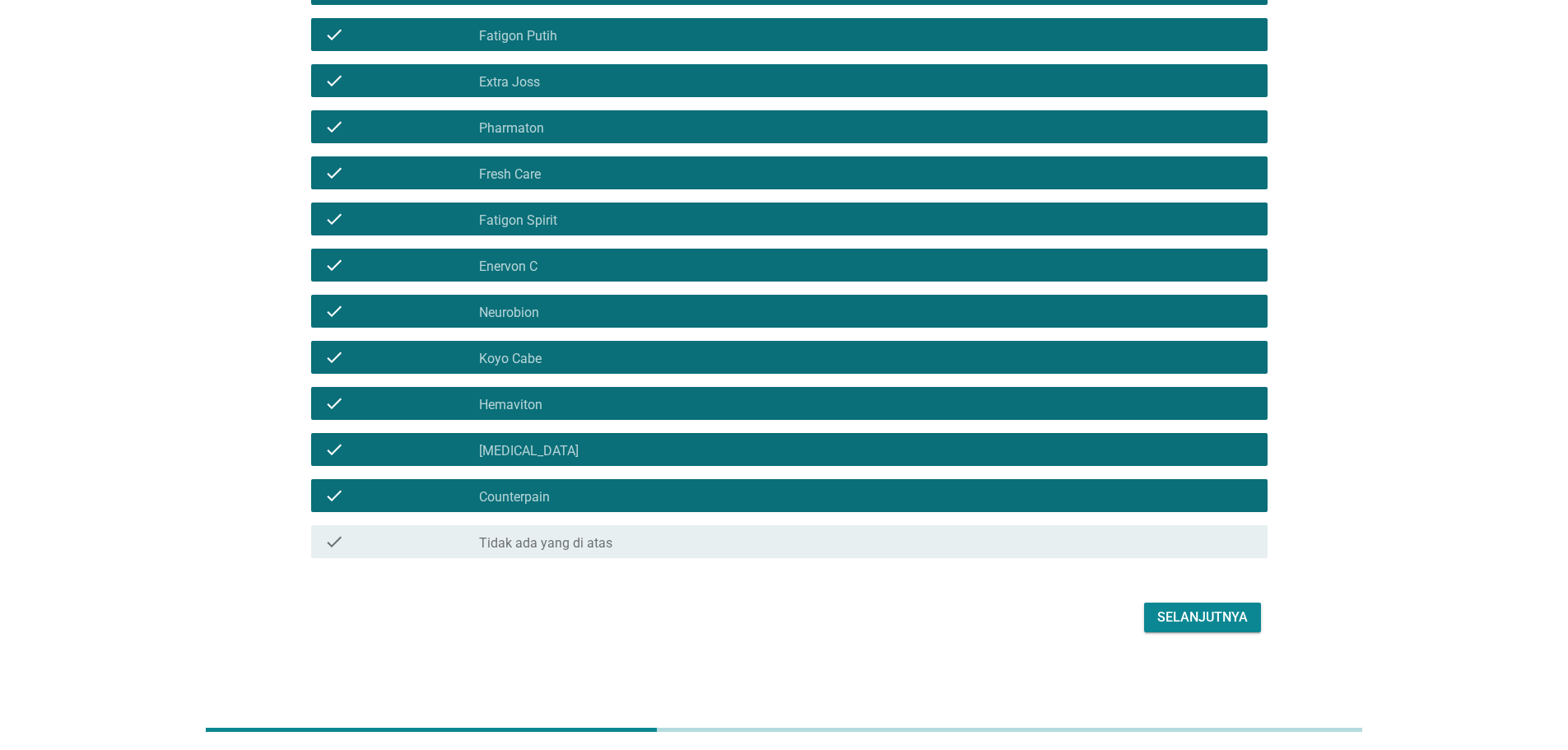
click at [1207, 622] on div "Selanjutnya" at bounding box center [1202, 617] width 91 height 20
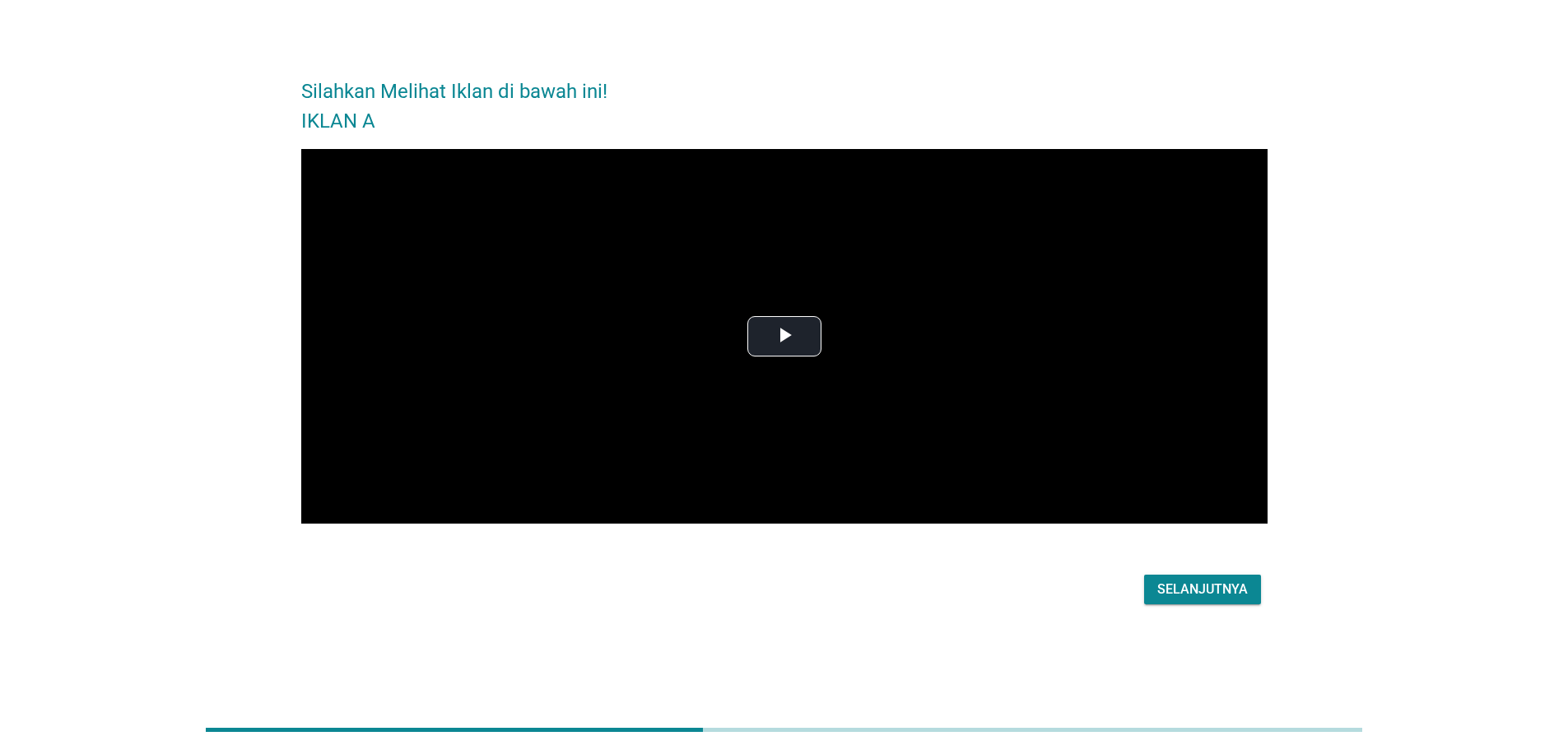
scroll to position [0, 0]
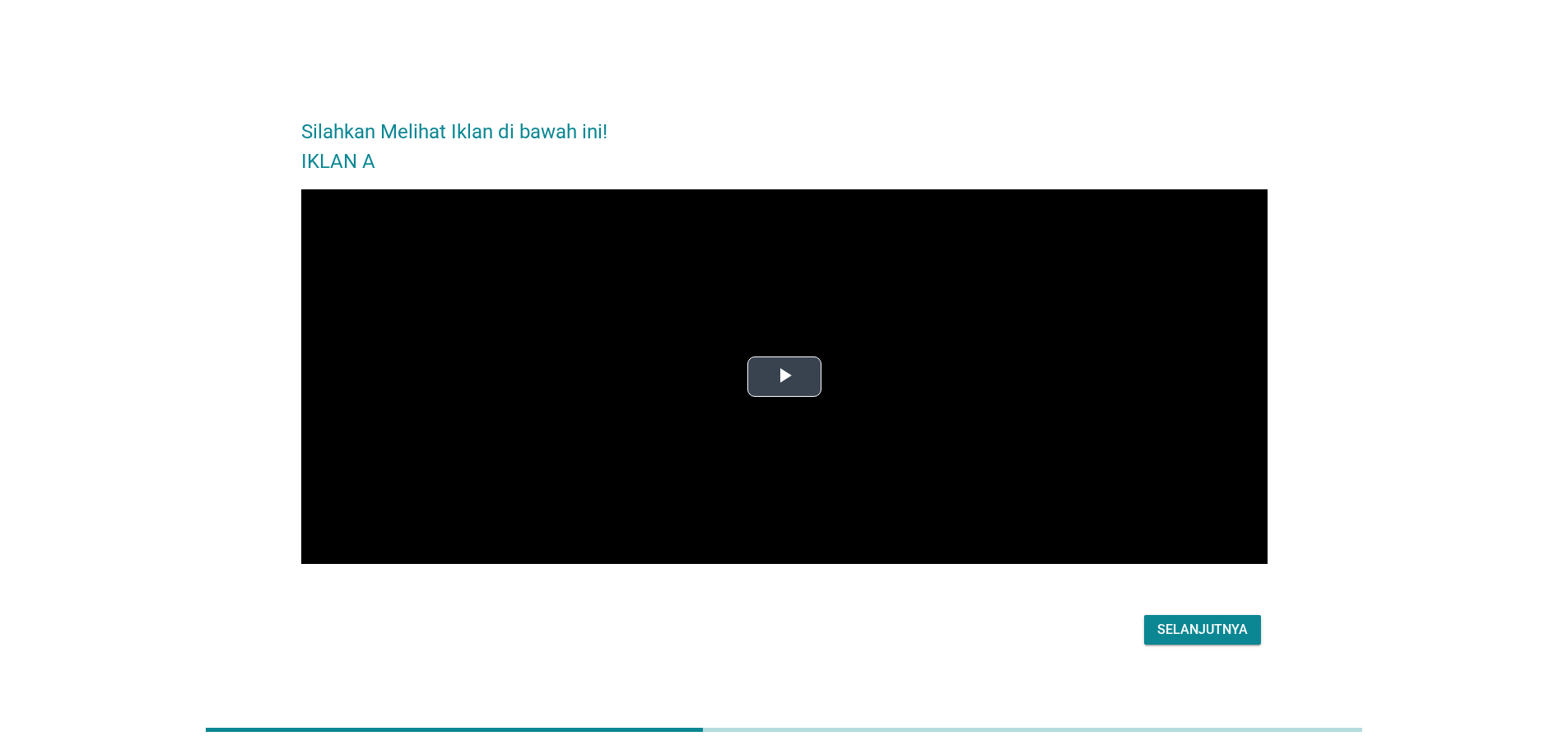
click at [784, 377] on span "Video Player" at bounding box center [784, 377] width 0 height 0
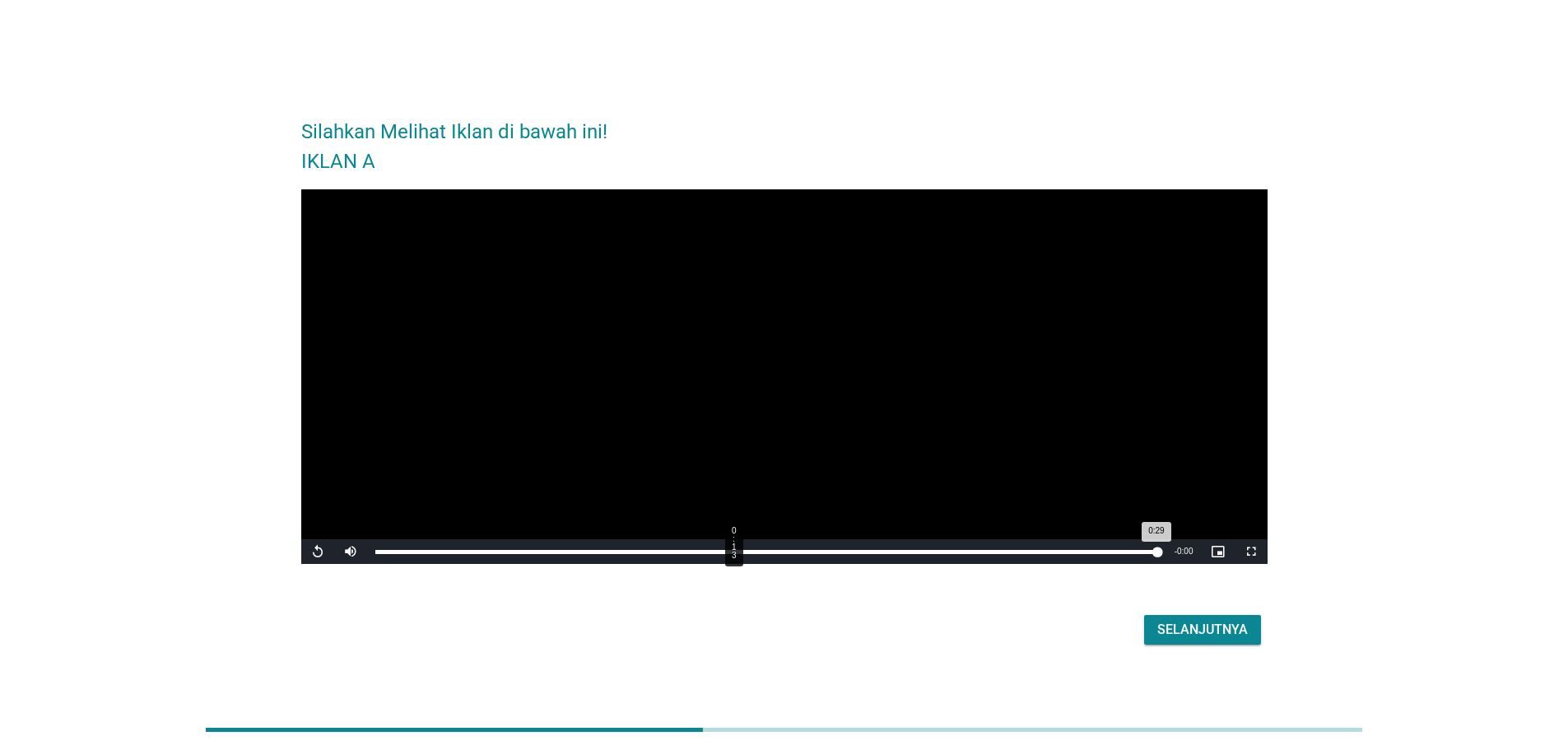
click at [733, 557] on div "Loaded : 100.00% 0:13 0:29" at bounding box center [766, 551] width 799 height 24
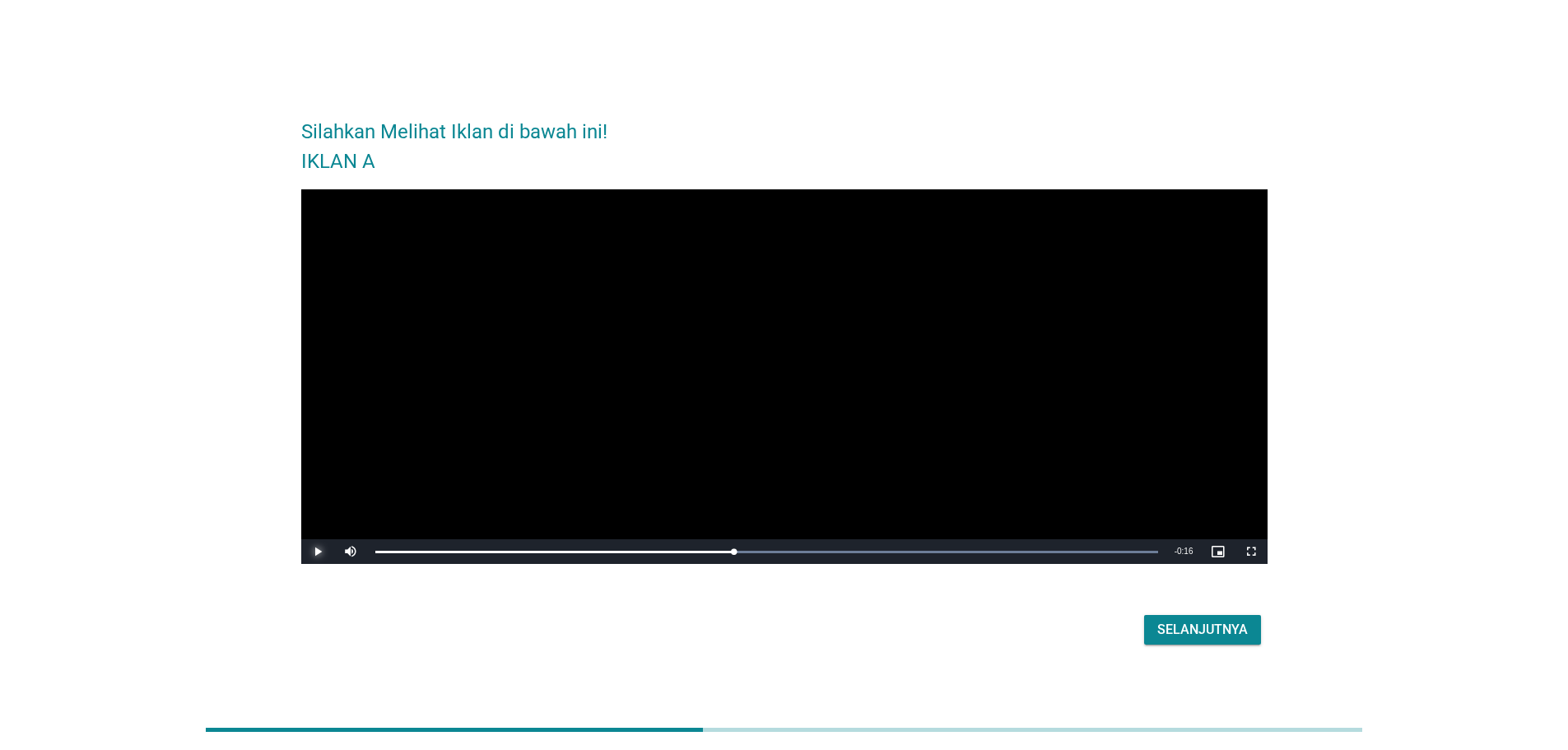
click at [312, 551] on span "Video Player" at bounding box center [318, 551] width 33 height 0
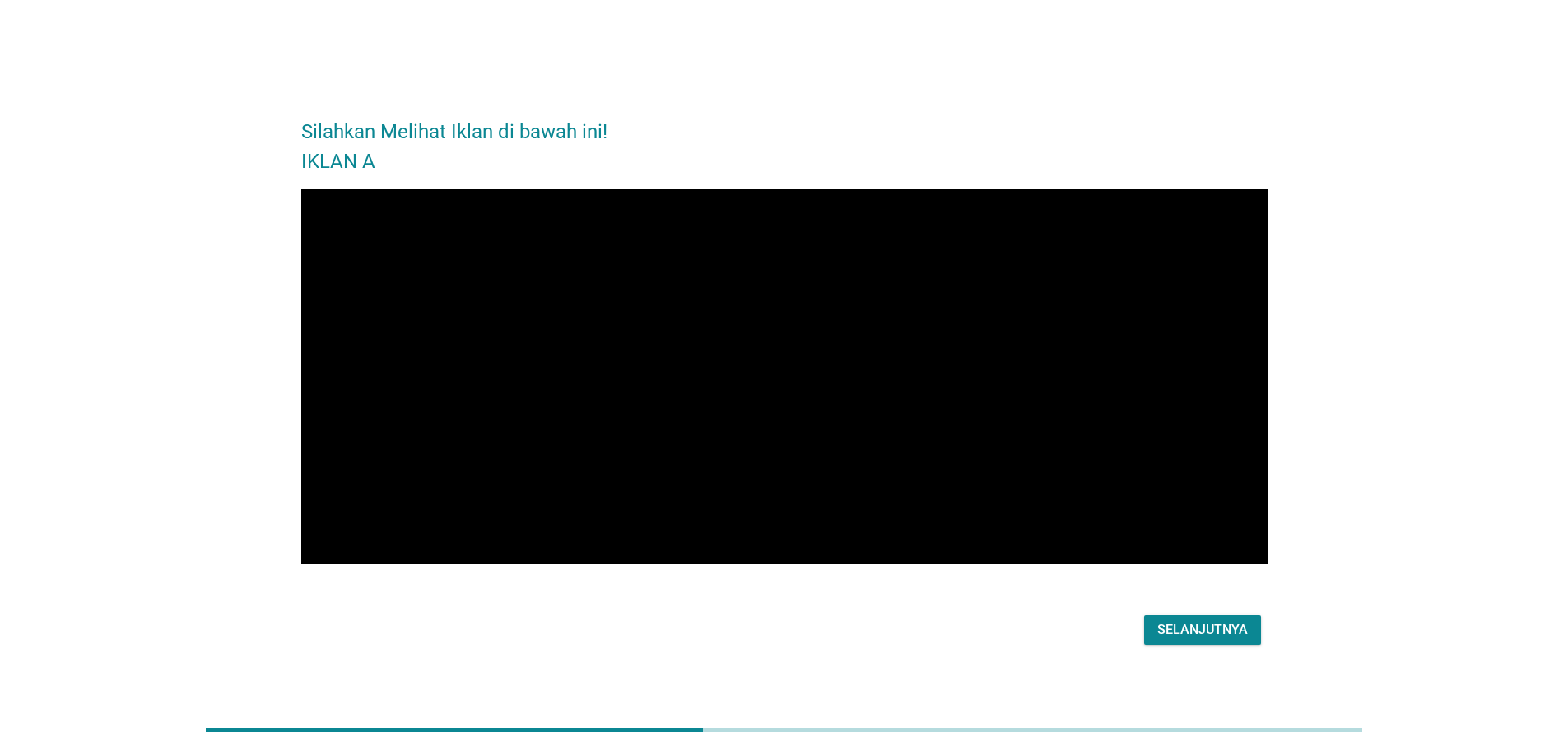
click at [1158, 626] on div "Selanjutnya" at bounding box center [1202, 629] width 91 height 20
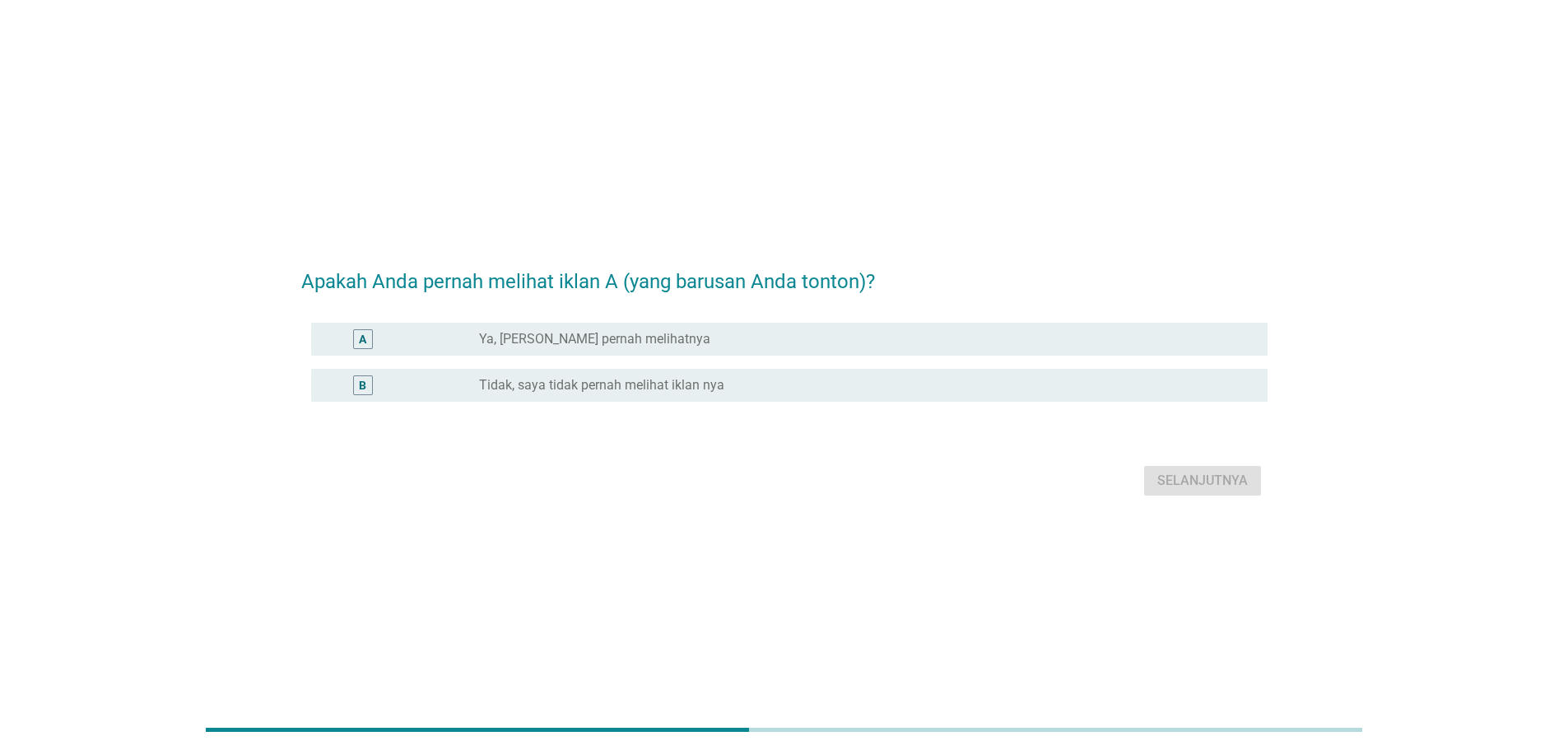
click at [636, 341] on label "Ya, [PERSON_NAME] pernah melihatnya" at bounding box center [594, 339] width 231 height 17
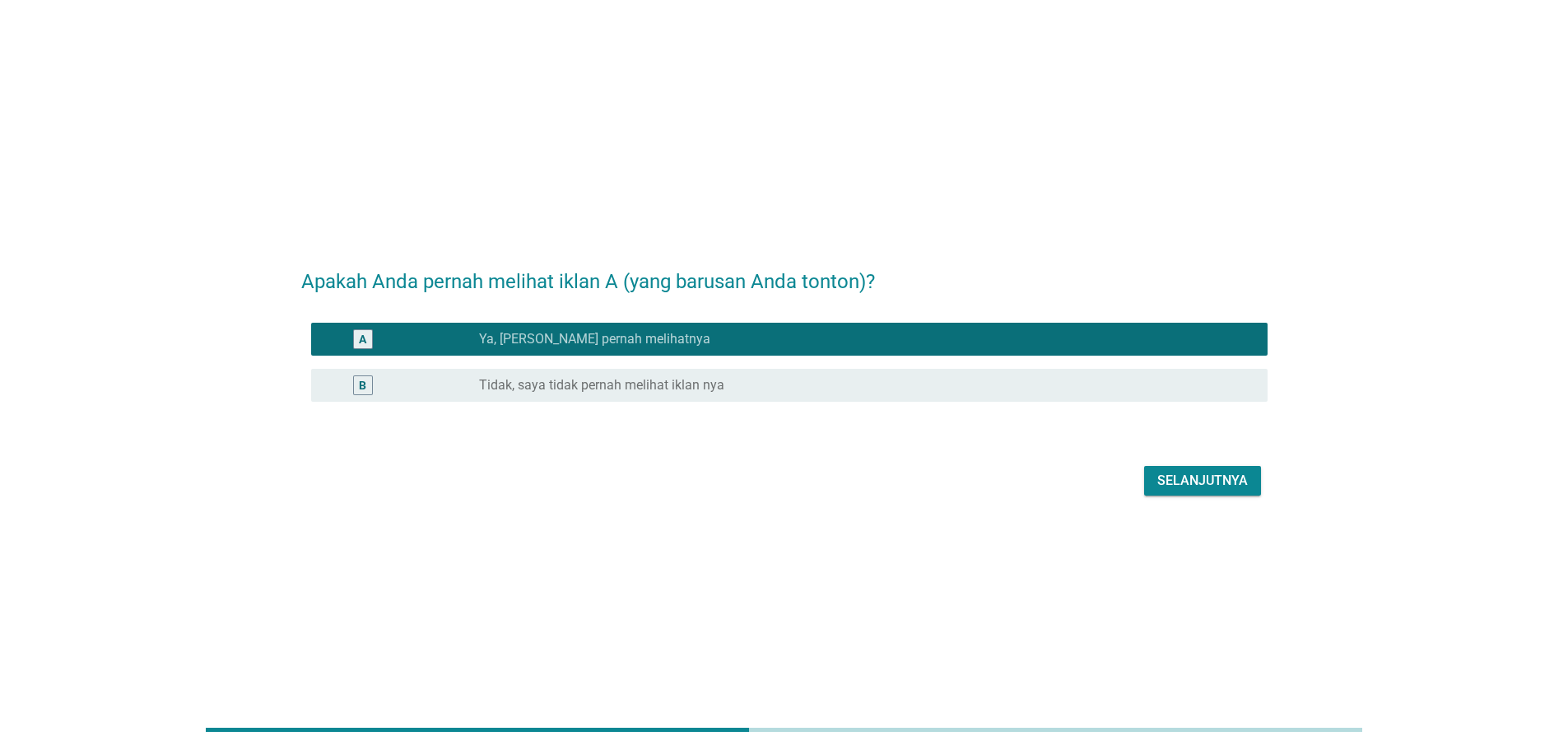
click at [1189, 470] on div "Selanjutnya" at bounding box center [1202, 480] width 91 height 20
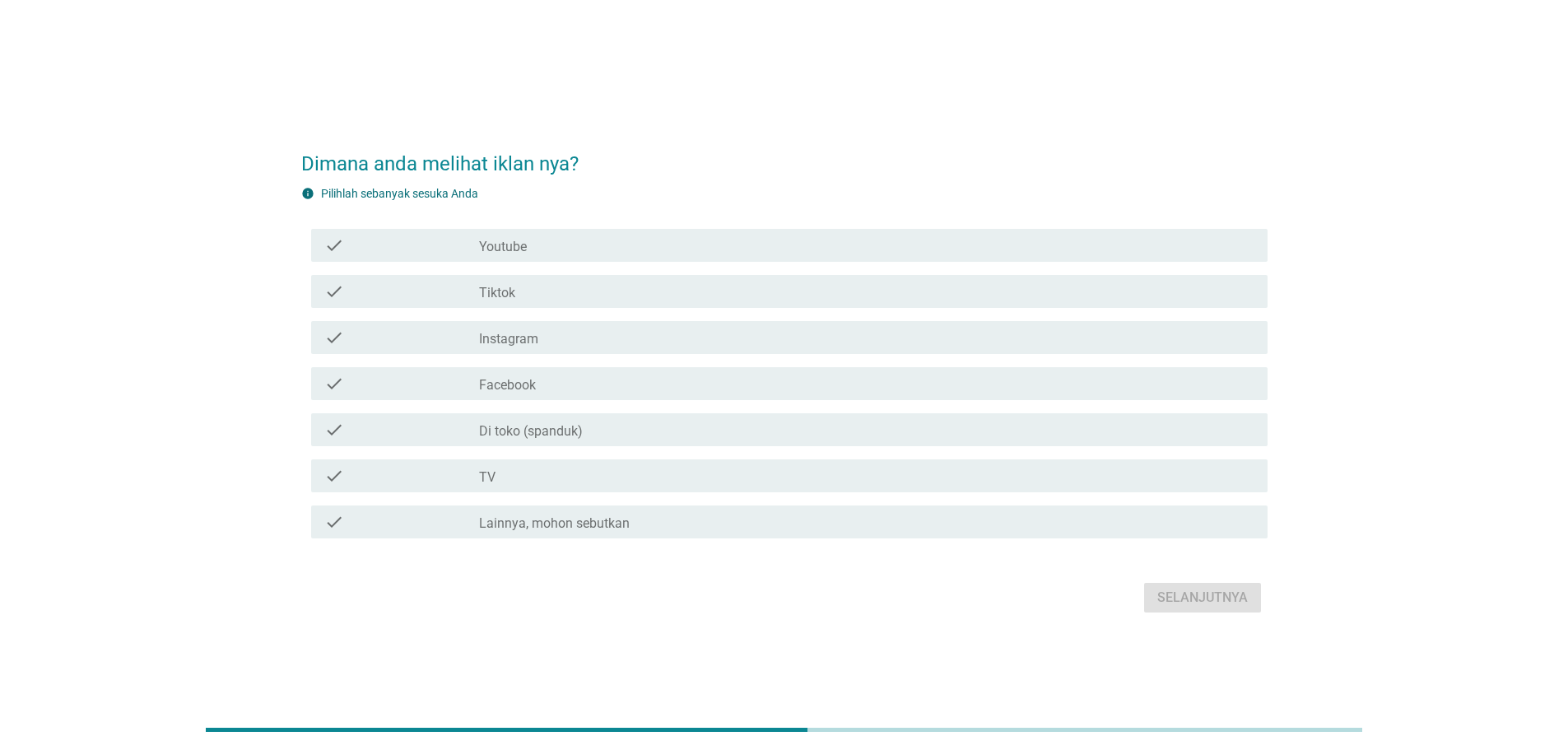
click at [540, 224] on div "check check_box_outline_blank Youtube" at bounding box center [784, 245] width 966 height 46
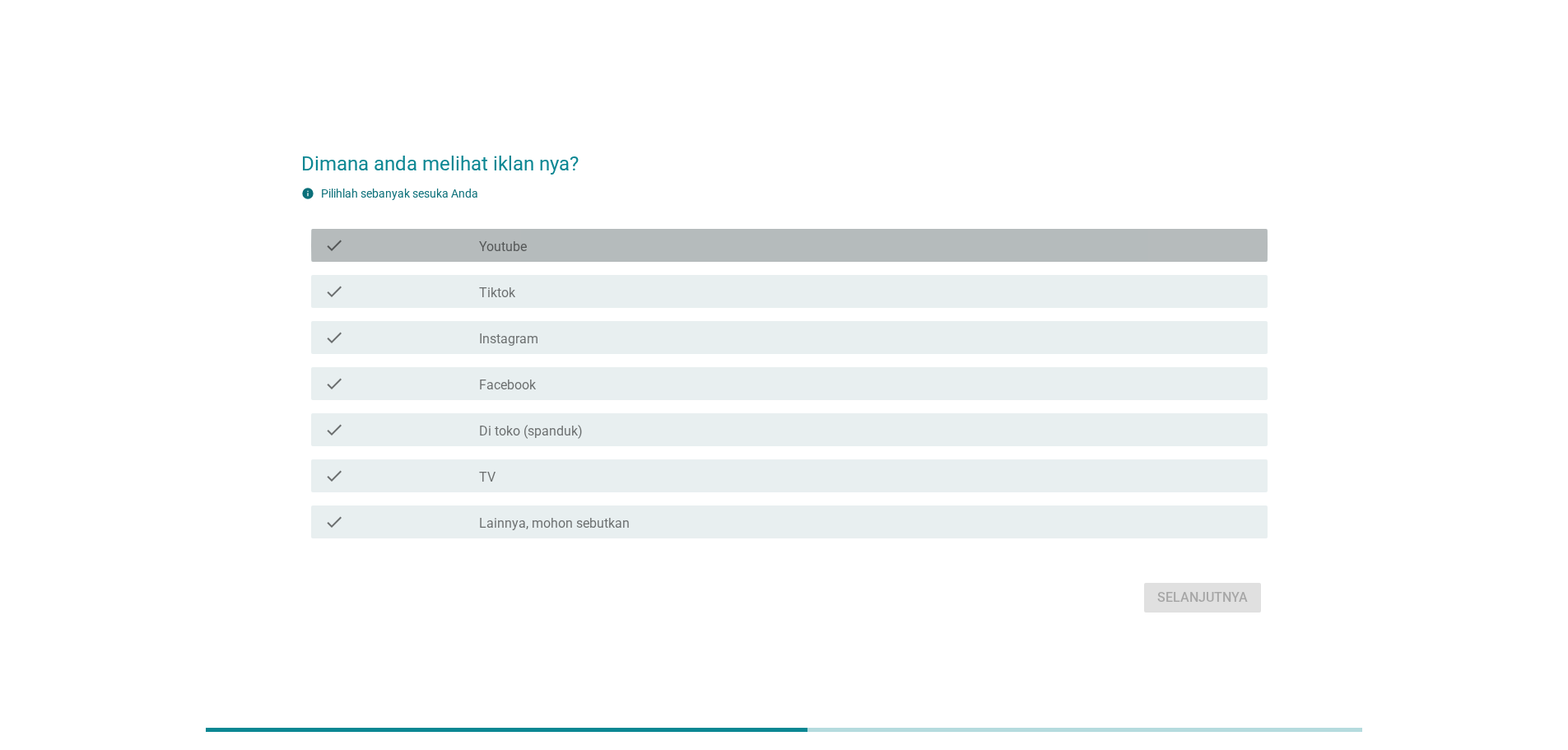
click at [533, 247] on div "check_box_outline_blank Youtube" at bounding box center [867, 245] width 775 height 20
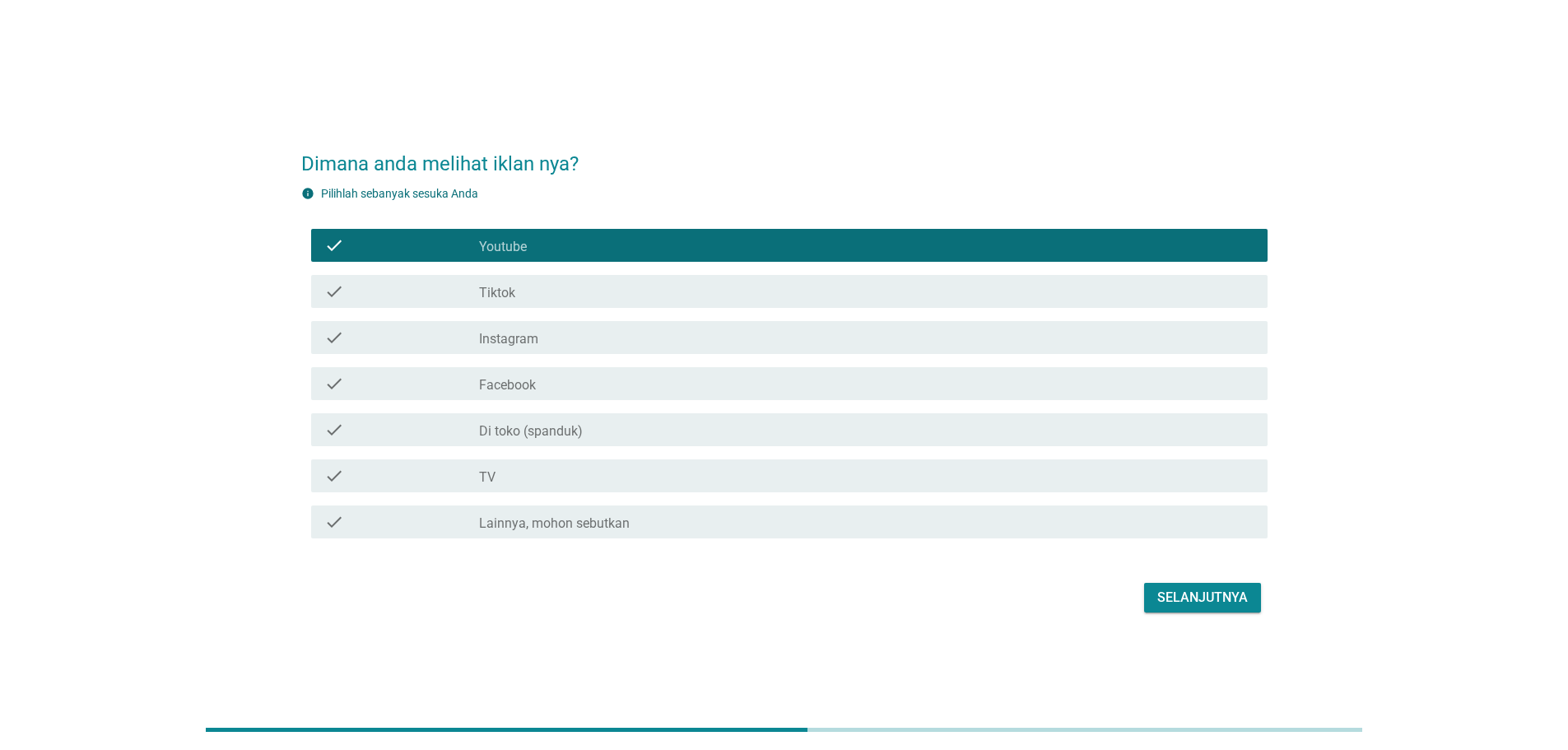
click at [1213, 597] on div "Selanjutnya" at bounding box center [1202, 598] width 91 height 20
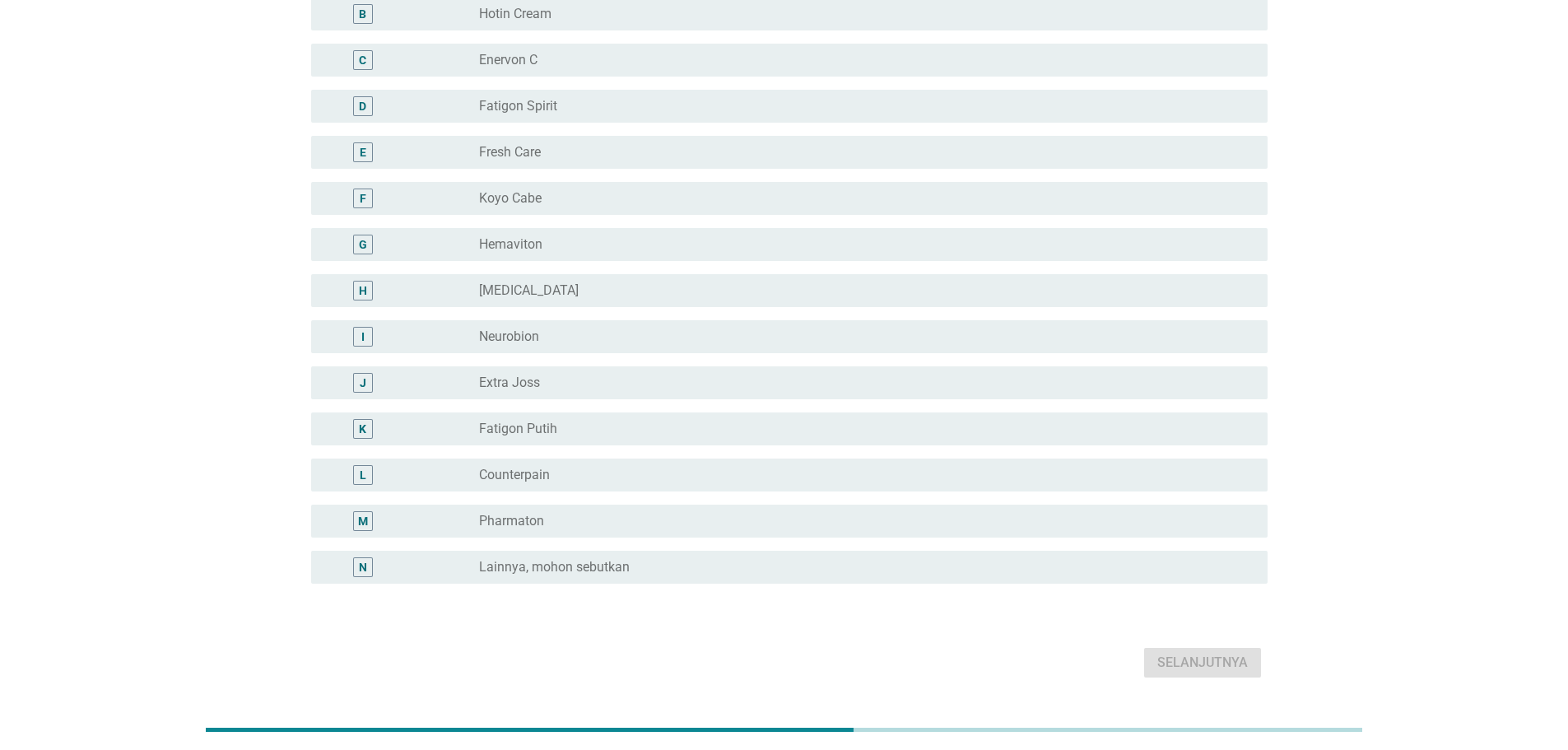
scroll to position [186, 0]
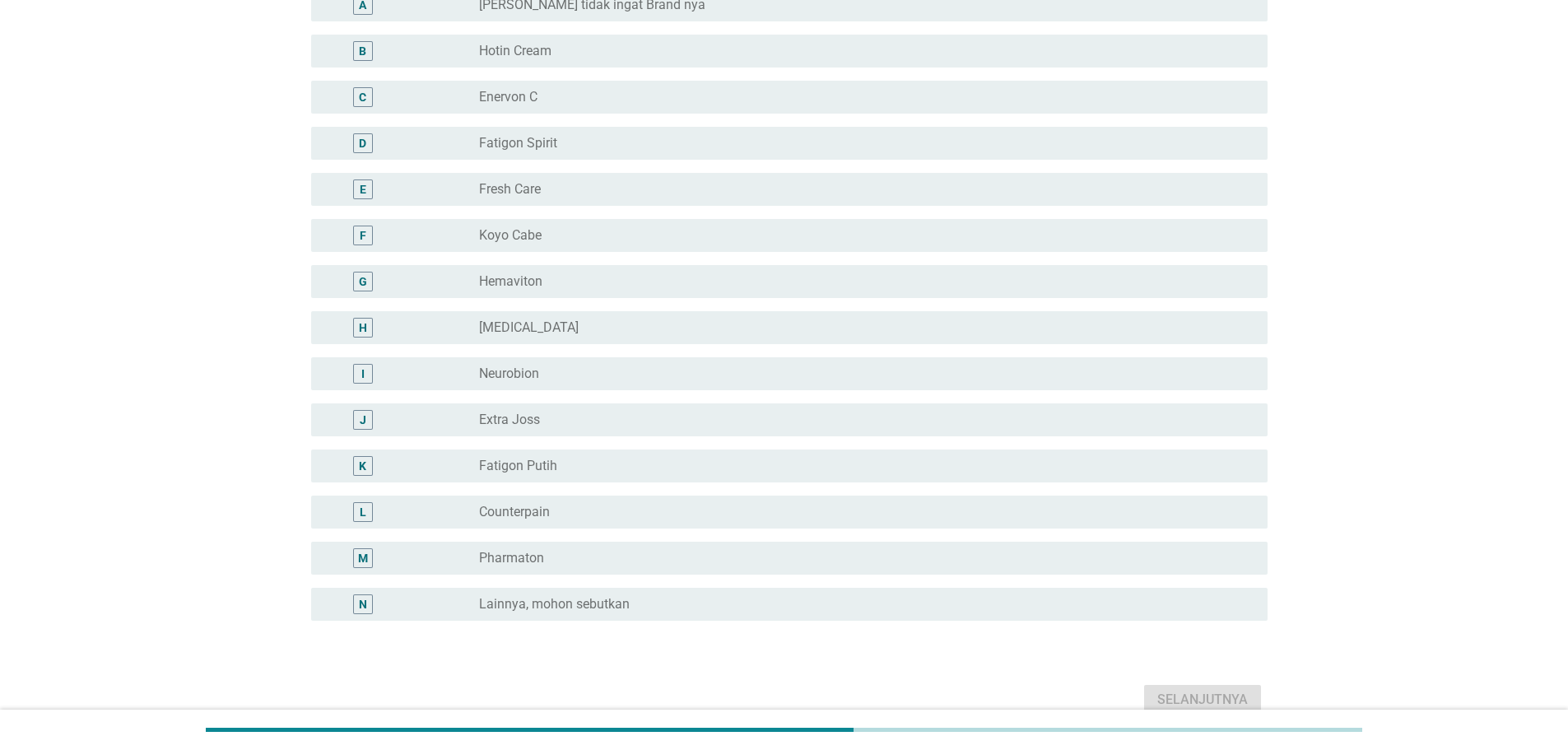
click at [524, 327] on label "[MEDICAL_DATA]" at bounding box center [529, 328] width 99 height 17
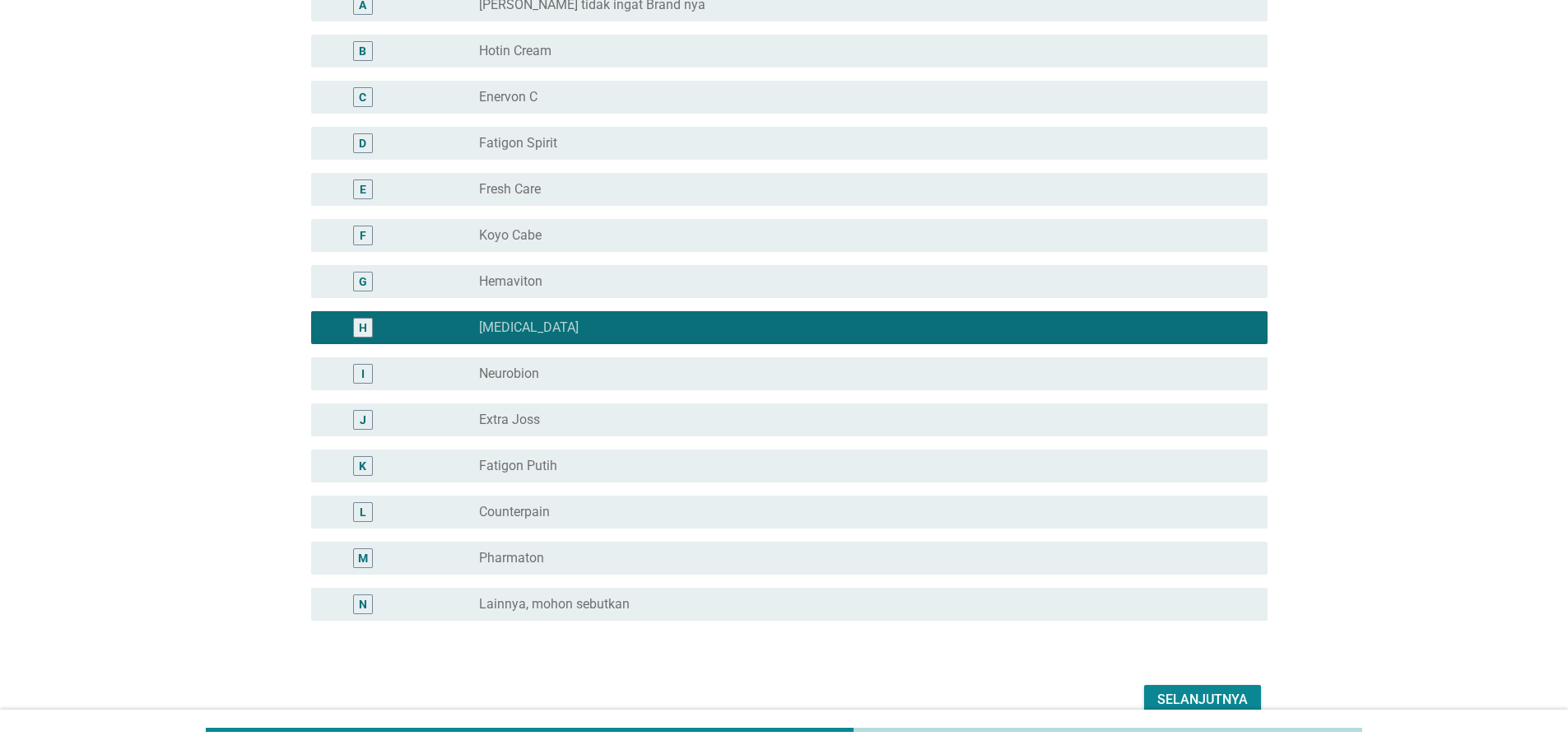
click at [524, 327] on label "[MEDICAL_DATA]" at bounding box center [529, 328] width 99 height 17
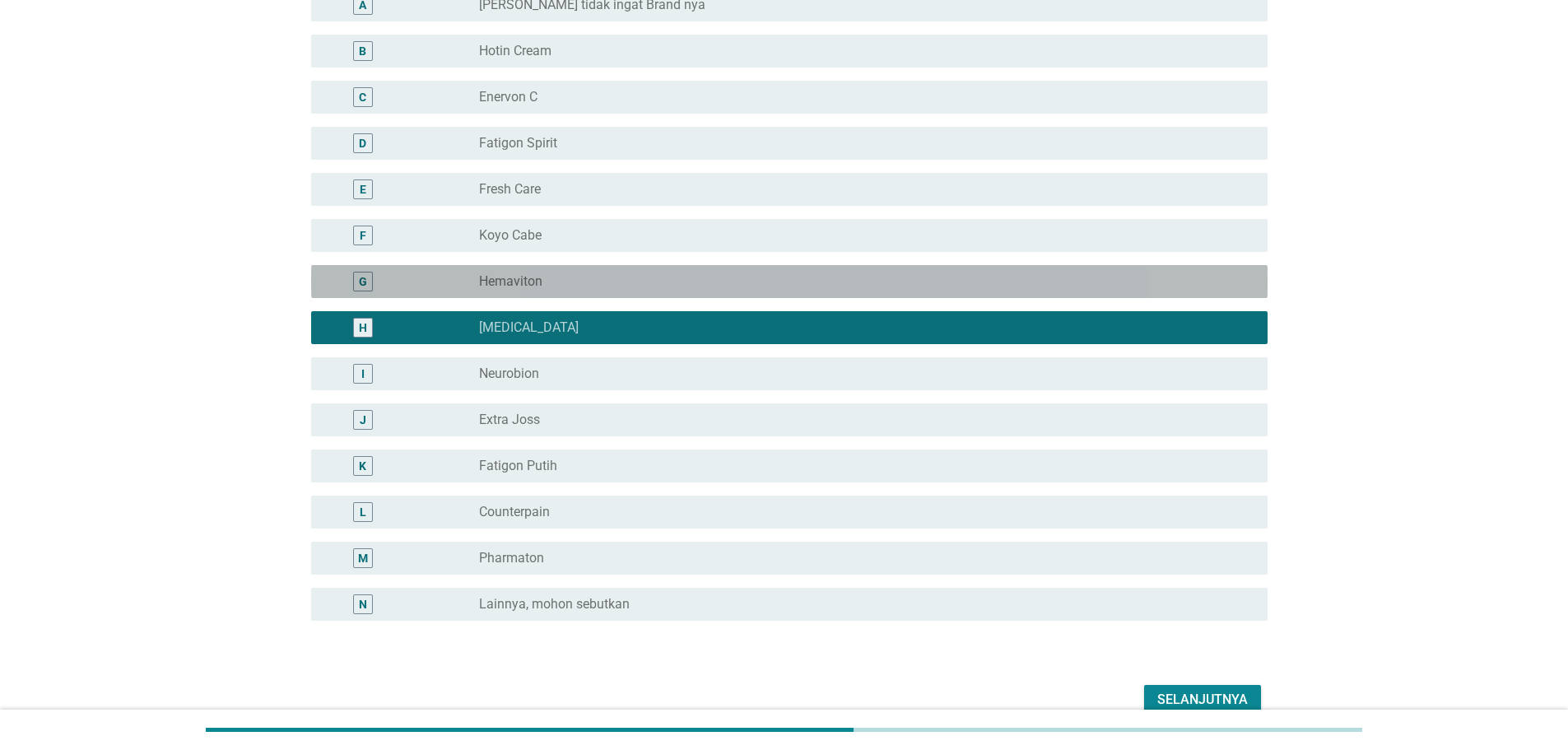
click at [525, 280] on label "Hemaviton" at bounding box center [510, 281] width 64 height 17
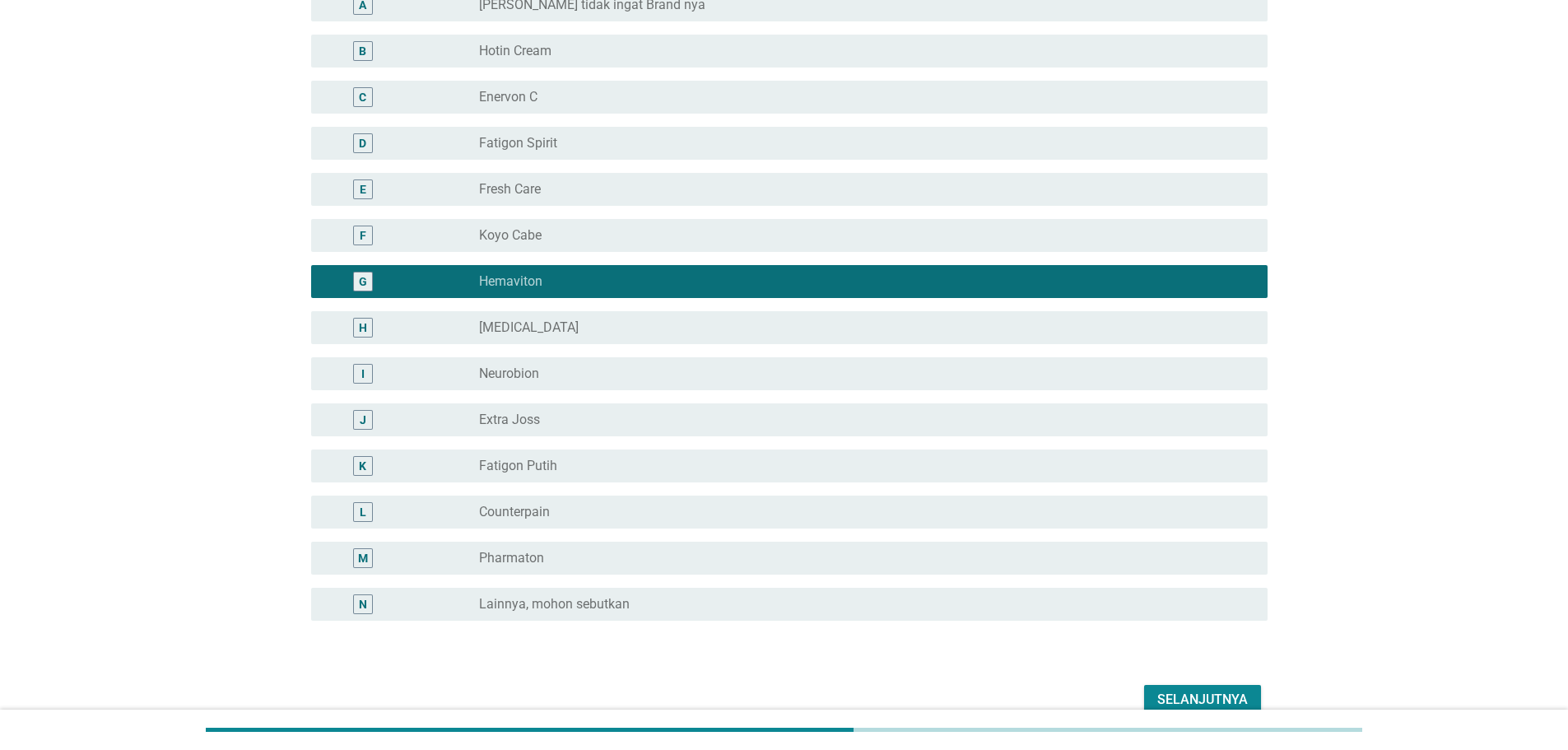
click at [1184, 694] on div "Selanjutnya" at bounding box center [1202, 699] width 91 height 20
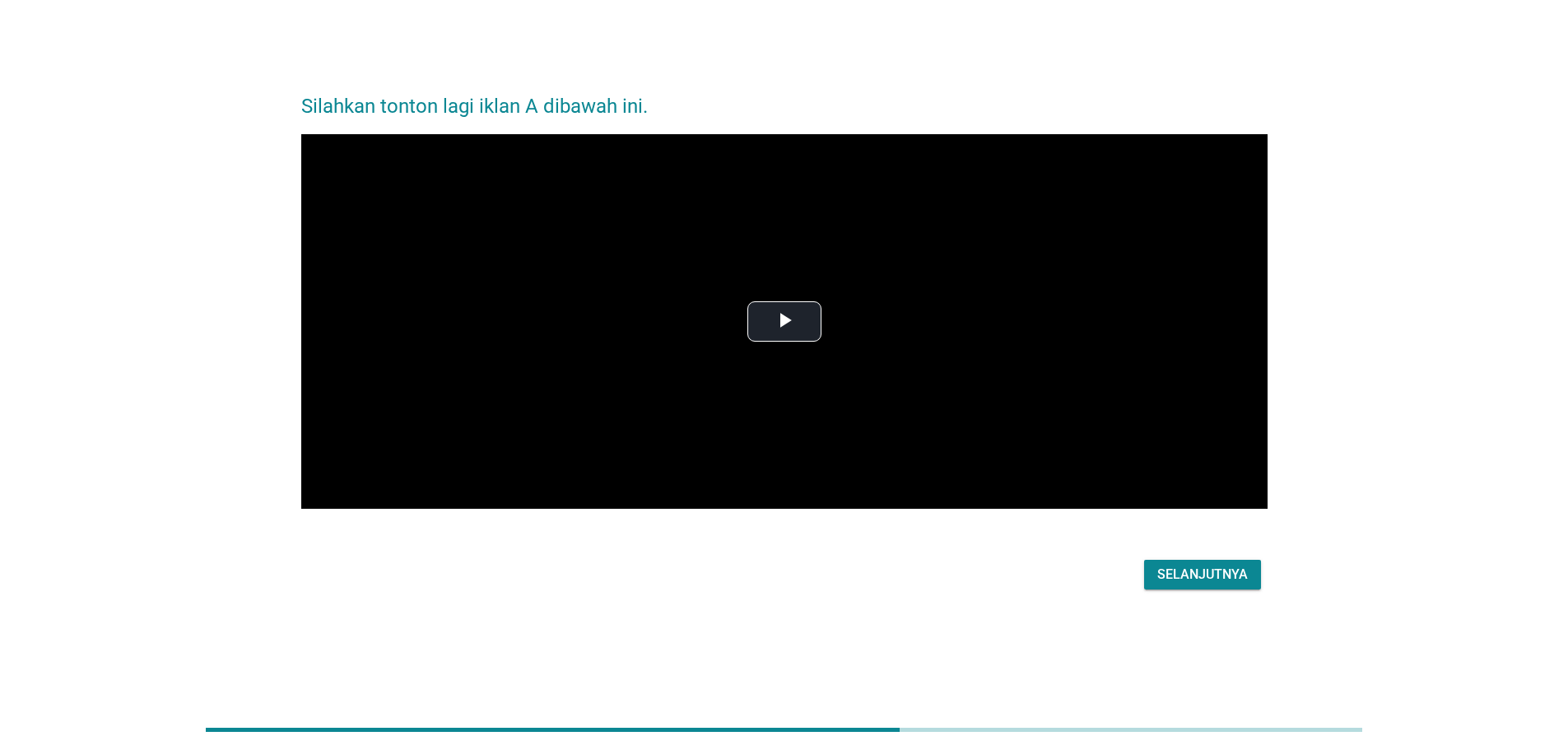
scroll to position [0, 0]
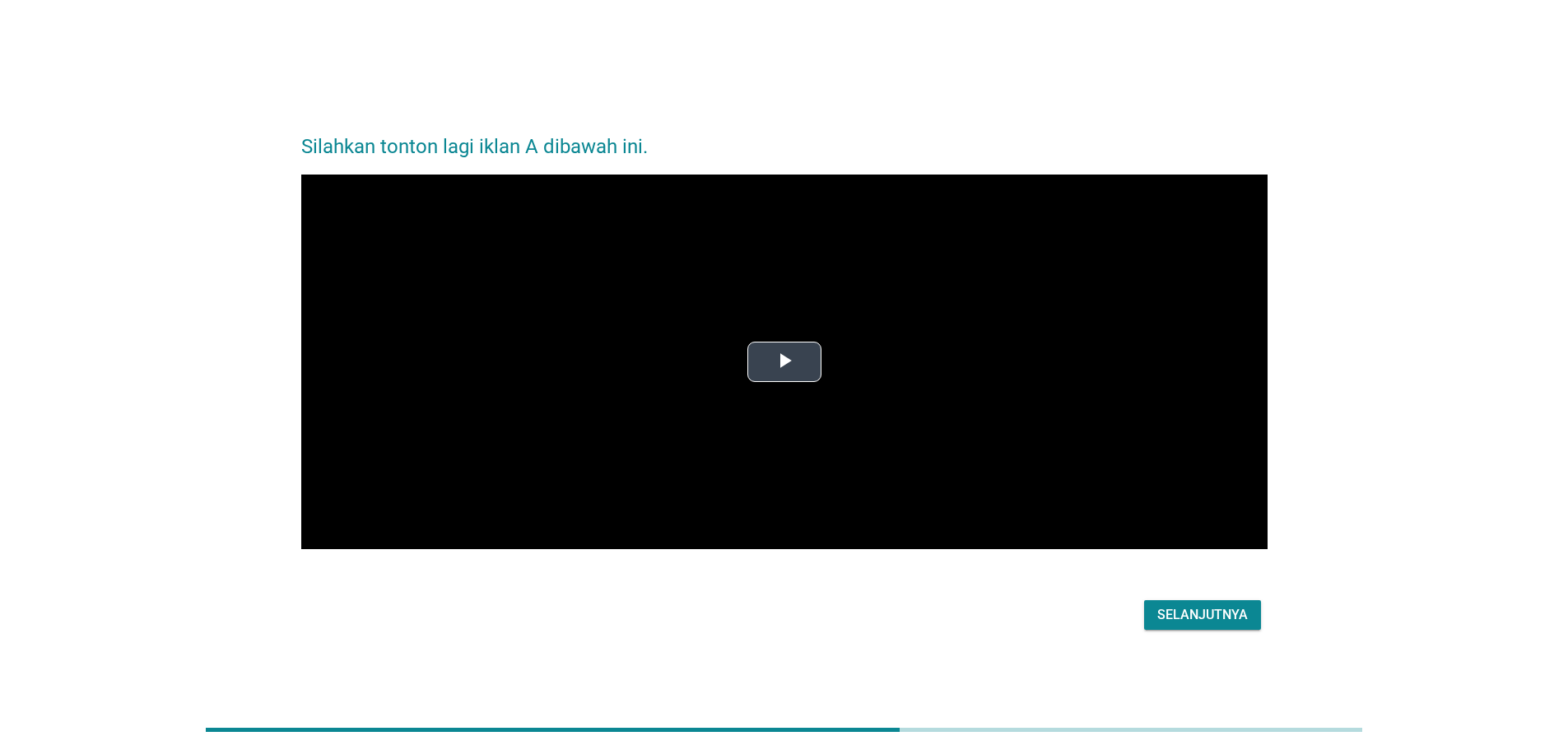
click at [790, 339] on video "Video Player" at bounding box center [784, 361] width 966 height 375
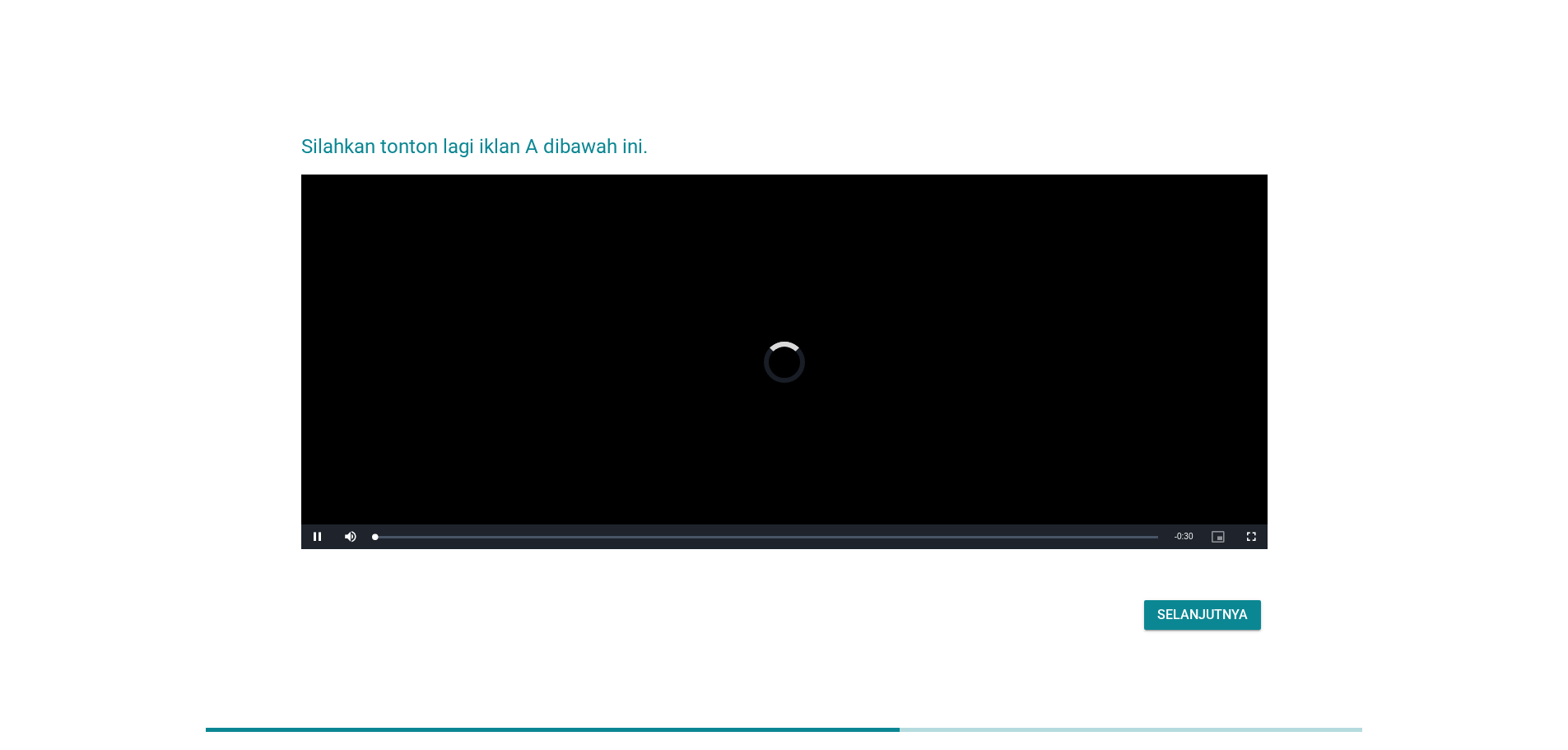
click at [788, 352] on div "Video Player is loading. Play Video Pause Mute Current Time 0:00 / Duration 0:3…" at bounding box center [784, 361] width 966 height 375
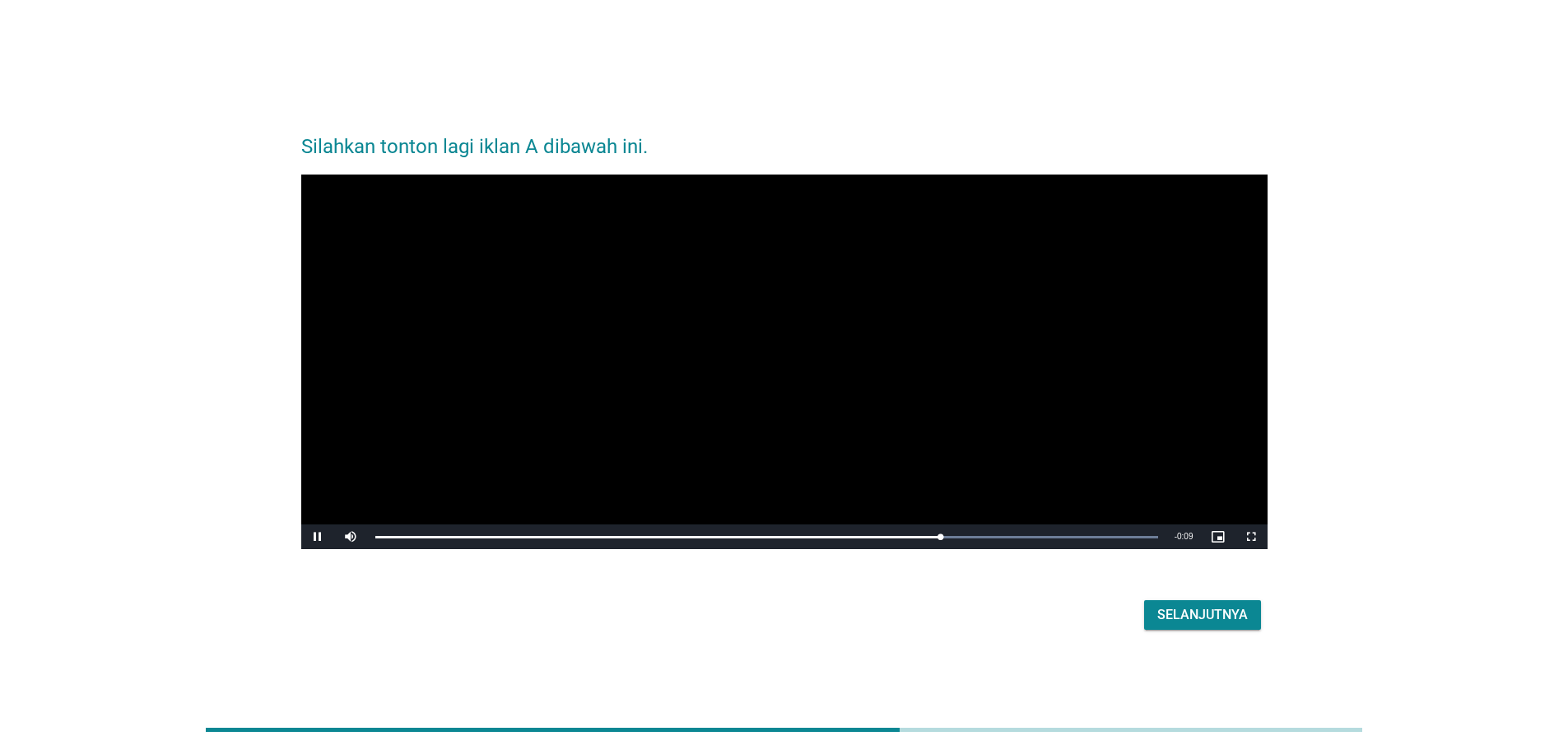
click at [1221, 617] on div "Selanjutnya" at bounding box center [1202, 614] width 91 height 20
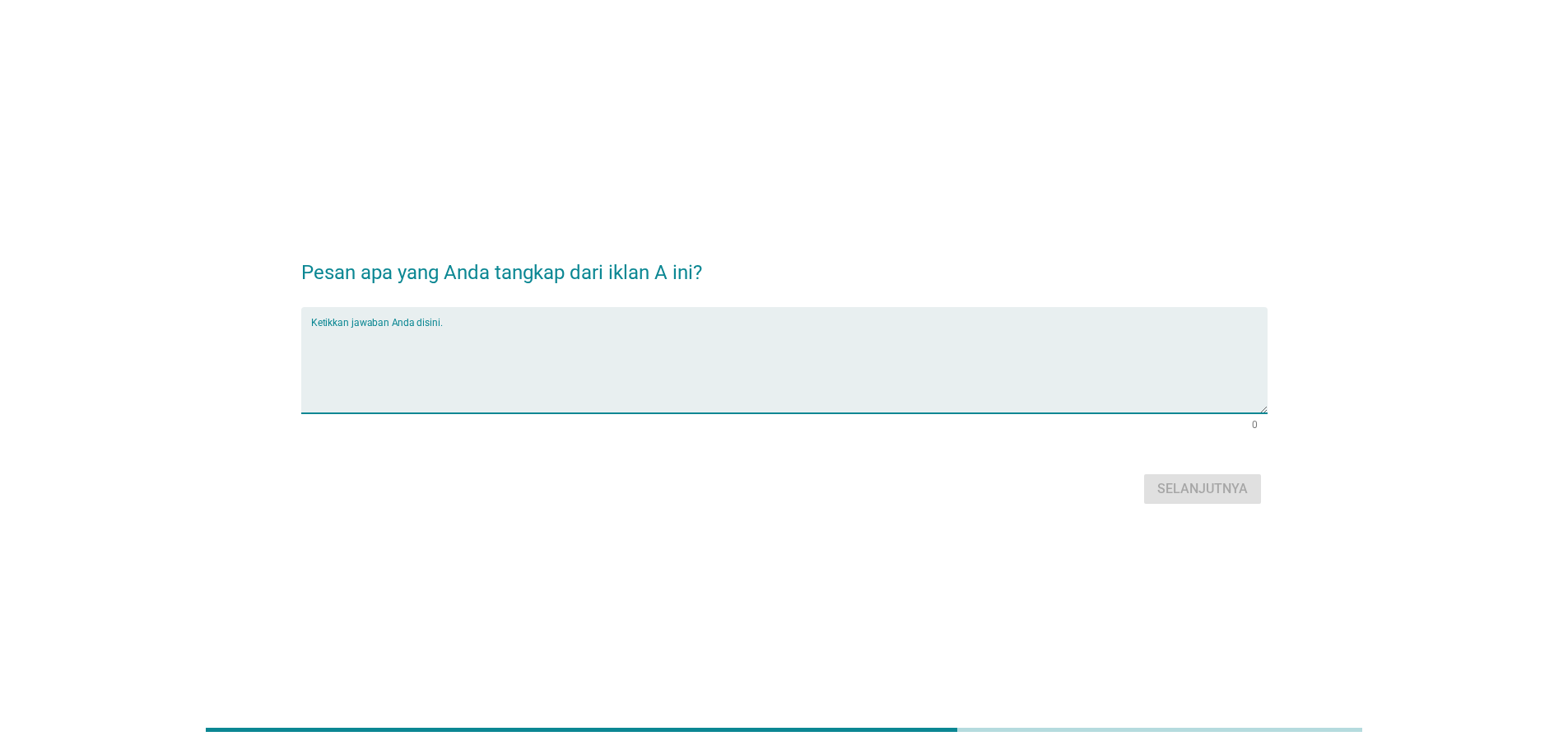
click at [585, 356] on textarea "Ketikkan jawaban Anda disini." at bounding box center [789, 369] width 956 height 86
type textarea "Fatigon dapat meredakan pegal otot"
click at [1233, 502] on button "Selanjutnya" at bounding box center [1202, 489] width 117 height 30
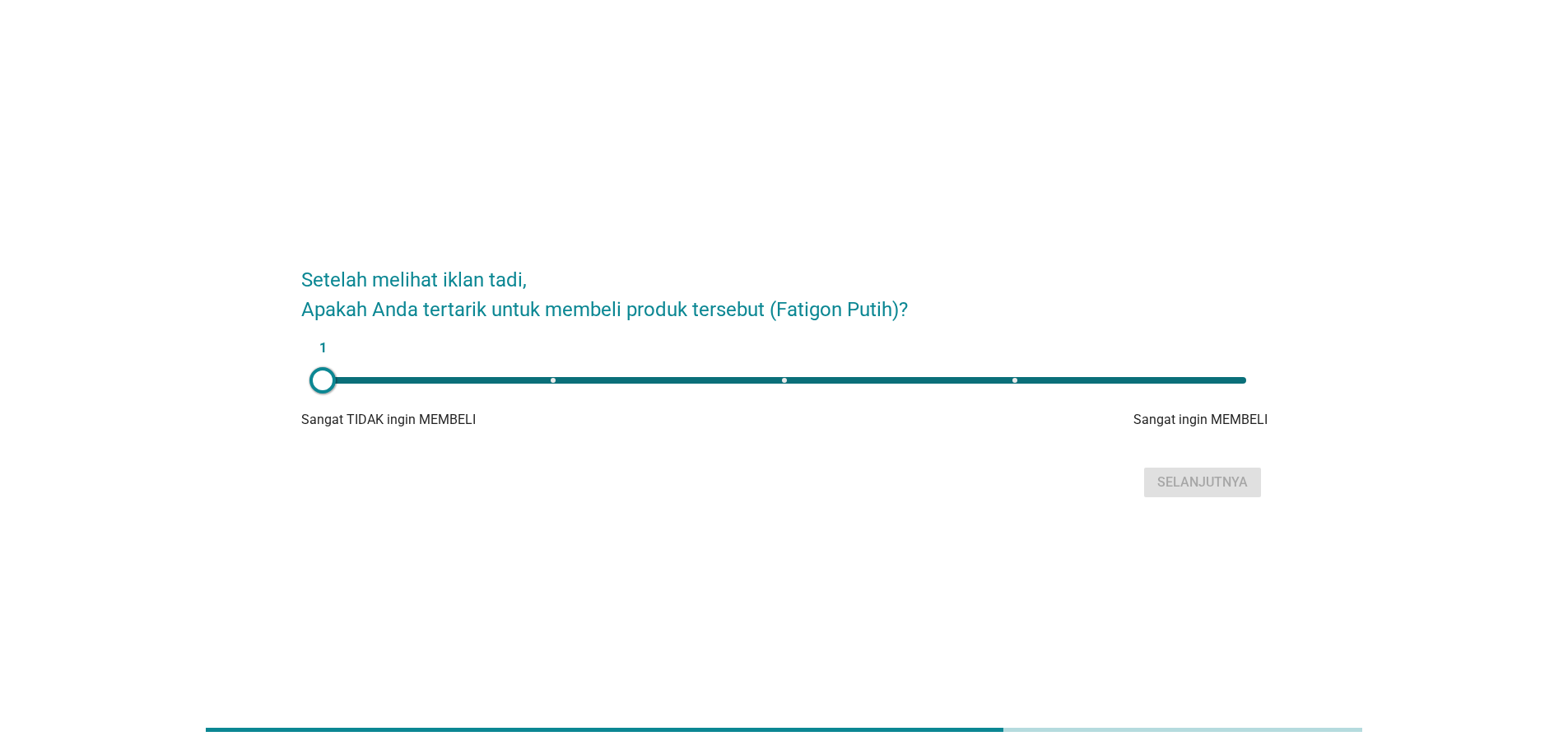
drag, startPoint x: 1225, startPoint y: 380, endPoint x: 1244, endPoint y: 427, distance: 50.7
click at [1226, 380] on div "1" at bounding box center [784, 381] width 923 height 7
type input "5"
click at [1227, 481] on div "Selanjutnya" at bounding box center [1202, 482] width 91 height 20
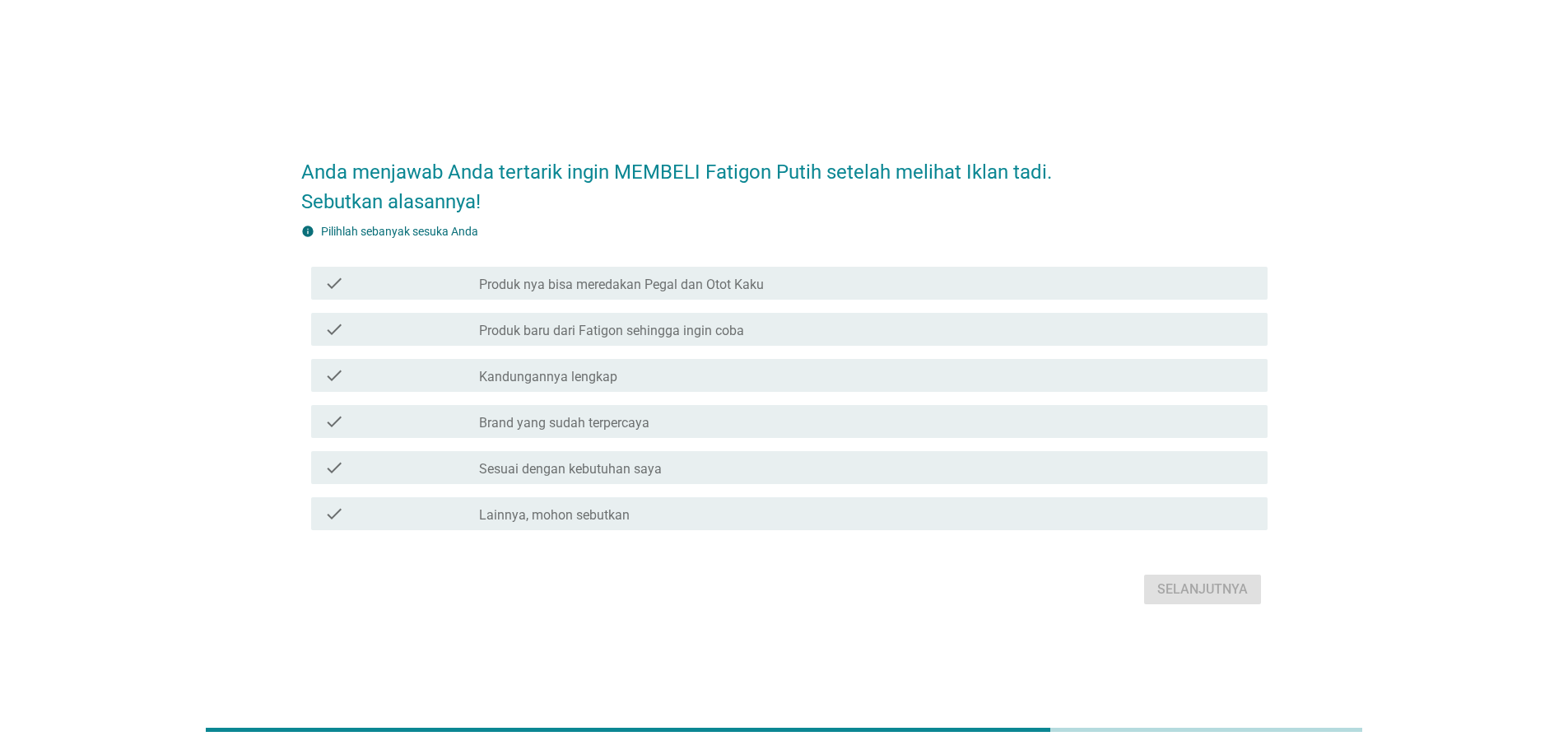
click at [585, 284] on label "Produk nya bisa meredakan Pegal dan Otot Kaku" at bounding box center [621, 284] width 285 height 17
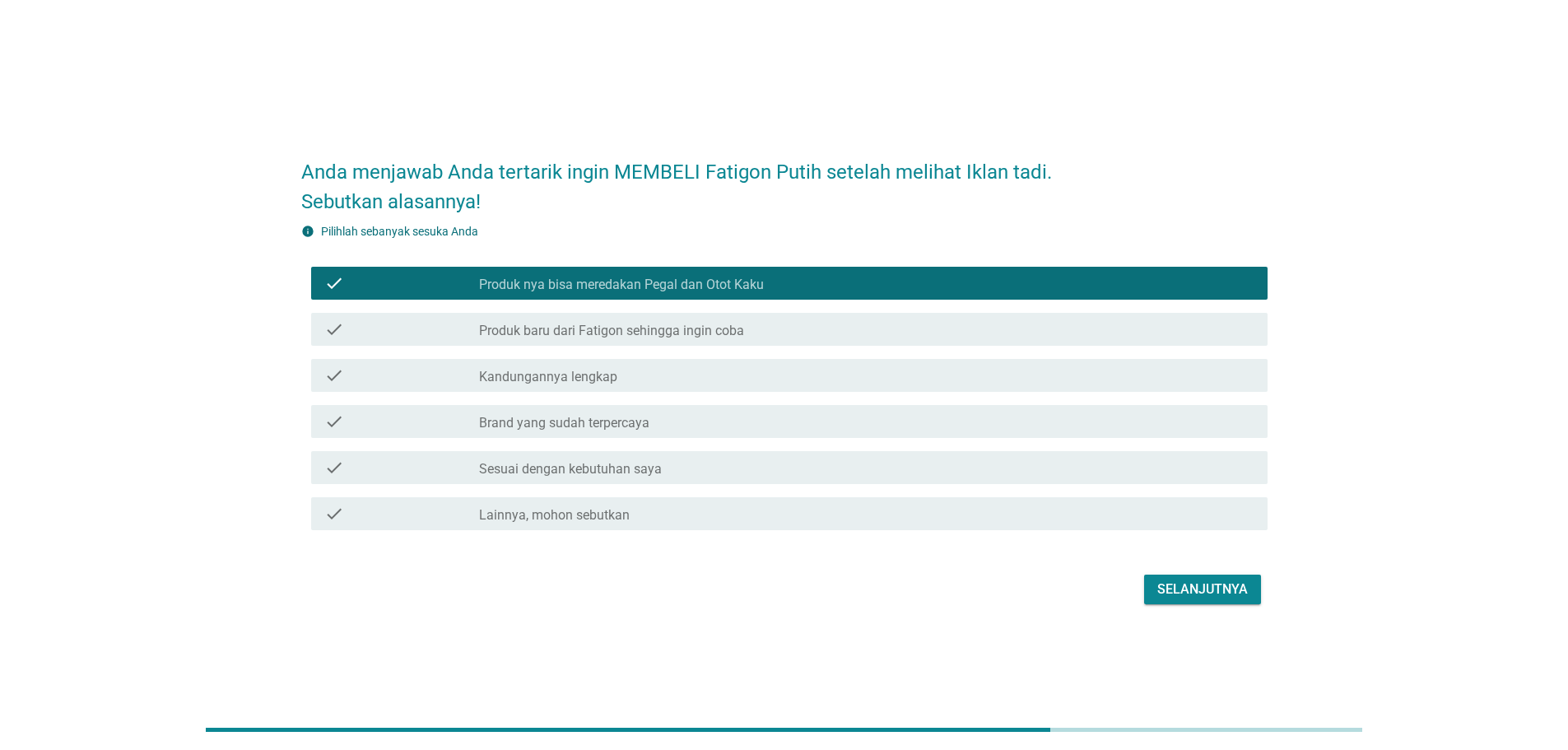
click at [590, 332] on label "Produk baru dari Fatigon sehingga ingin coba" at bounding box center [612, 330] width 265 height 17
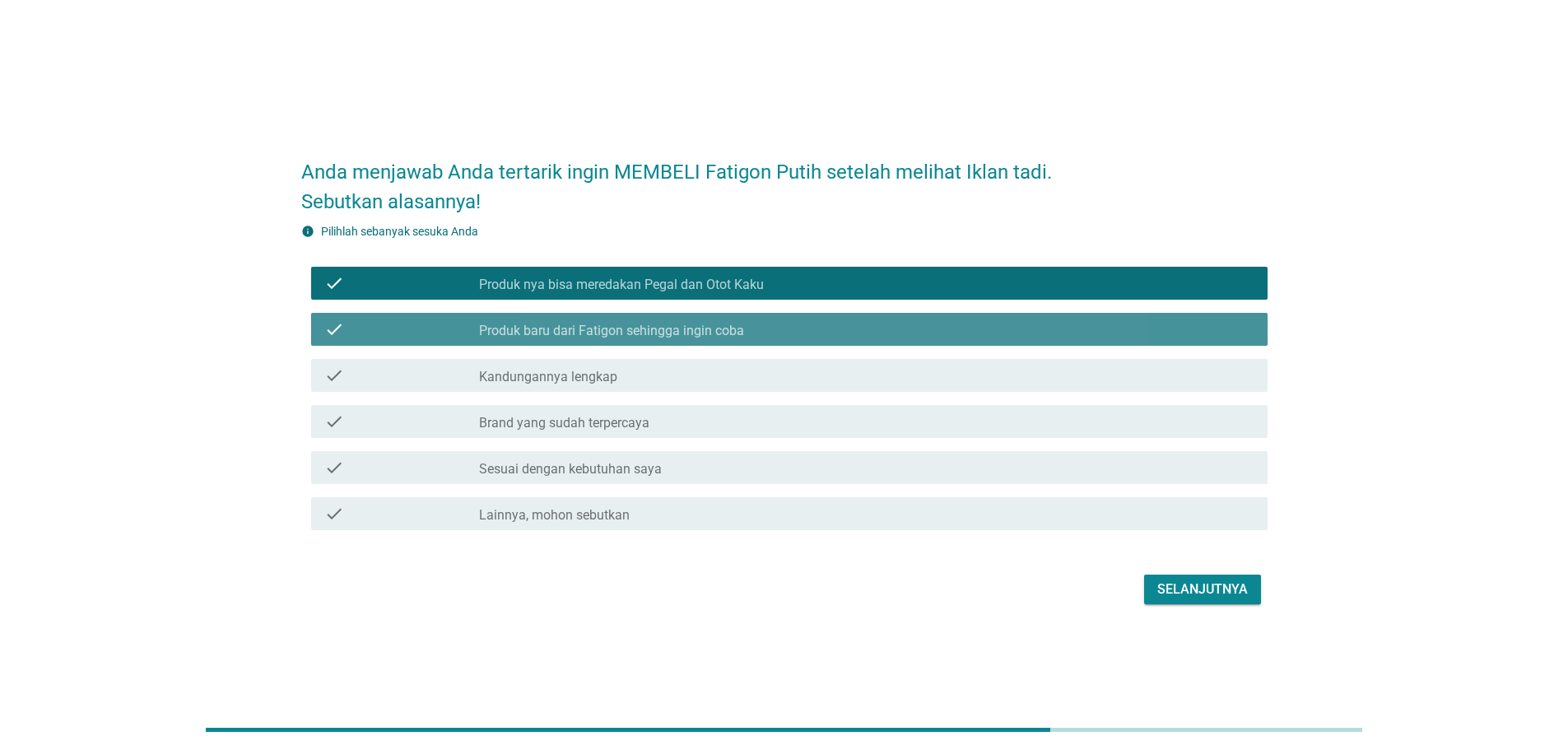
click at [571, 380] on label "Kandungannya lengkap" at bounding box center [548, 376] width 139 height 17
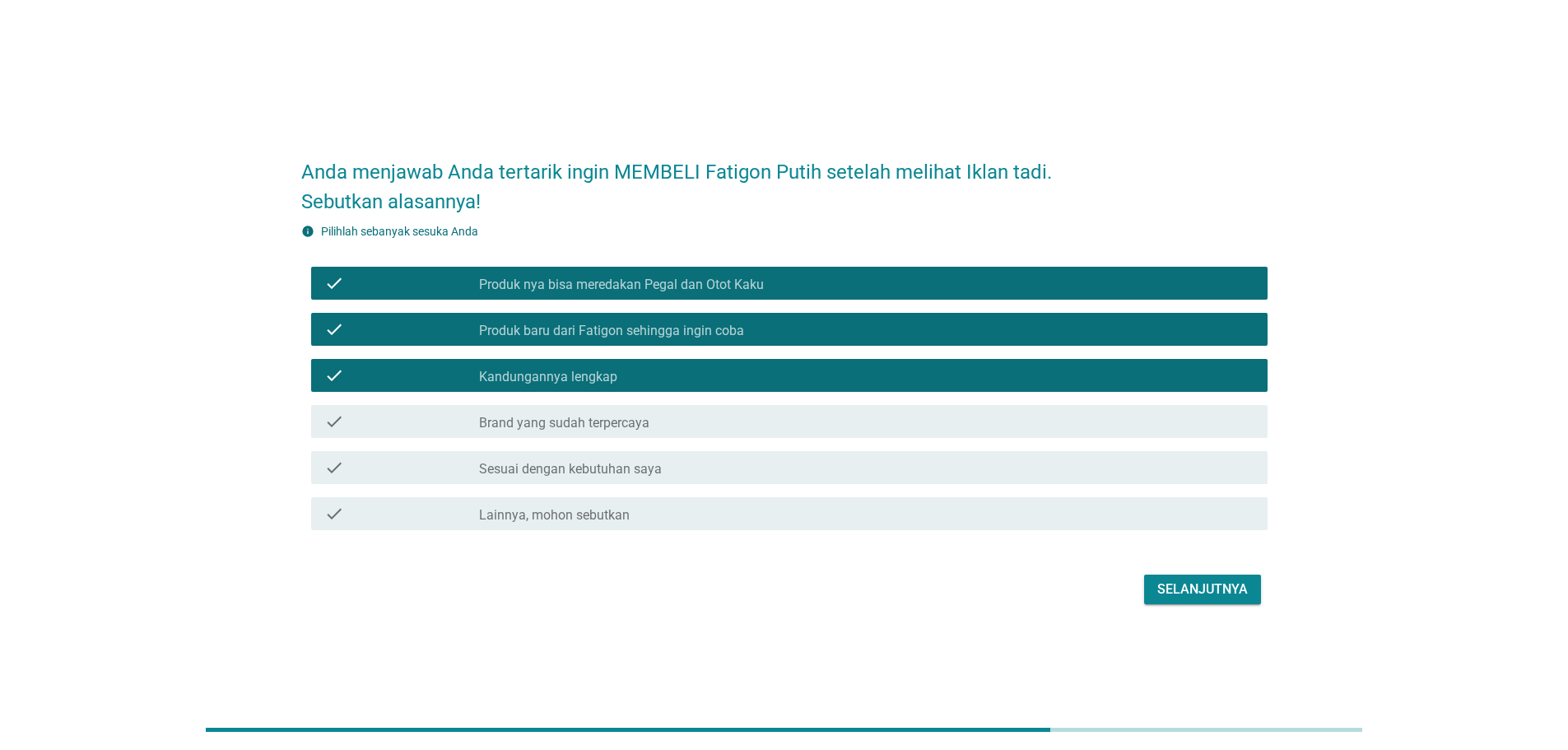
click at [574, 426] on label "Brand yang sudah terpercaya" at bounding box center [564, 422] width 171 height 17
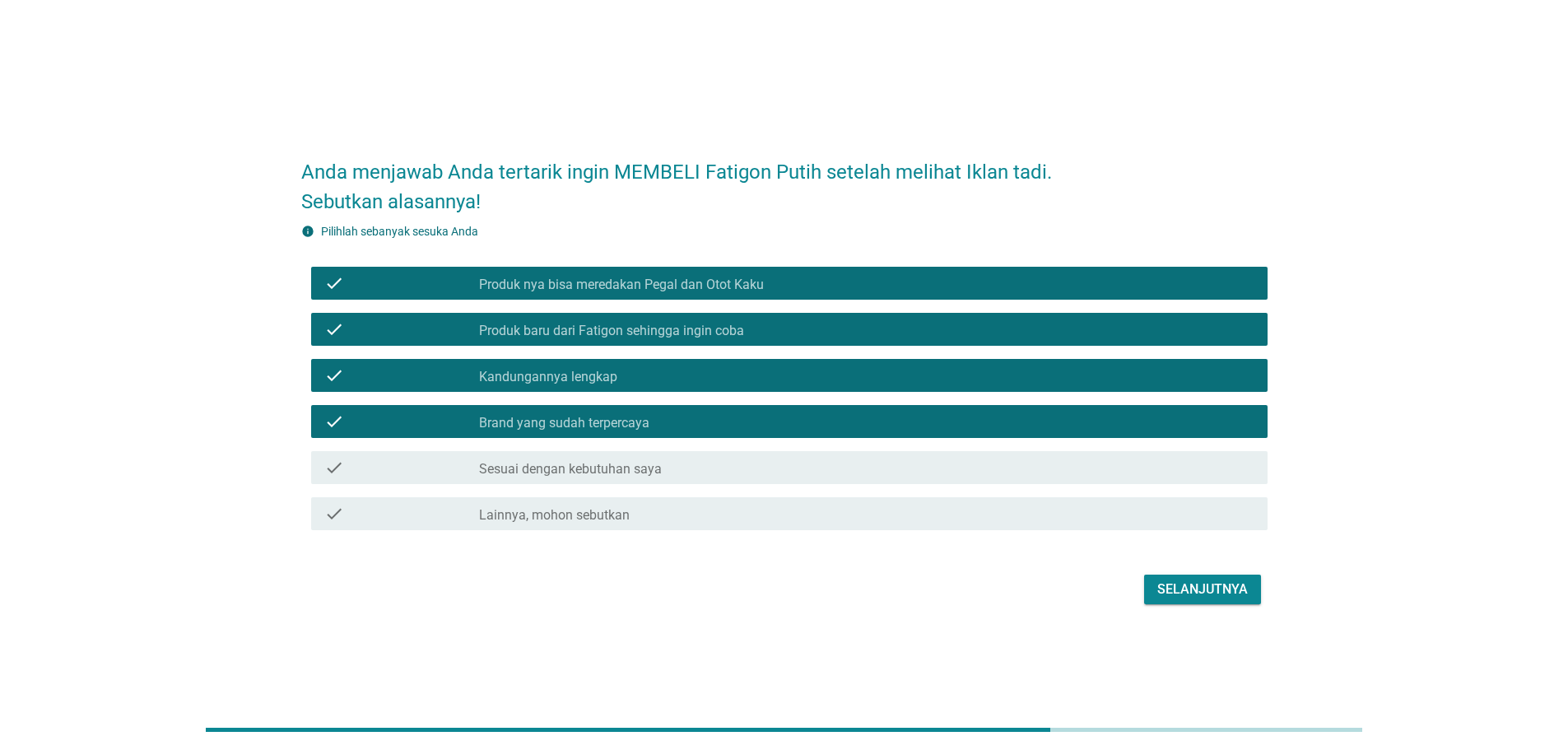
click at [578, 466] on label "Sesuai dengan kebutuhan saya" at bounding box center [571, 469] width 183 height 17
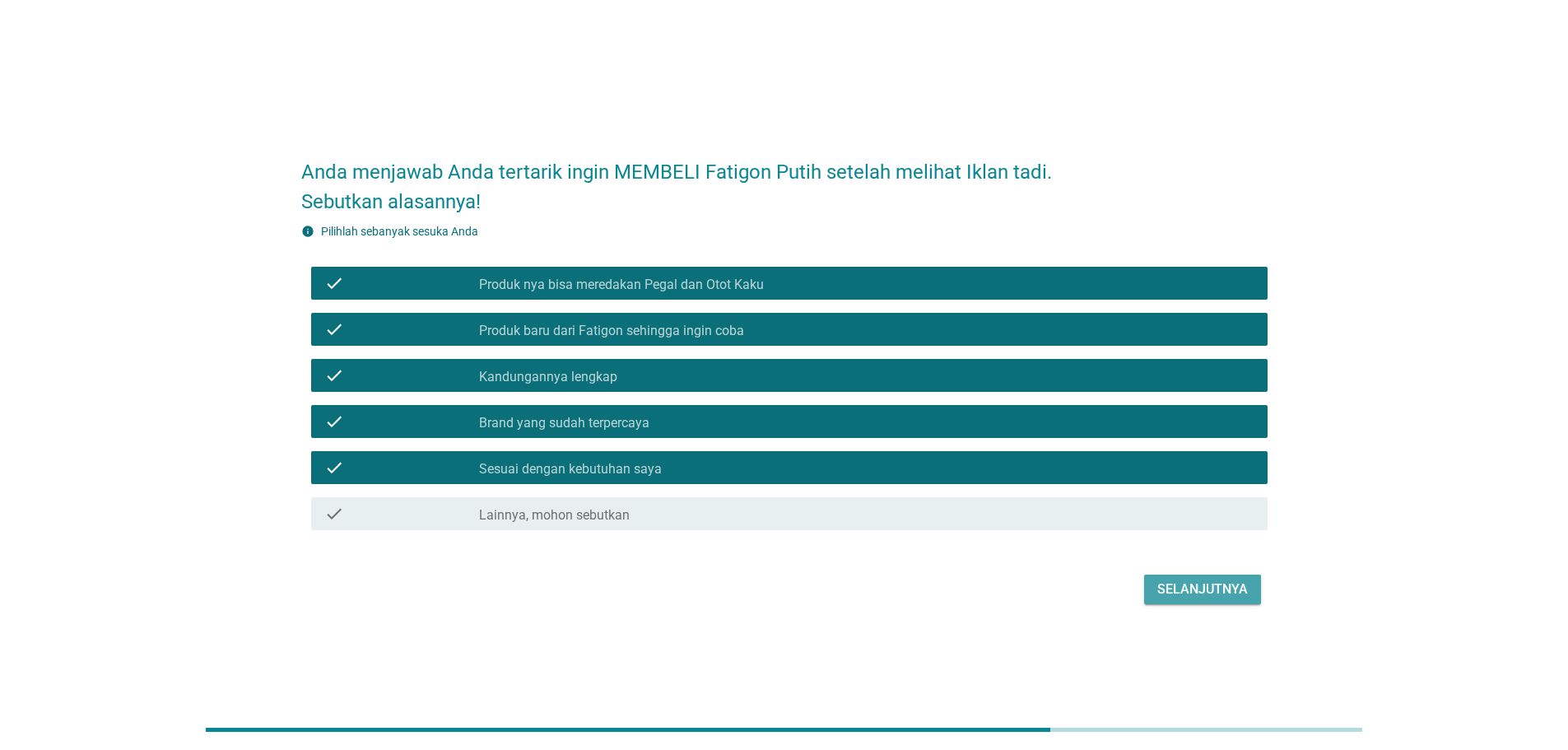
click at [1203, 588] on div "Selanjutnya" at bounding box center [1202, 589] width 91 height 20
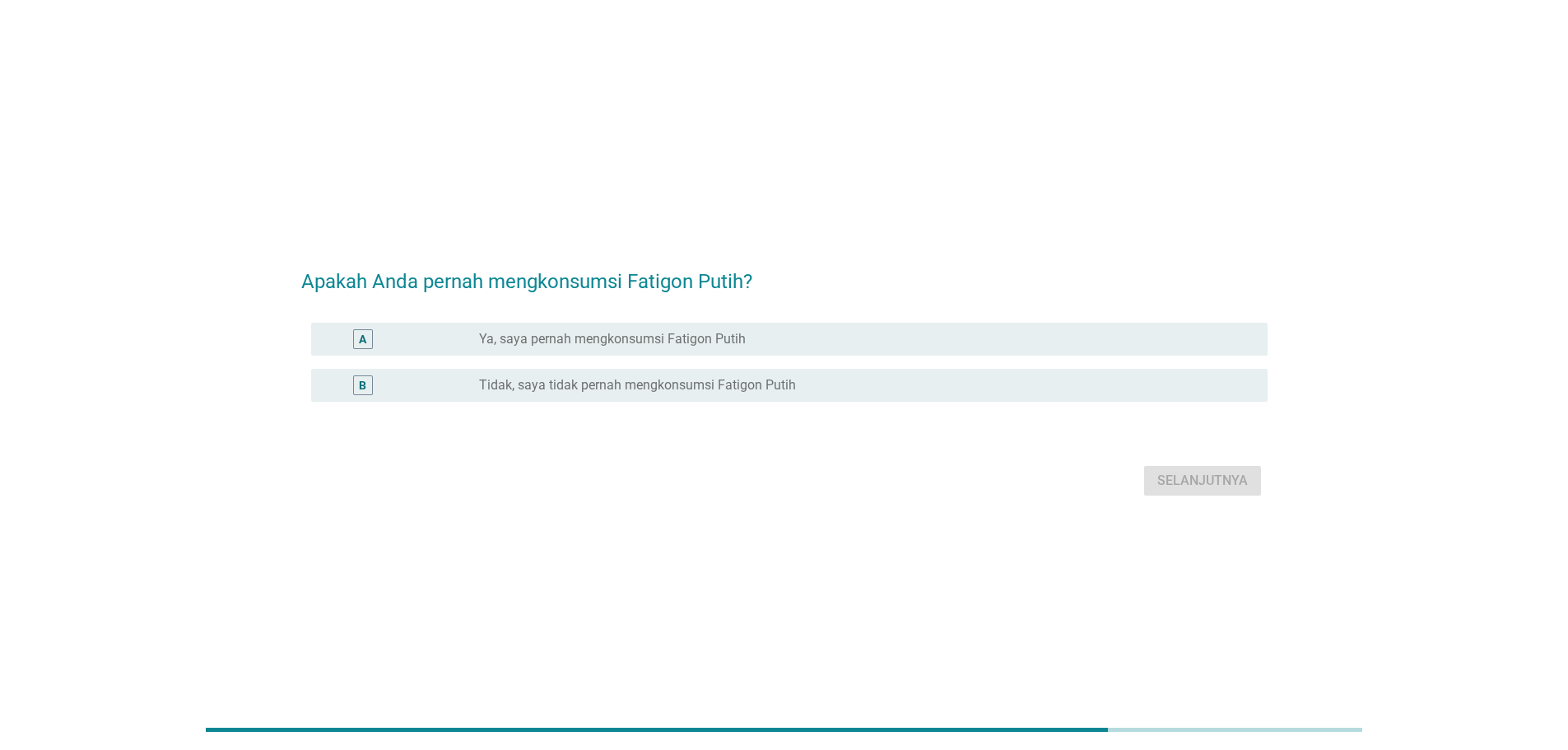
click at [612, 313] on form "Apakah Anda pernah mengkonsumsi Fatigon Putih? A radio_button_unchecked Ya, say…" at bounding box center [784, 375] width 966 height 250
click at [610, 350] on div "A radio_button_unchecked Ya, saya pernah mengkonsumsi Fatigon Putih" at bounding box center [789, 339] width 956 height 33
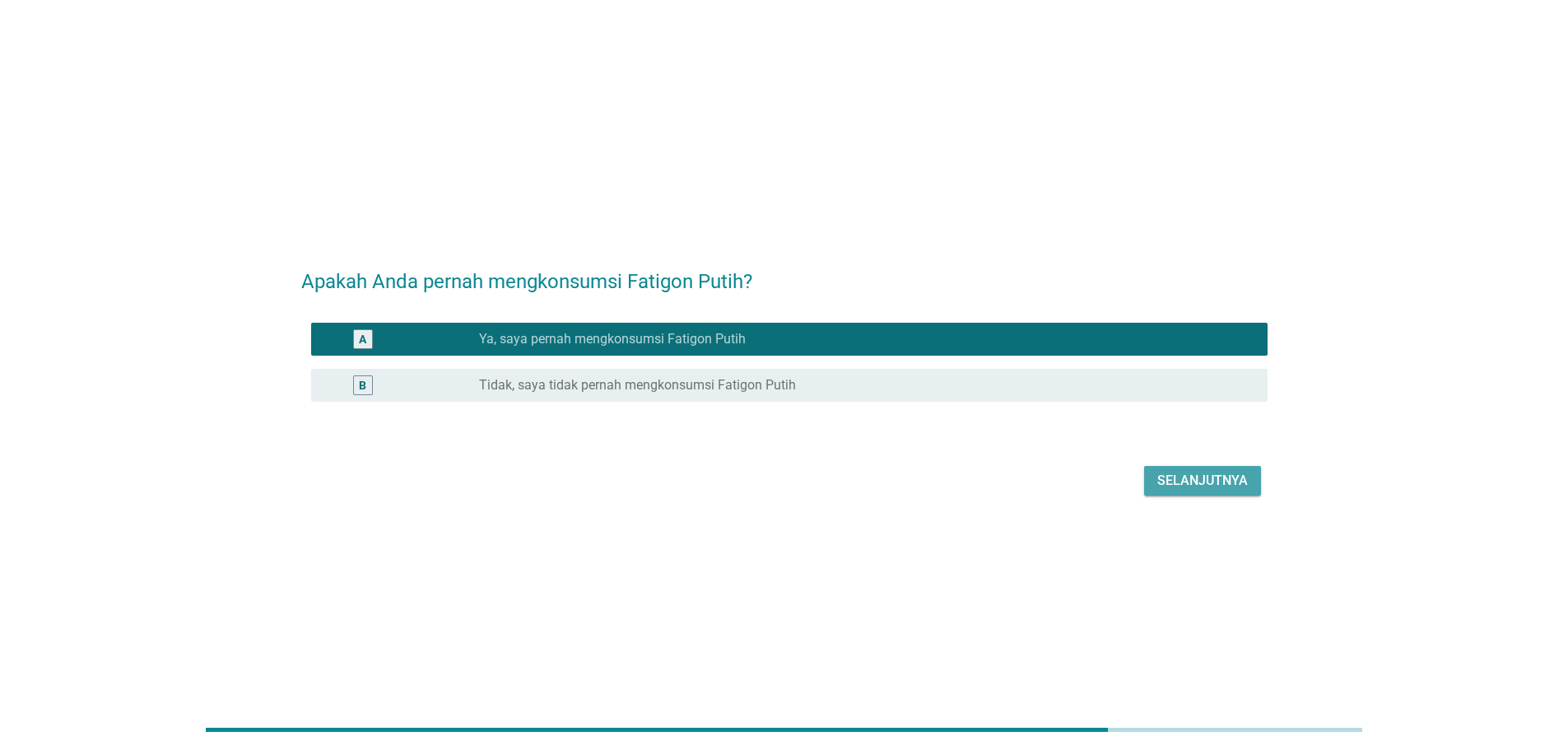
click at [1184, 484] on div "Selanjutnya" at bounding box center [1202, 480] width 91 height 20
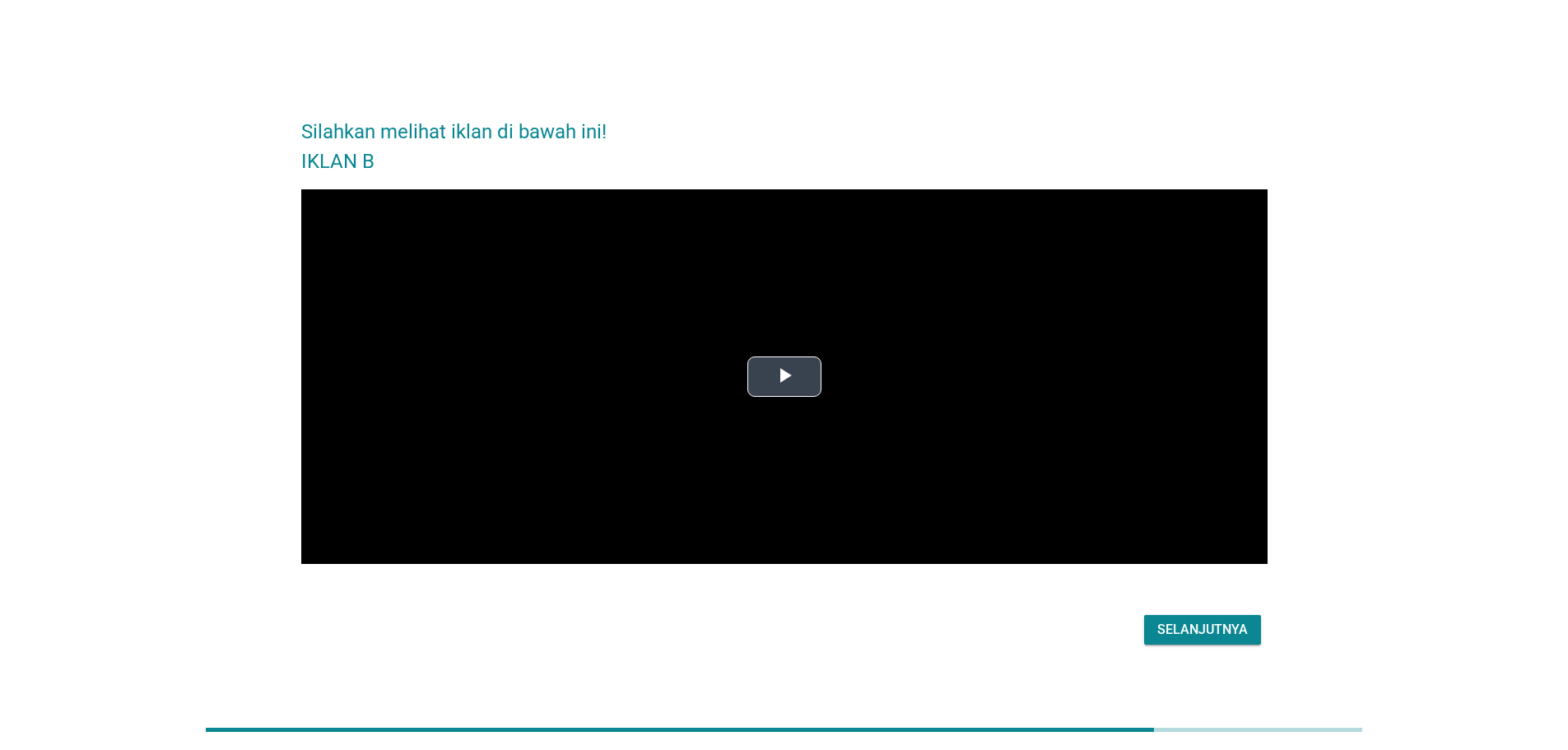
click at [784, 377] on span "Video Player" at bounding box center [784, 377] width 0 height 0
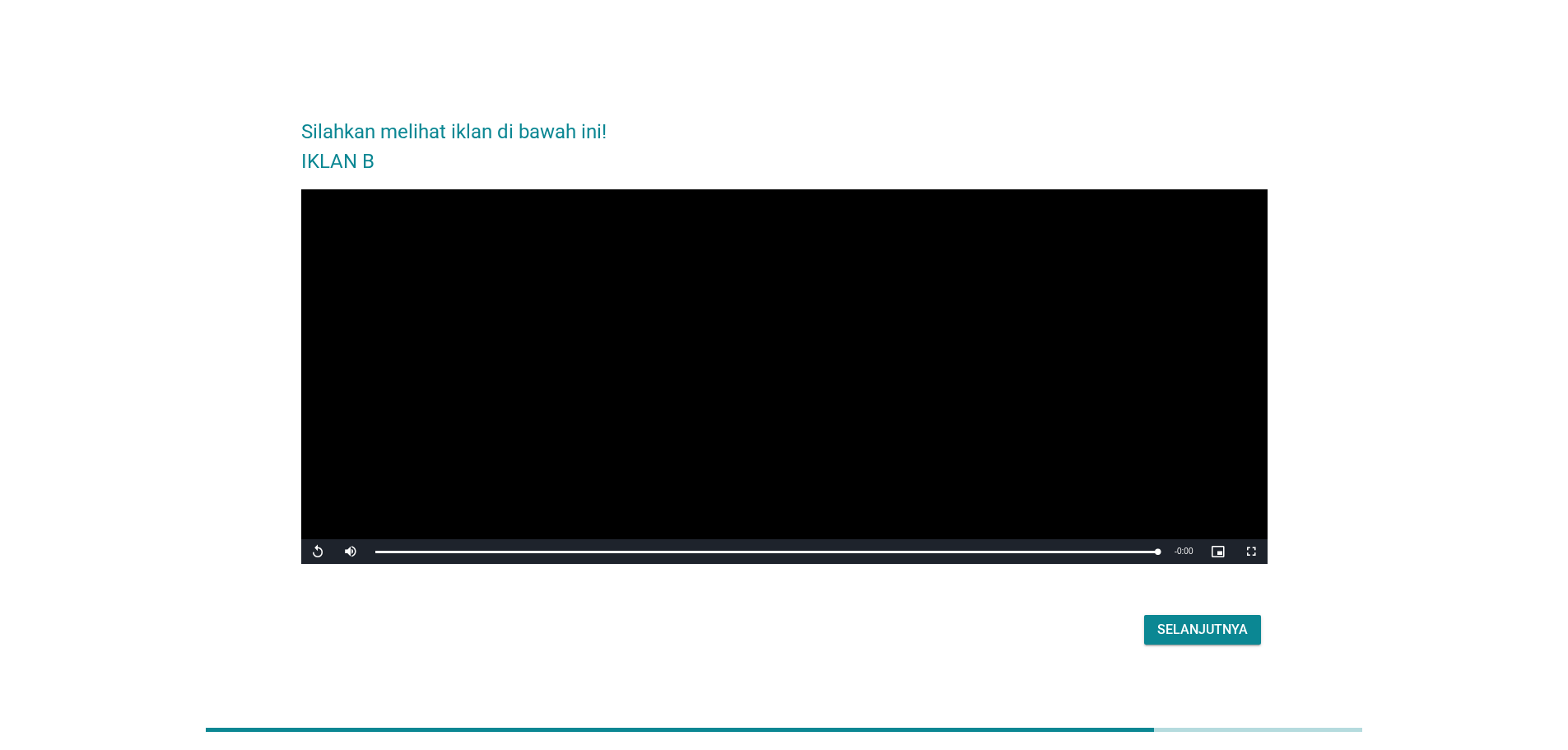
click at [1198, 644] on button "Selanjutnya" at bounding box center [1202, 630] width 117 height 30
